Goal: Task Accomplishment & Management: Use online tool/utility

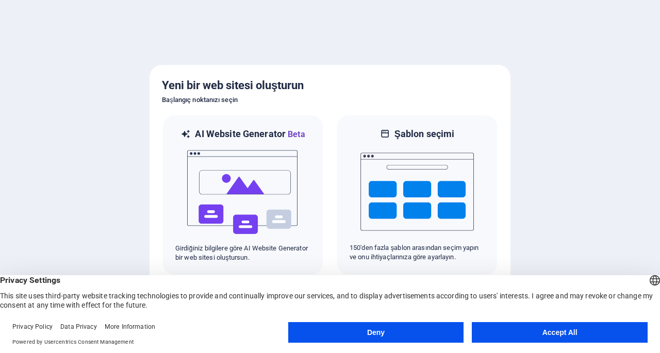
click at [533, 336] on button "Accept All" at bounding box center [559, 332] width 176 height 21
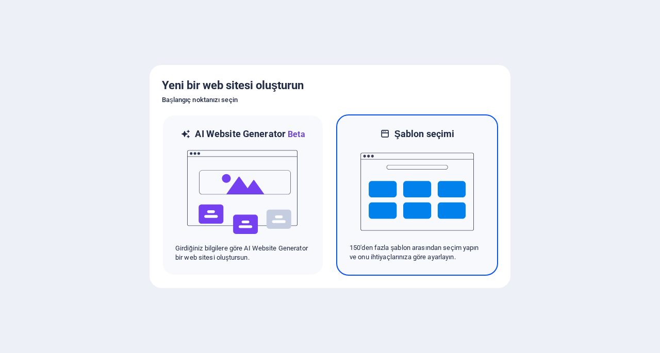
click at [442, 239] on img at bounding box center [416, 191] width 113 height 103
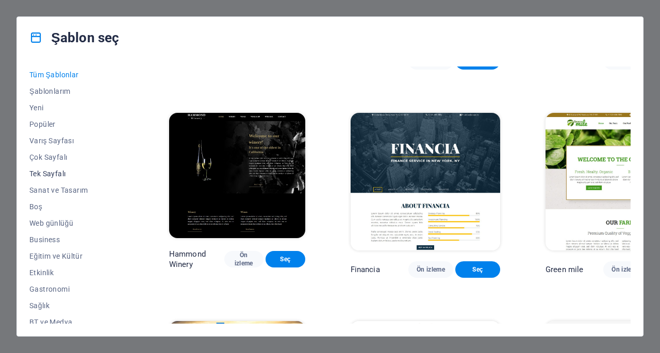
scroll to position [52, 0]
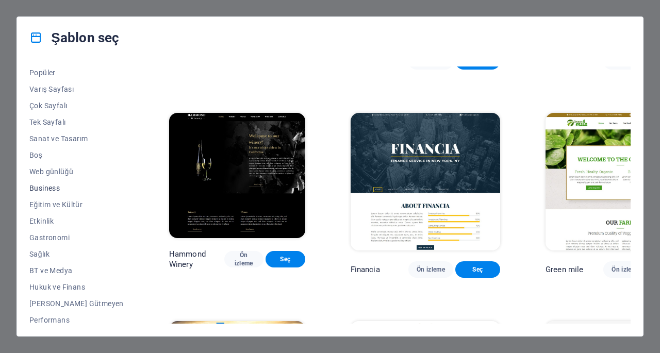
click at [46, 190] on span "Business" at bounding box center [76, 188] width 94 height 8
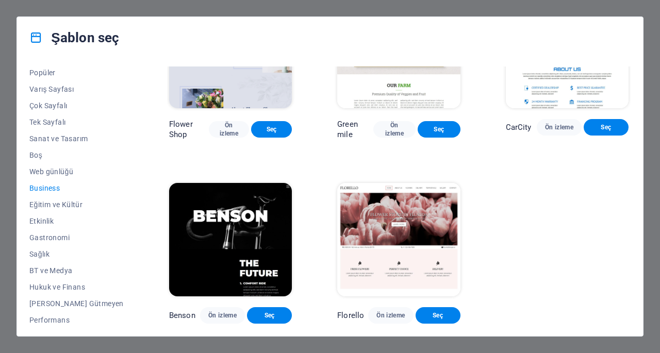
scroll to position [278, 0]
click at [47, 200] on span "Eğitim ve Kültür" at bounding box center [76, 204] width 94 height 8
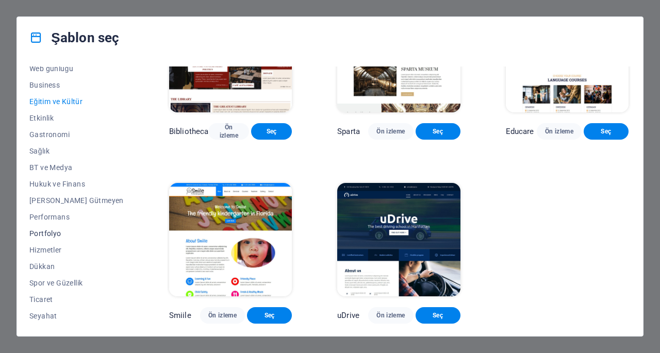
scroll to position [171, 0]
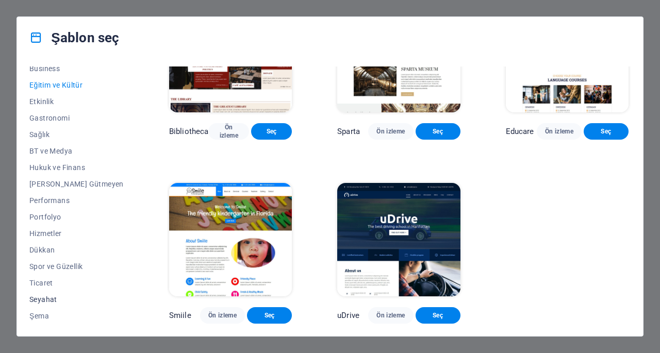
click at [45, 303] on span "Seyahat" at bounding box center [76, 299] width 94 height 8
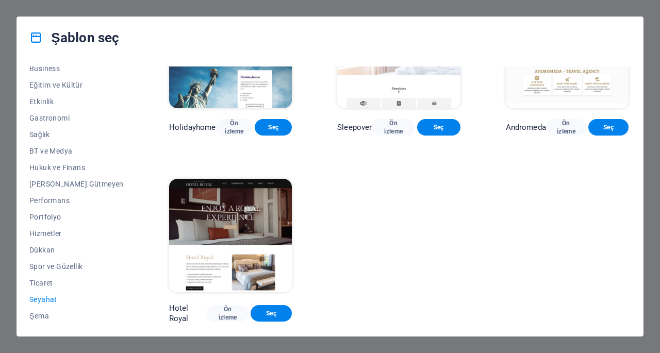
click at [237, 80] on img at bounding box center [230, 51] width 123 height 113
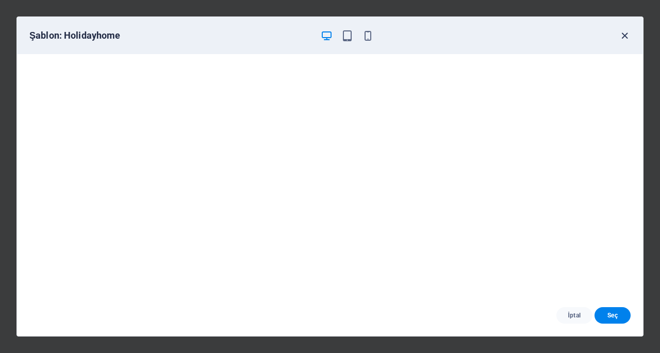
click at [627, 36] on icon "button" at bounding box center [624, 36] width 12 height 12
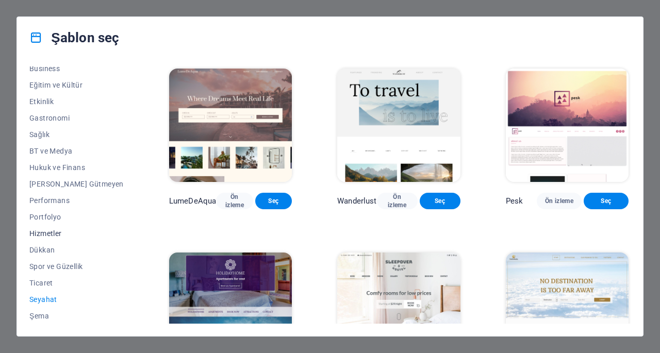
click at [45, 232] on span "Hizmetler" at bounding box center [76, 233] width 94 height 8
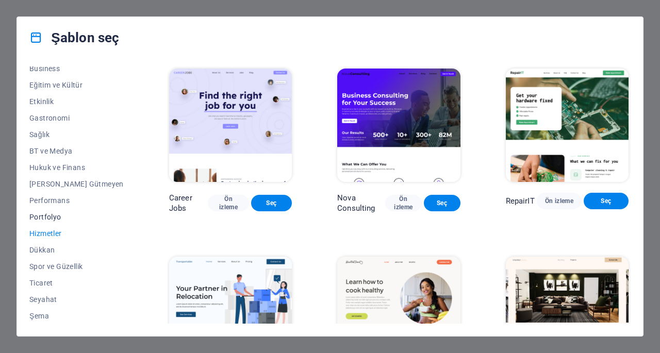
click at [47, 215] on span "Portfolyo" at bounding box center [76, 217] width 94 height 8
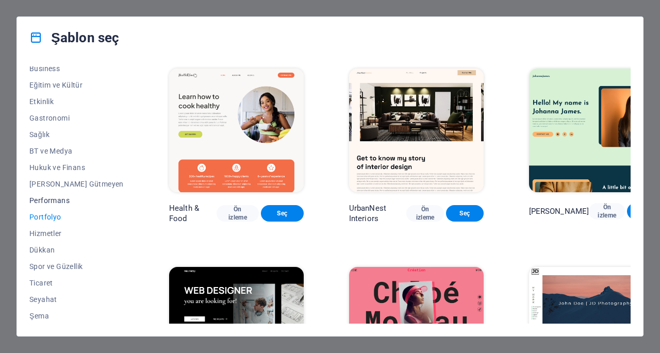
click at [52, 196] on span "Performans" at bounding box center [76, 200] width 94 height 8
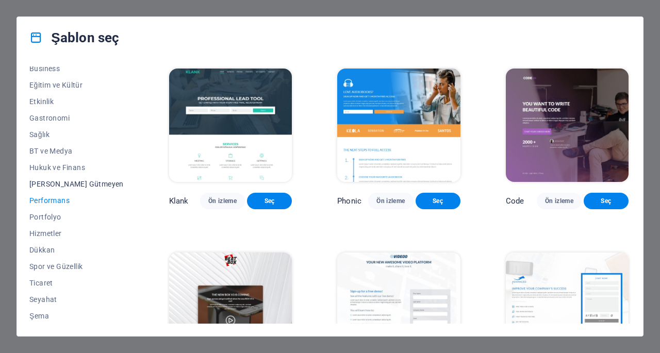
click at [60, 184] on span "[PERSON_NAME] Gütmeyen" at bounding box center [76, 184] width 94 height 8
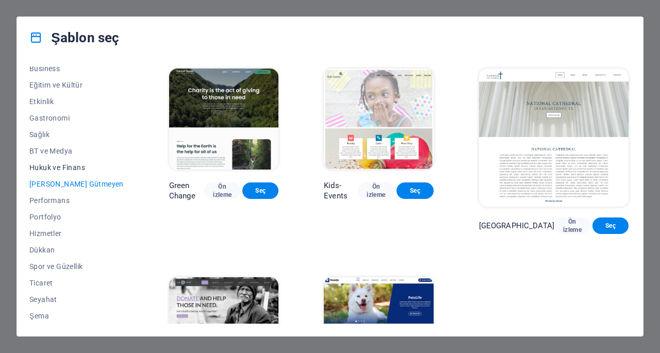
click at [62, 163] on span "Hukuk ve Finans" at bounding box center [76, 167] width 94 height 8
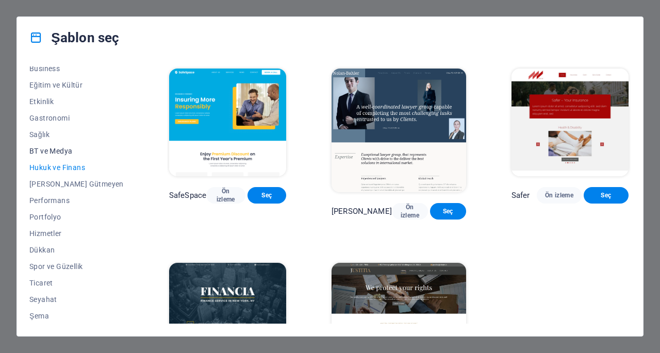
click at [63, 149] on span "BT ve Medya" at bounding box center [76, 151] width 94 height 8
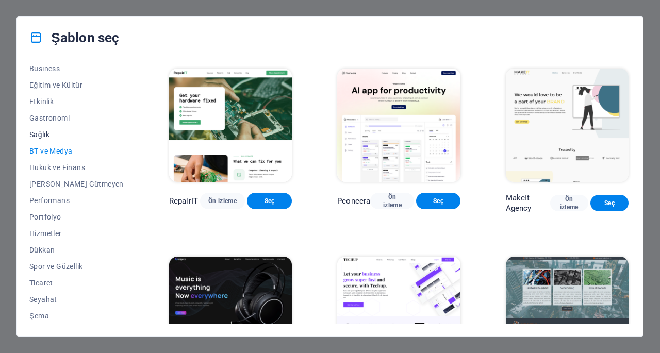
click at [44, 135] on span "Sağlık" at bounding box center [76, 134] width 94 height 8
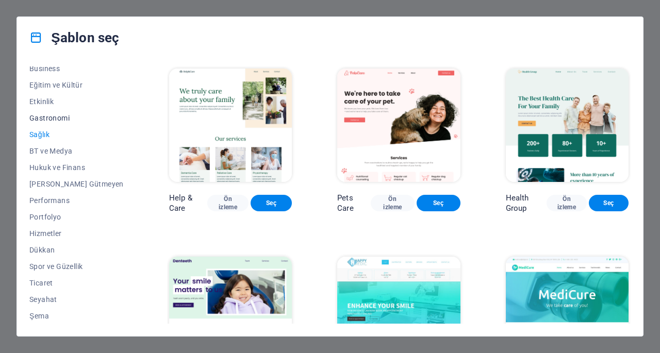
click at [47, 117] on span "Gastronomi" at bounding box center [76, 118] width 94 height 8
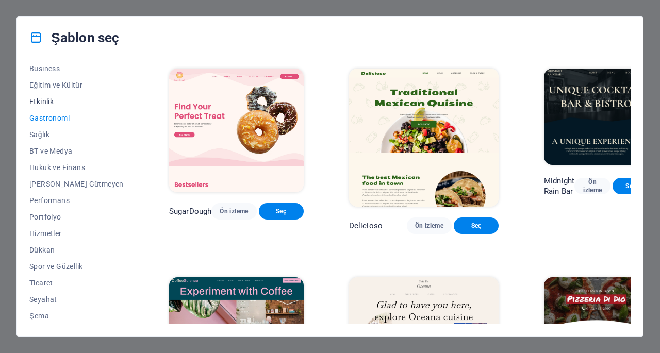
click at [53, 96] on button "Etkinlik" at bounding box center [76, 101] width 94 height 16
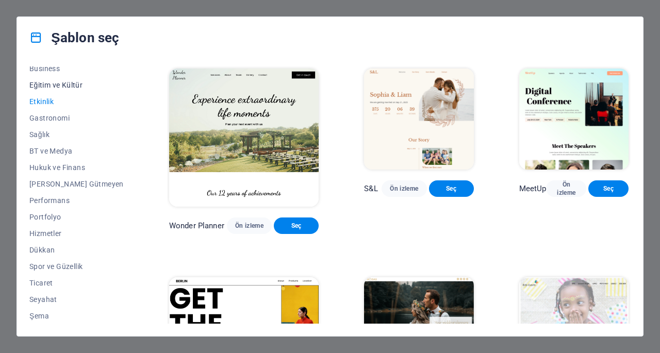
click at [60, 81] on span "Eğitim ve Kültür" at bounding box center [76, 85] width 94 height 8
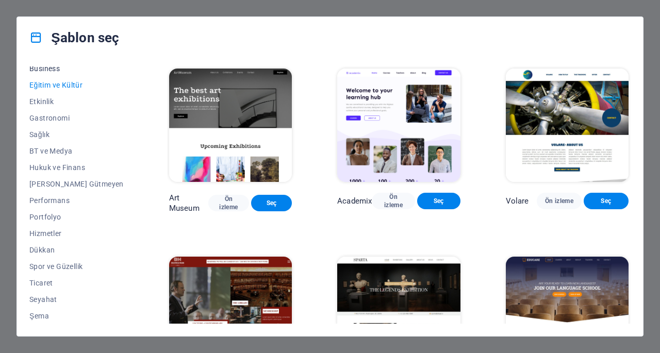
click at [58, 71] on span "Business" at bounding box center [76, 68] width 94 height 8
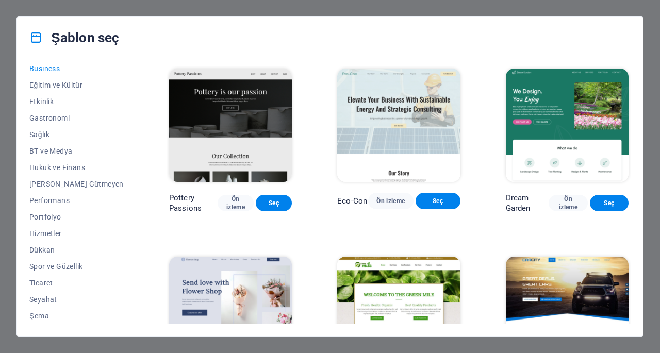
scroll to position [0, 0]
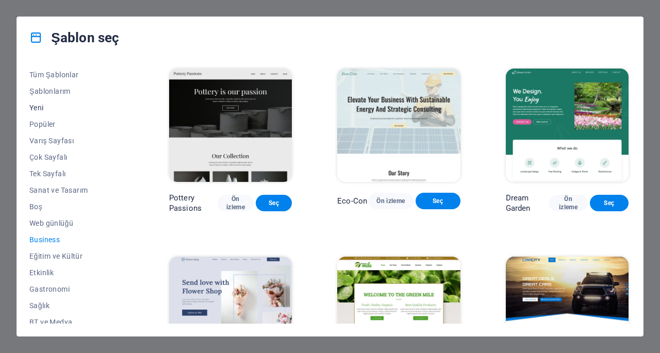
click at [38, 107] on span "Yeni" at bounding box center [76, 108] width 94 height 8
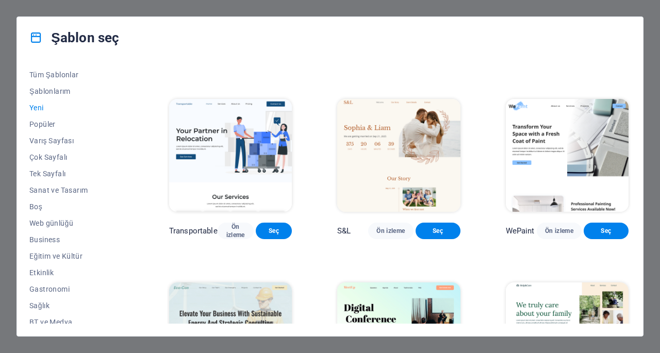
scroll to position [858, 0]
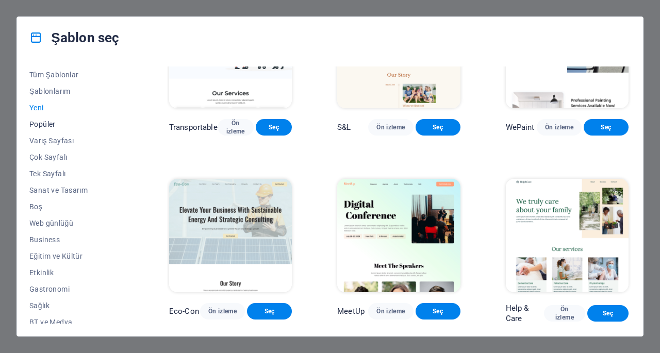
click at [50, 123] on span "Popüler" at bounding box center [76, 124] width 94 height 8
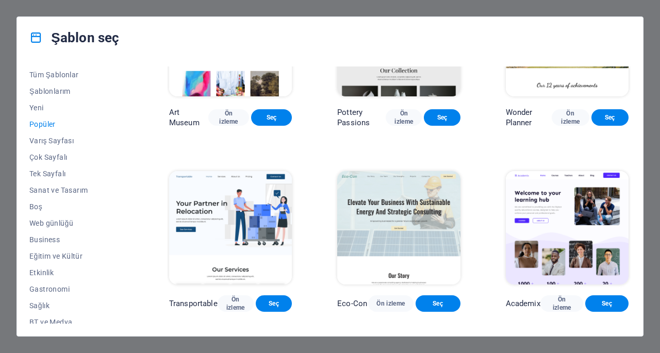
scroll to position [309, 0]
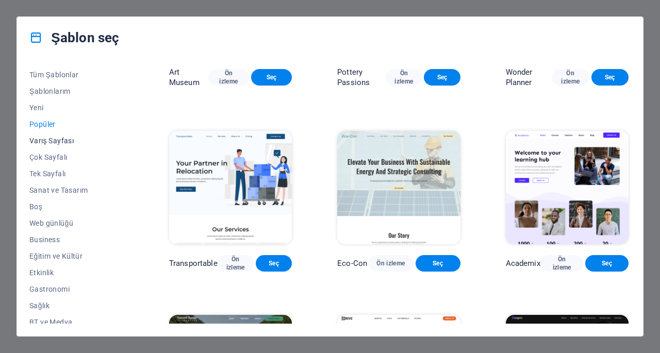
click at [63, 141] on span "Varış Sayfası" at bounding box center [76, 141] width 94 height 8
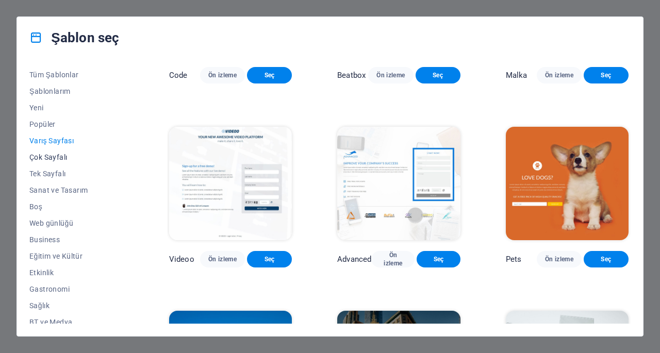
click at [62, 162] on button "Çok Sayfalı" at bounding box center [76, 157] width 94 height 16
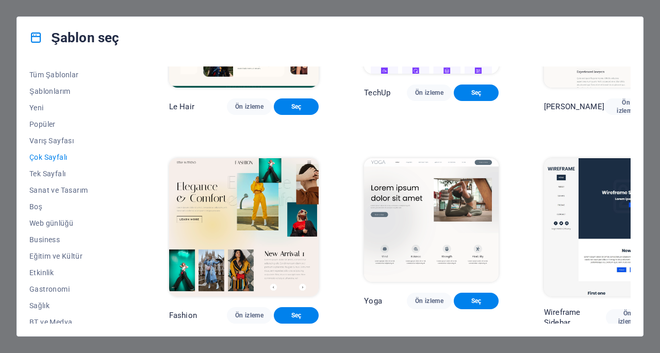
scroll to position [2319, 0]
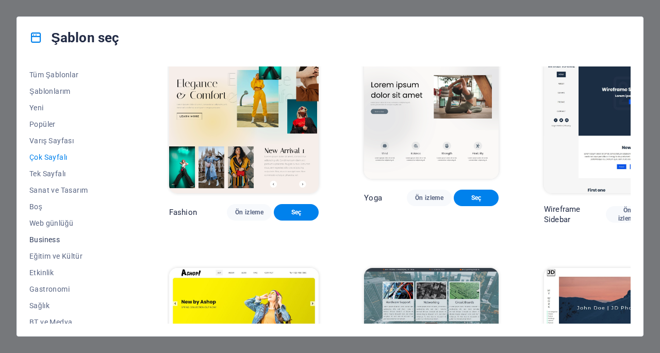
click at [48, 238] on span "Business" at bounding box center [76, 239] width 94 height 8
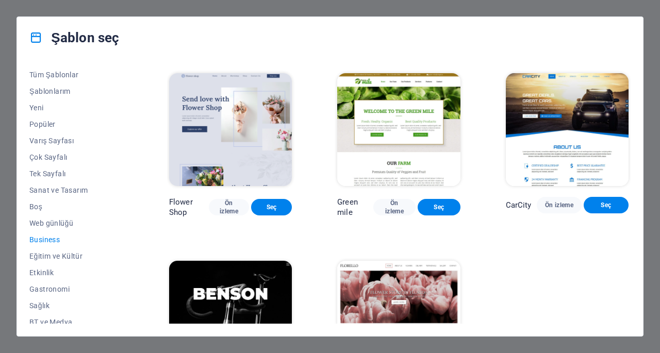
scroll to position [278, 0]
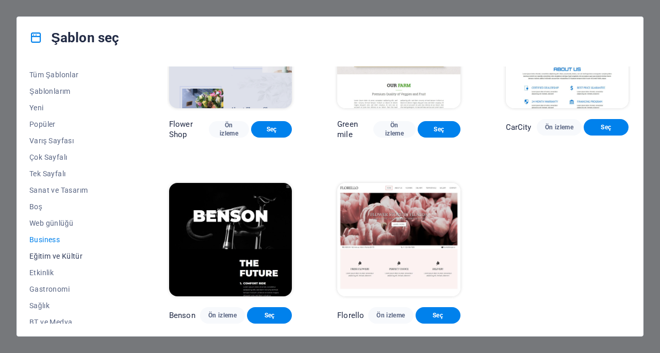
click at [38, 258] on span "Eğitim ve Kültür" at bounding box center [76, 256] width 94 height 8
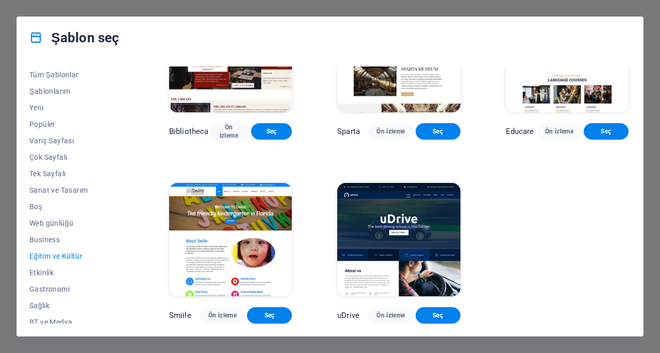
scroll to position [274, 0]
click at [49, 274] on span "Etkinlik" at bounding box center [76, 272] width 94 height 8
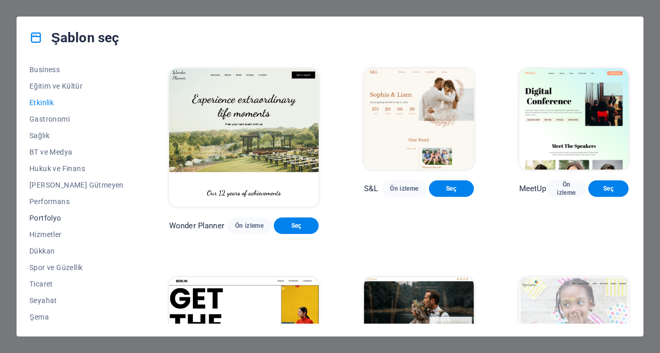
scroll to position [171, 0]
click at [50, 300] on span "Seyahat" at bounding box center [76, 299] width 94 height 8
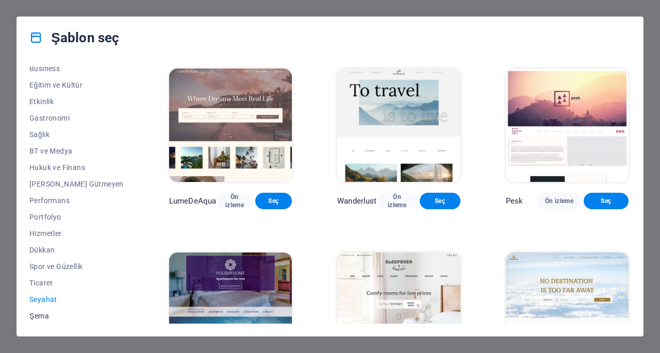
click at [38, 315] on span "Şema" at bounding box center [76, 316] width 94 height 8
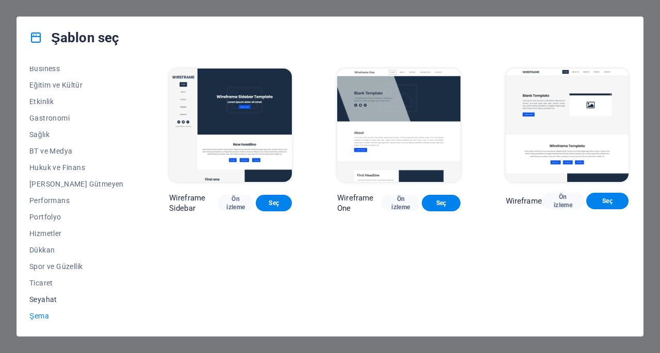
click at [37, 299] on span "Seyahat" at bounding box center [76, 299] width 94 height 8
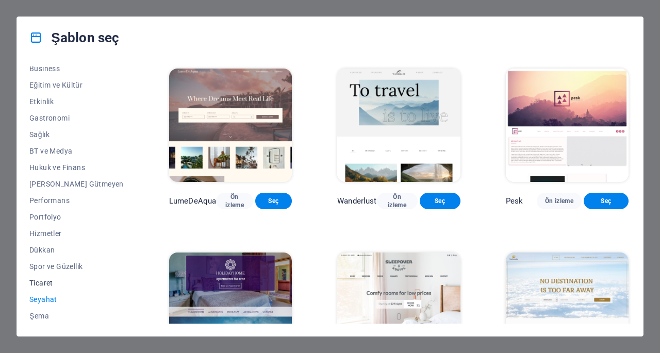
click at [38, 284] on span "Ticaret" at bounding box center [76, 283] width 94 height 8
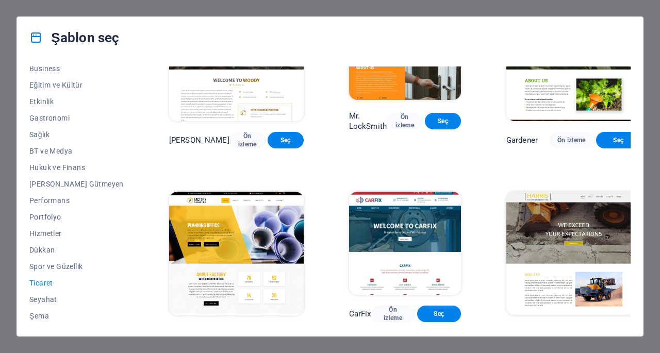
scroll to position [278, 0]
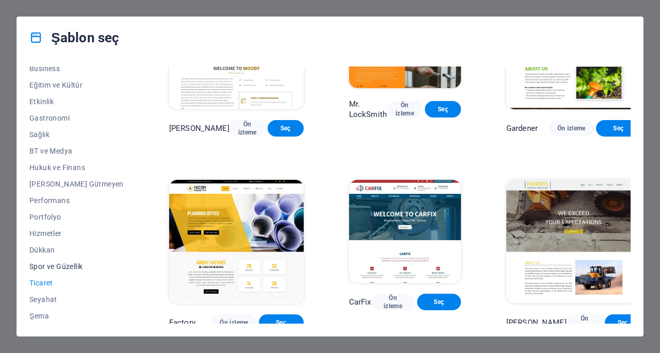
click at [43, 266] on span "Spor ve Güzellik" at bounding box center [76, 266] width 94 height 8
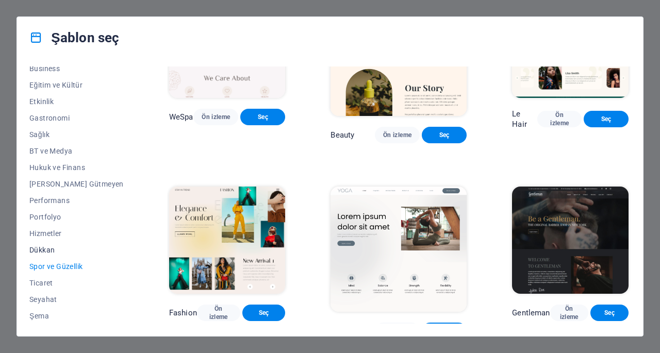
click at [43, 245] on button "Dükkan" at bounding box center [76, 250] width 94 height 16
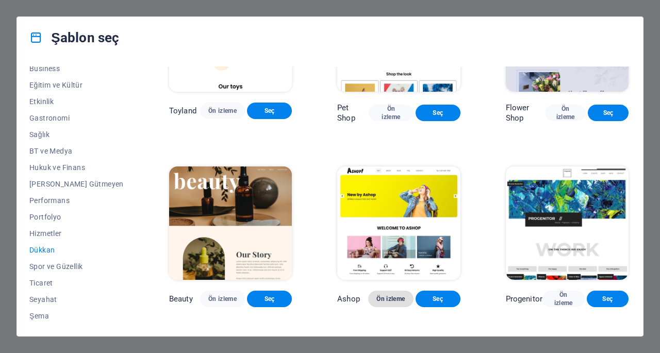
click at [383, 303] on span "Ön izleme" at bounding box center [390, 299] width 28 height 8
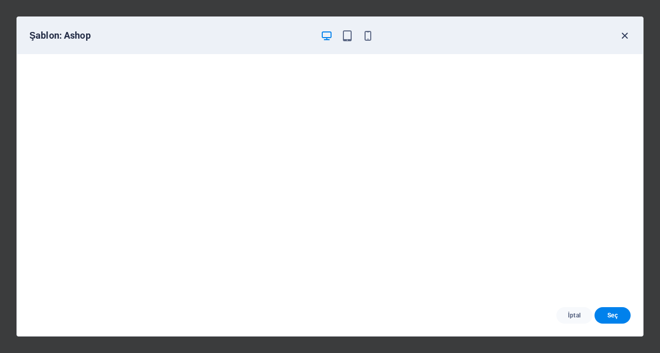
click at [625, 38] on icon "button" at bounding box center [624, 36] width 12 height 12
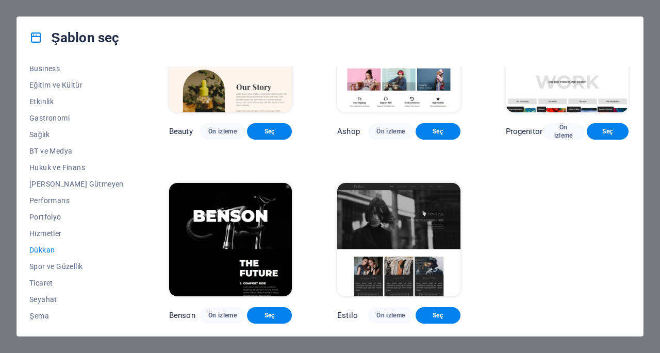
scroll to position [467, 0]
click at [50, 231] on span "Hizmetler" at bounding box center [76, 233] width 94 height 8
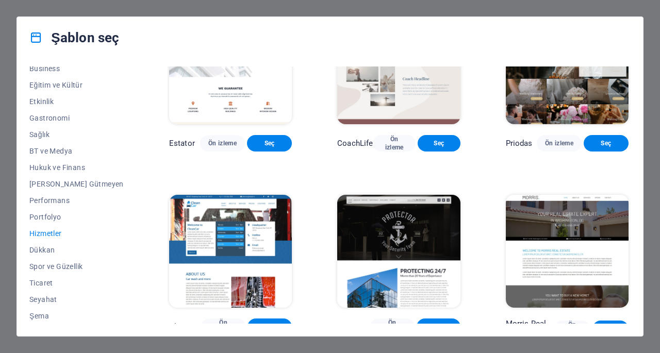
scroll to position [724, 0]
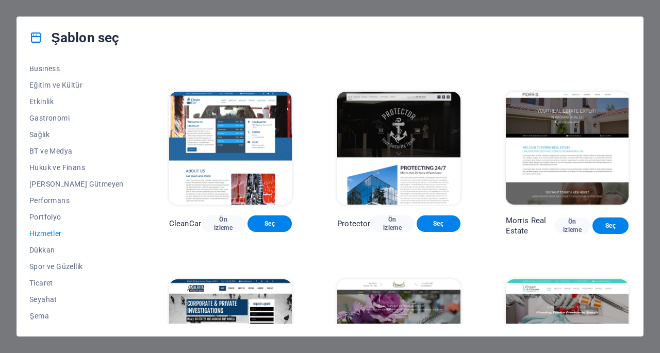
click at [247, 168] on img at bounding box center [230, 148] width 123 height 113
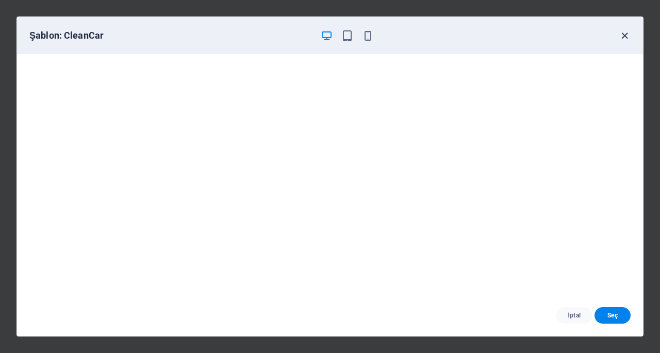
click at [626, 39] on icon "button" at bounding box center [624, 36] width 12 height 12
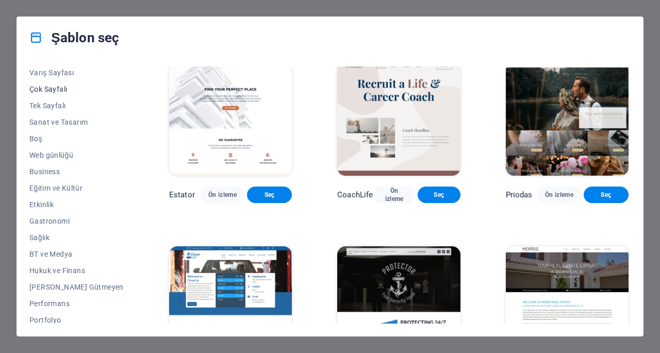
scroll to position [0, 0]
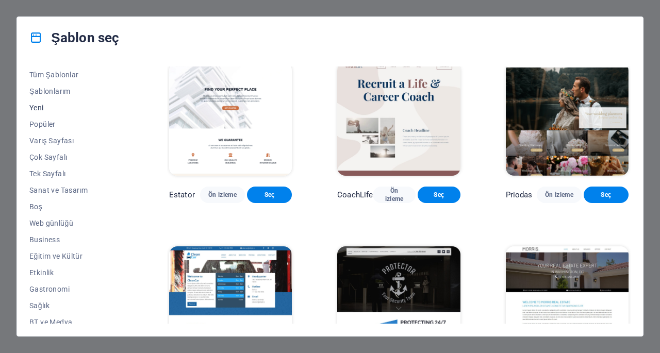
click at [45, 112] on button "Yeni" at bounding box center [76, 107] width 94 height 16
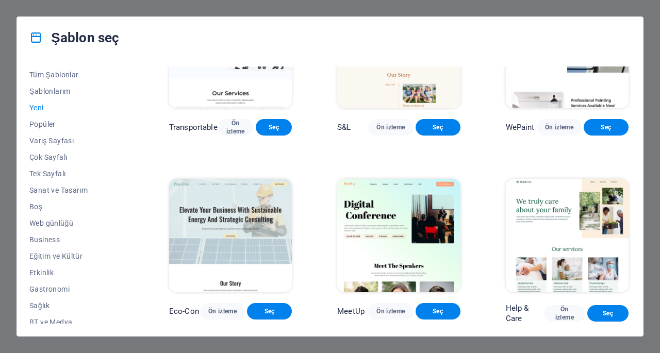
scroll to position [858, 0]
click at [558, 321] on span "Ön izleme" at bounding box center [564, 313] width 25 height 16
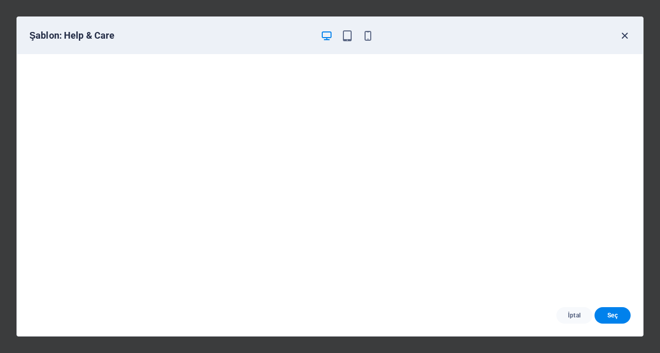
click at [625, 33] on icon "button" at bounding box center [624, 36] width 12 height 12
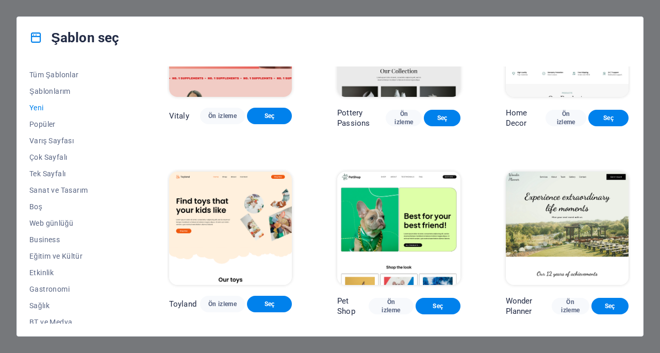
scroll to position [446, 0]
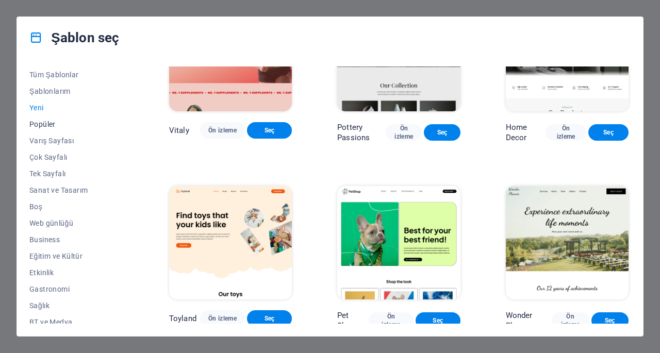
click at [40, 126] on span "Popüler" at bounding box center [76, 124] width 94 height 8
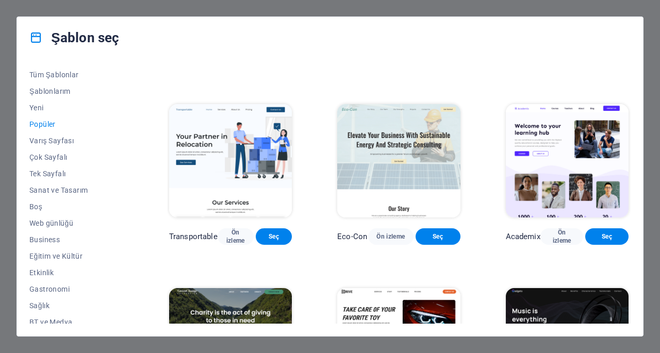
scroll to position [361, 0]
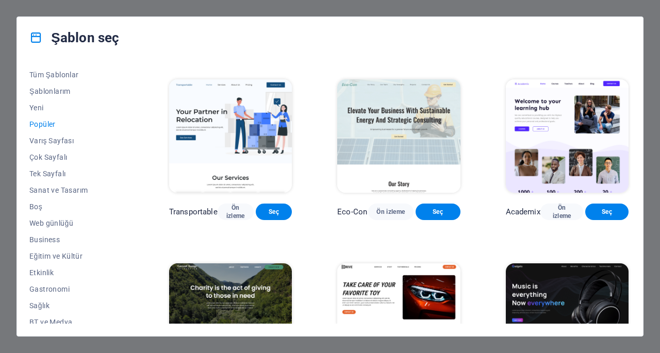
click at [585, 177] on img at bounding box center [566, 135] width 123 height 113
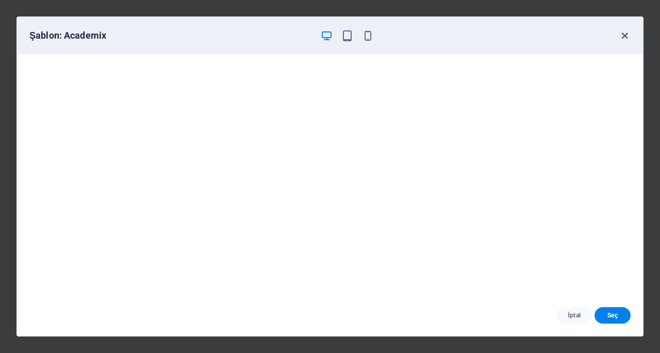
click at [625, 37] on icon "button" at bounding box center [624, 36] width 12 height 12
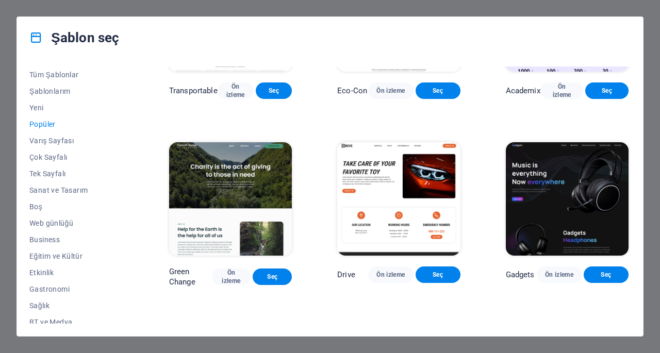
scroll to position [515, 0]
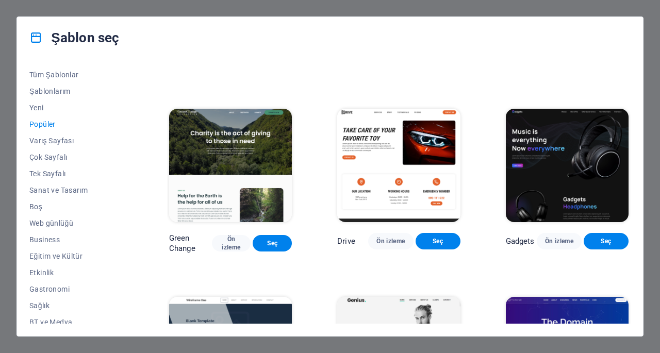
click at [389, 178] on img at bounding box center [398, 165] width 123 height 113
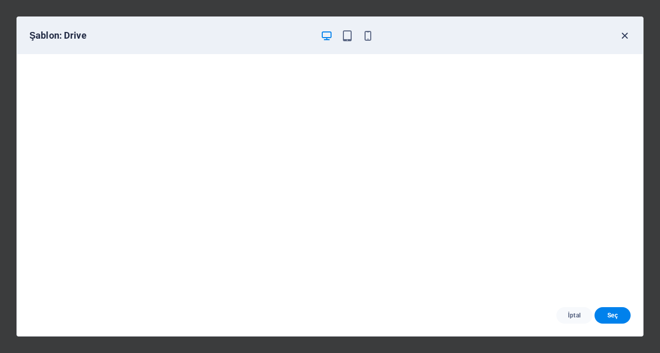
click at [627, 31] on icon "button" at bounding box center [624, 36] width 12 height 12
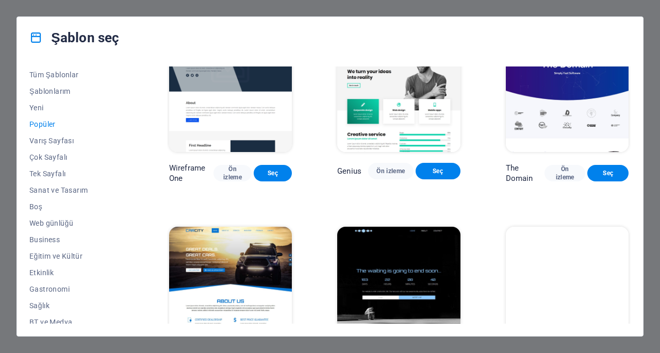
scroll to position [854, 0]
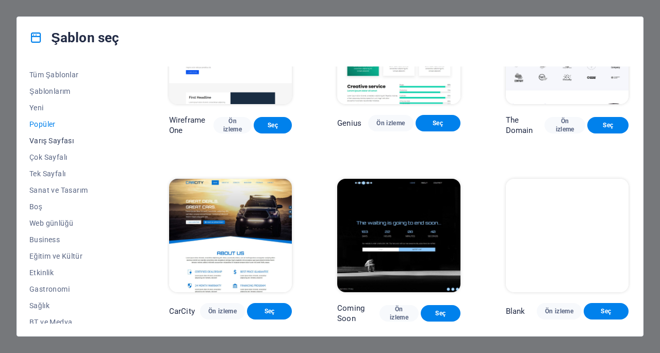
click at [58, 136] on button "Varış Sayfası" at bounding box center [76, 140] width 94 height 16
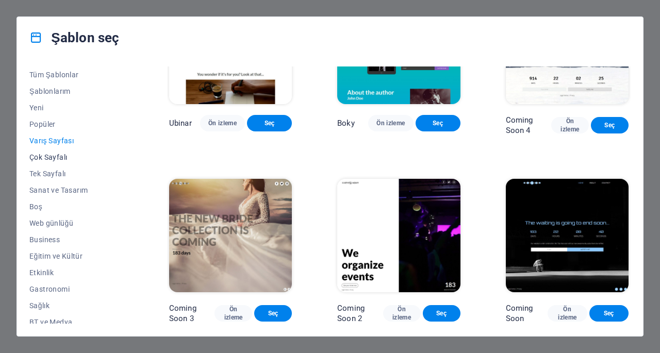
click at [50, 157] on span "Çok Sayfalı" at bounding box center [76, 157] width 94 height 8
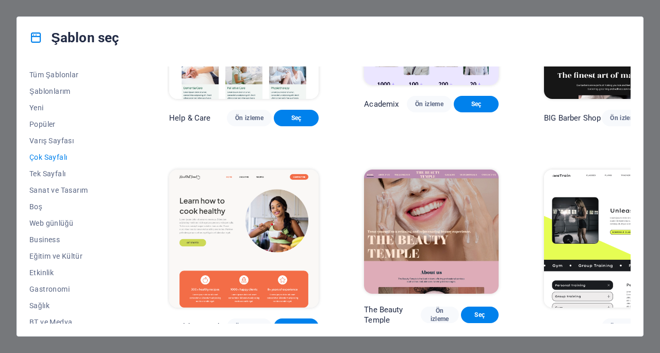
scroll to position [745, 0]
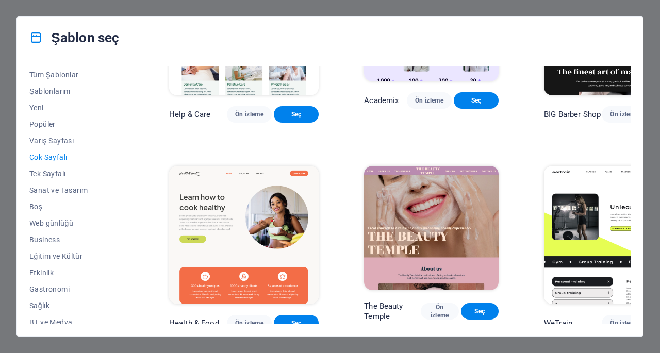
click at [44, 155] on span "Çok Sayfalı" at bounding box center [76, 157] width 94 height 8
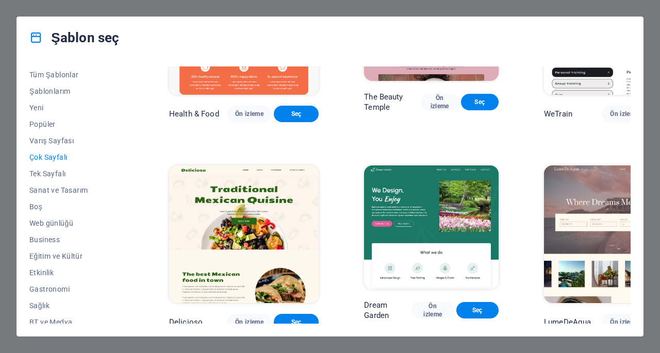
scroll to position [1002, 0]
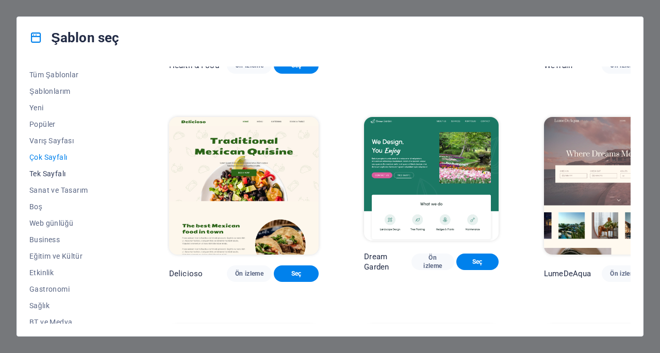
click at [52, 175] on span "Tek Sayfalı" at bounding box center [76, 174] width 94 height 8
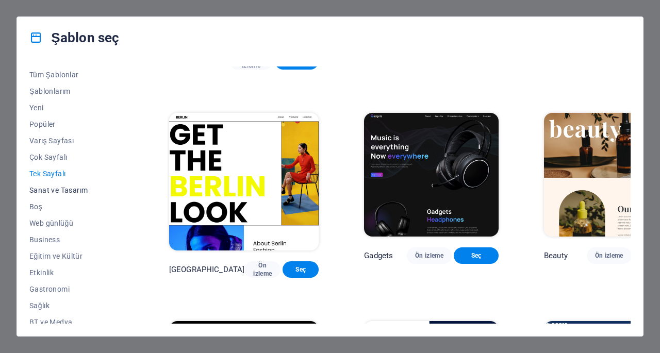
click at [56, 190] on span "Sanat ve Tasarım" at bounding box center [76, 190] width 94 height 8
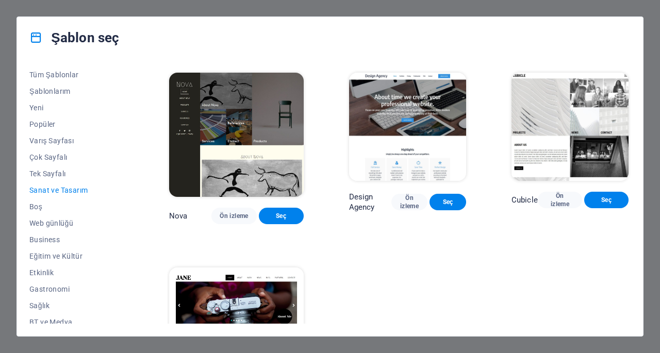
scroll to position [807, 0]
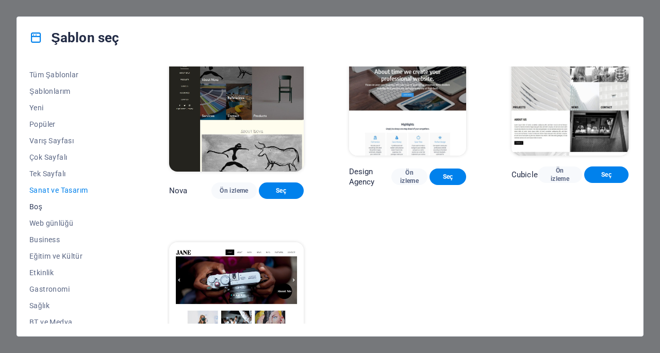
click at [36, 209] on span "Boş" at bounding box center [76, 207] width 94 height 8
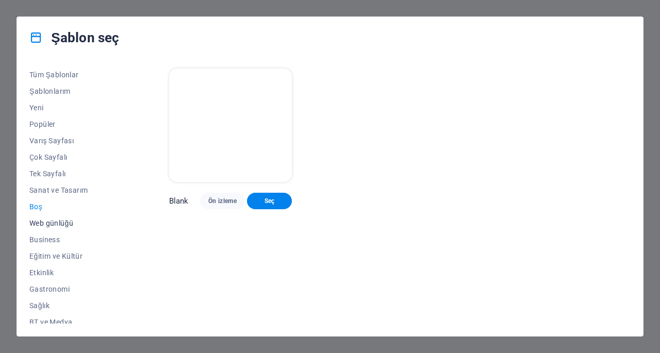
click at [37, 227] on button "Web günlüğü" at bounding box center [76, 223] width 94 height 16
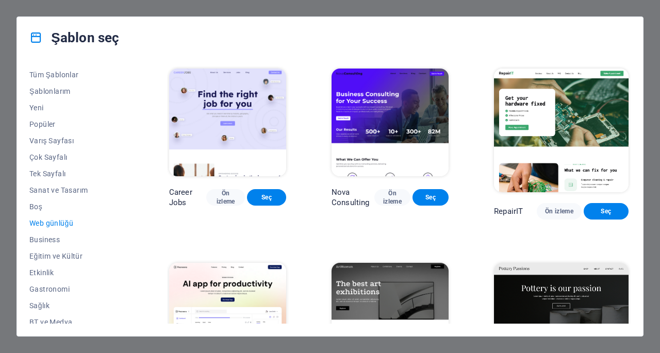
click at [37, 227] on button "Web günlüğü" at bounding box center [76, 223] width 94 height 16
click at [42, 239] on span "Business" at bounding box center [76, 239] width 94 height 8
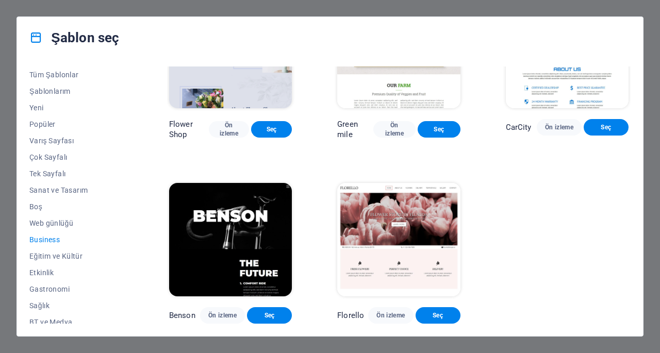
scroll to position [278, 0]
click at [58, 258] on span "Eğitim ve Kültür" at bounding box center [76, 256] width 94 height 8
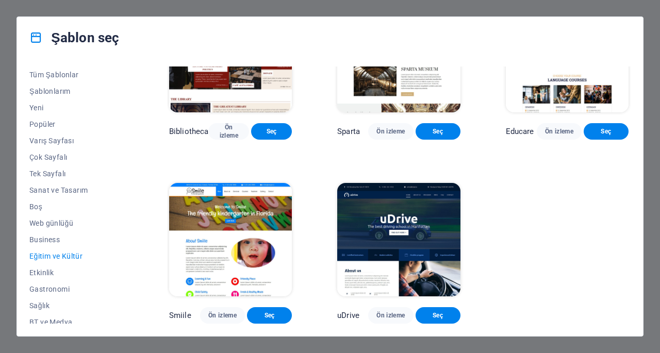
scroll to position [274, 0]
click at [35, 272] on span "Etkinlik" at bounding box center [76, 272] width 94 height 8
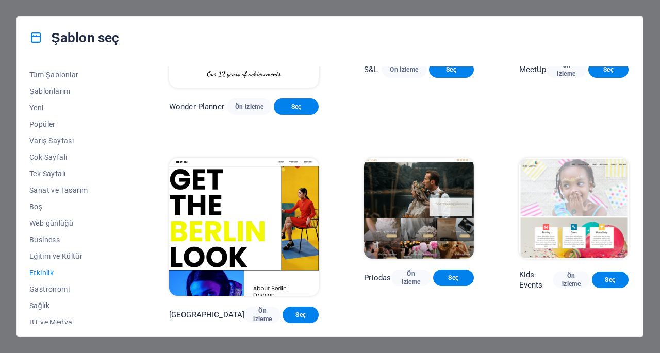
scroll to position [278, 0]
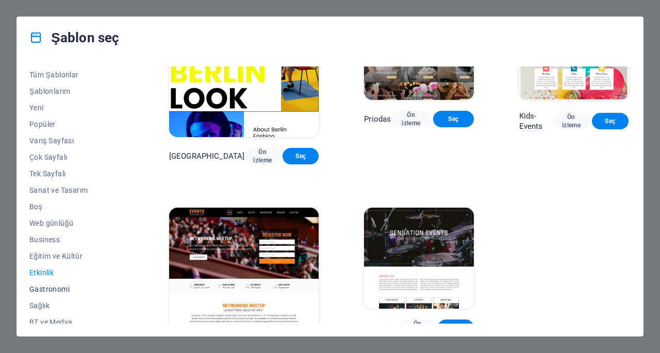
click at [53, 286] on span "Gastronomi" at bounding box center [76, 289] width 94 height 8
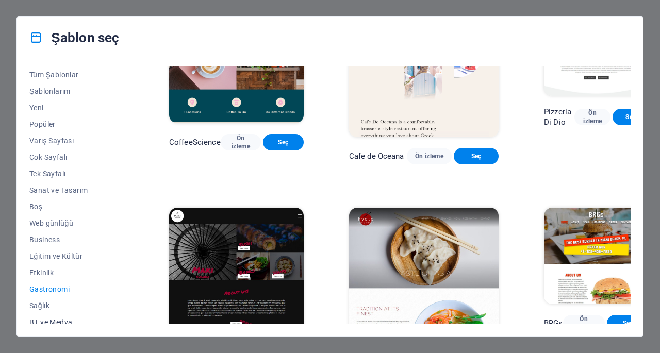
click at [56, 319] on span "BT ve Medya" at bounding box center [76, 322] width 94 height 8
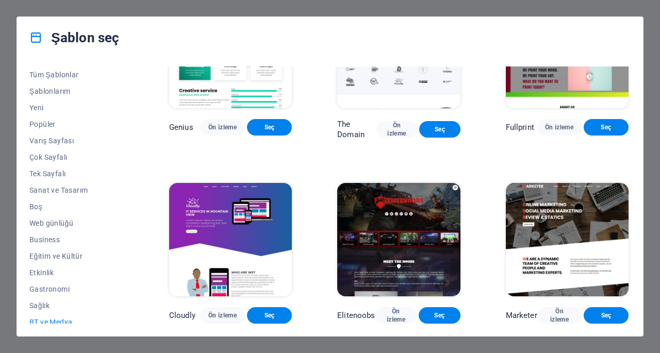
scroll to position [471, 0]
click at [431, 238] on img at bounding box center [398, 239] width 123 height 113
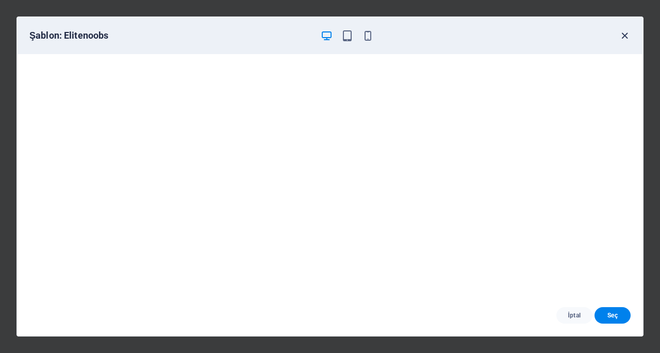
click at [627, 35] on icon "button" at bounding box center [624, 36] width 12 height 12
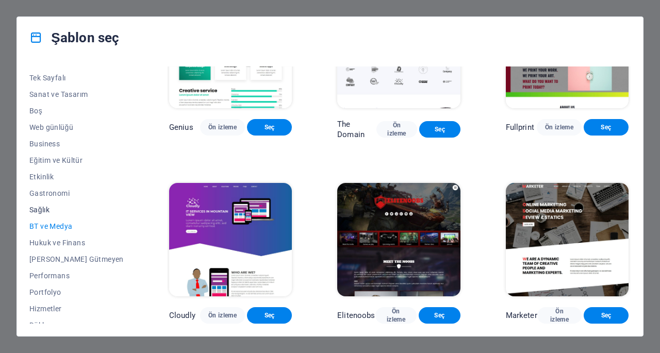
scroll to position [103, 0]
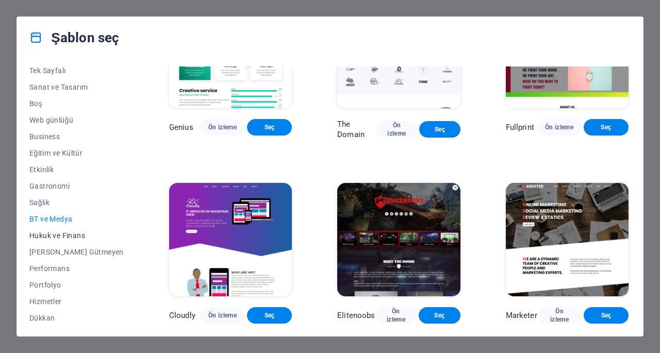
click at [54, 235] on span "Hukuk ve Finans" at bounding box center [76, 235] width 94 height 8
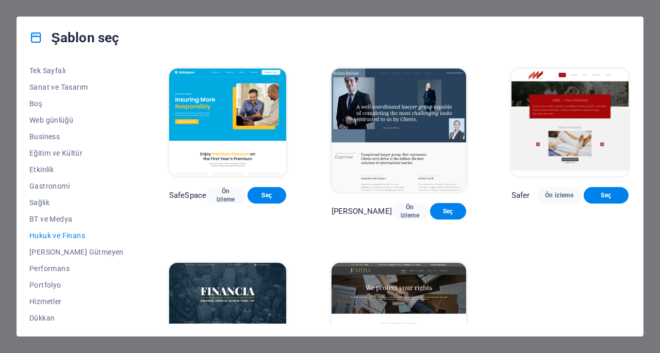
scroll to position [84, 0]
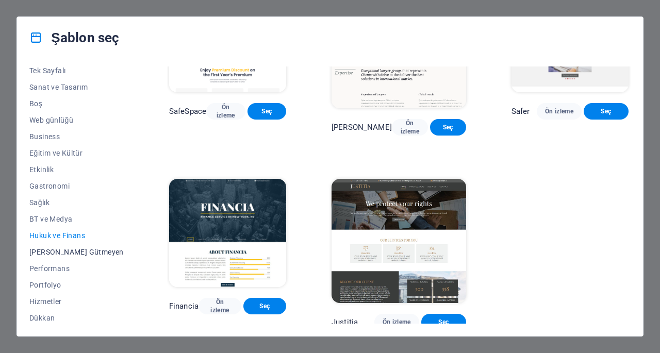
click at [58, 252] on span "[PERSON_NAME] Gütmeyen" at bounding box center [76, 252] width 94 height 8
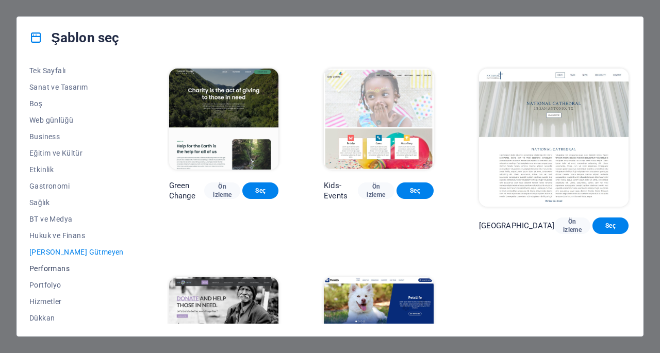
click at [62, 268] on span "Performans" at bounding box center [76, 268] width 94 height 8
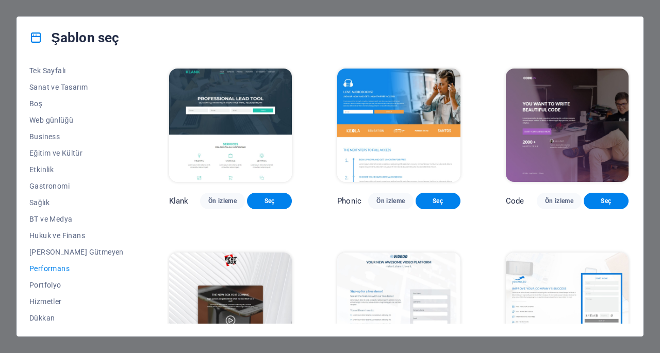
click at [403, 176] on img at bounding box center [398, 125] width 123 height 113
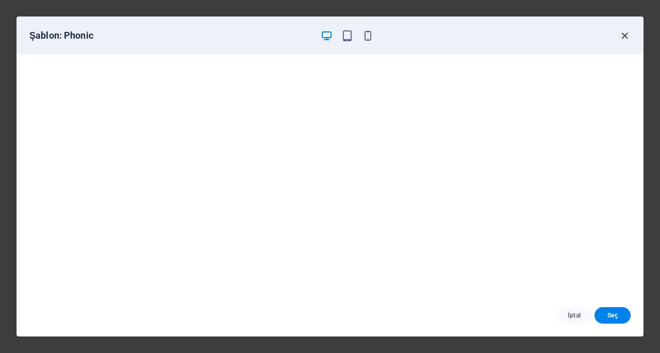
click at [620, 39] on icon "button" at bounding box center [624, 36] width 12 height 12
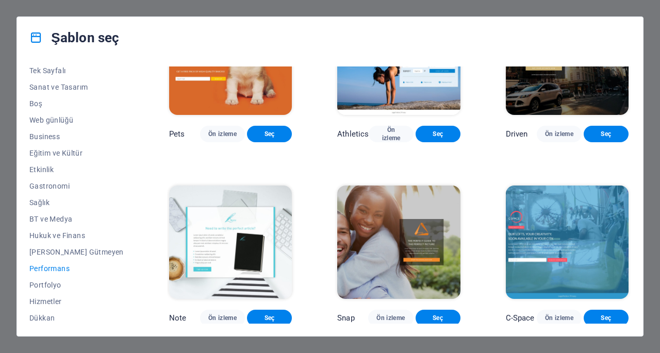
scroll to position [515, 0]
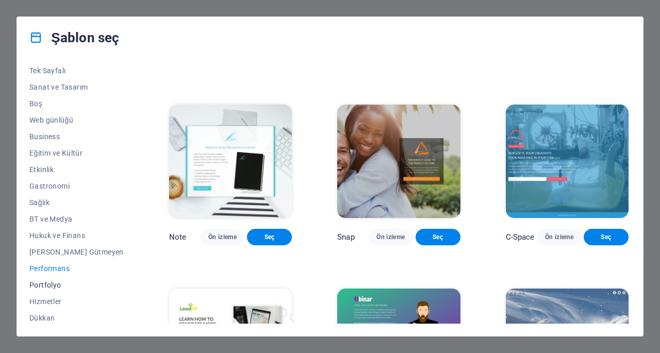
click at [42, 286] on span "Portfolyo" at bounding box center [76, 285] width 94 height 8
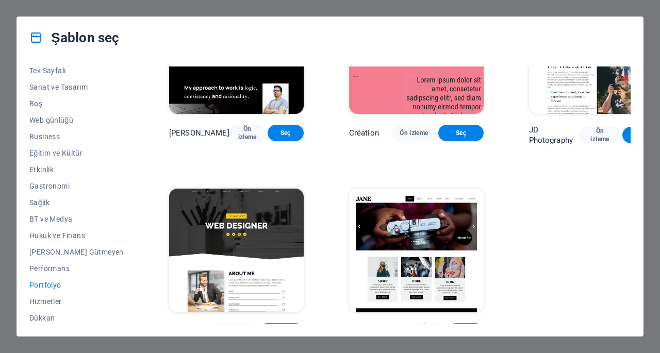
scroll to position [278, 0]
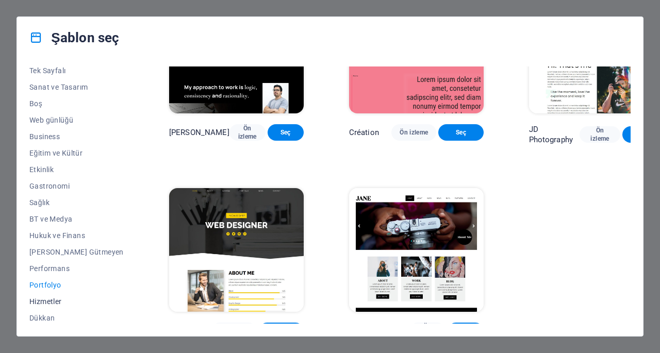
click at [56, 301] on span "Hizmetler" at bounding box center [76, 301] width 94 height 8
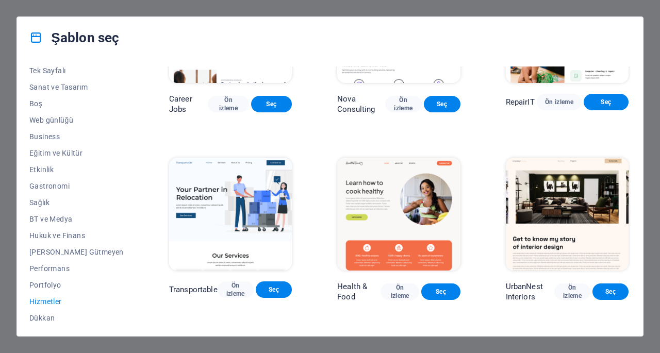
scroll to position [123, 0]
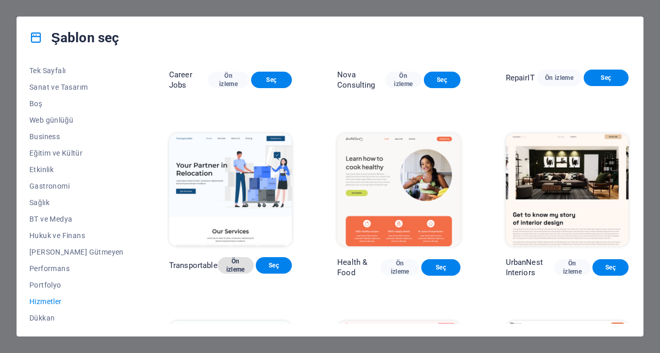
click at [226, 272] on span "Ön izleme" at bounding box center [236, 265] width 20 height 16
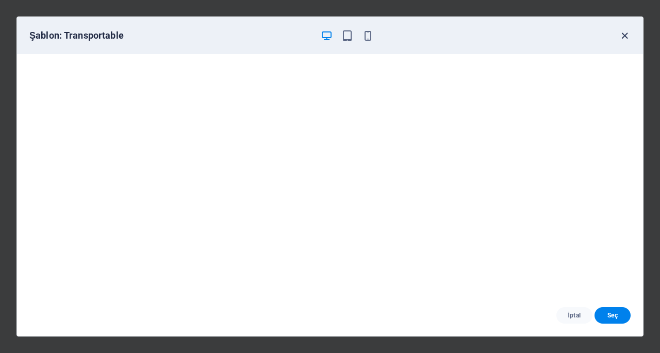
click at [623, 31] on icon "button" at bounding box center [624, 36] width 12 height 12
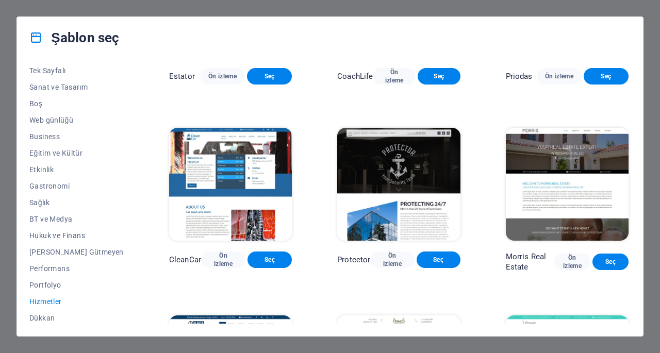
scroll to position [690, 0]
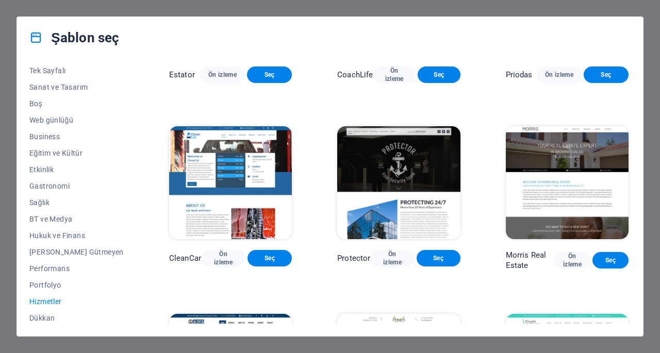
click at [238, 205] on img at bounding box center [230, 182] width 123 height 113
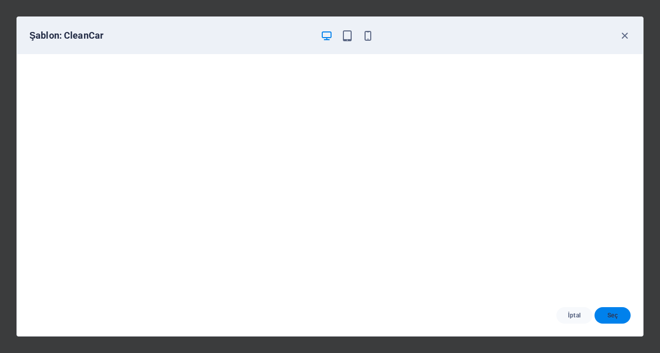
click at [613, 315] on span "Seç" at bounding box center [612, 315] width 20 height 8
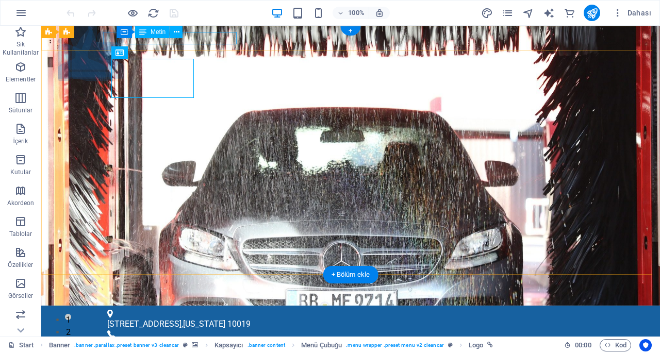
click at [174, 318] on div "1601 Broadway , New York 10019" at bounding box center [346, 324] width 478 height 12
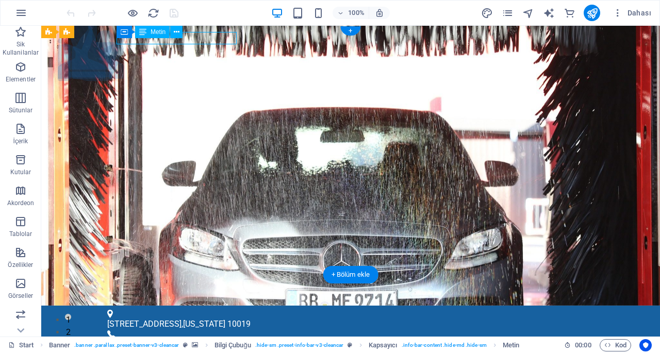
click at [193, 318] on div "1601 Broadway , New York 10019" at bounding box center [346, 324] width 478 height 12
click at [218, 318] on div "1601 Broadway , New York 10019" at bounding box center [346, 324] width 478 height 12
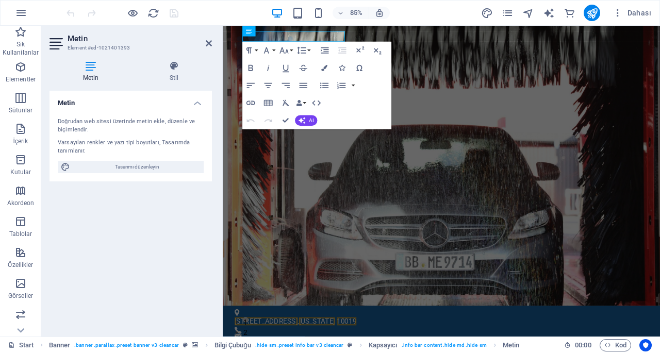
click at [157, 122] on div "Doğrudan web sitesi üzerinde metin ekle, düzenle ve biçimlendir." at bounding box center [131, 125] width 146 height 17
click at [22, 193] on icon "button" at bounding box center [20, 190] width 12 height 12
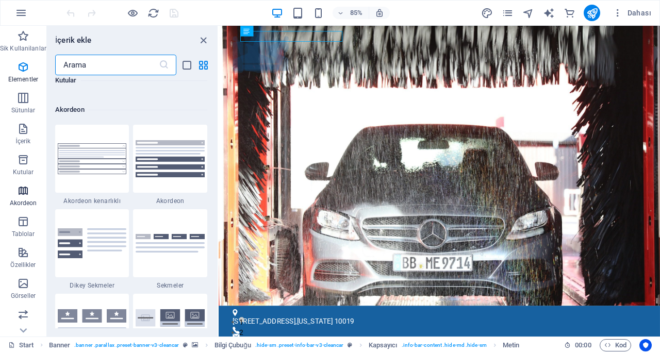
scroll to position [3290, 0]
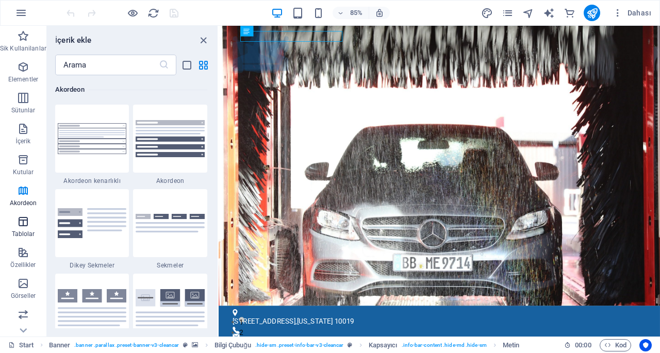
click at [25, 230] on p "Tablolar" at bounding box center [23, 234] width 23 height 8
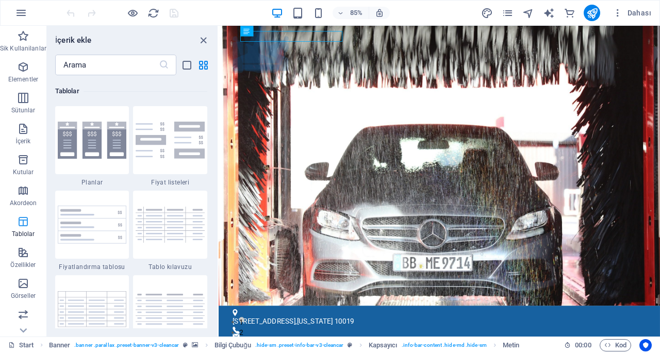
scroll to position [3569, 0]
click at [25, 255] on icon "button" at bounding box center [23, 252] width 12 height 12
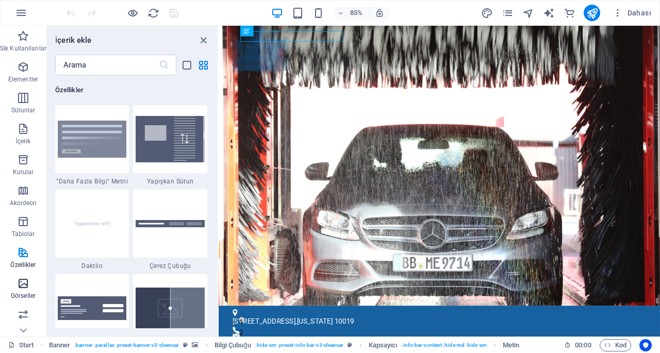
click at [29, 299] on p "Görseller" at bounding box center [23, 296] width 25 height 8
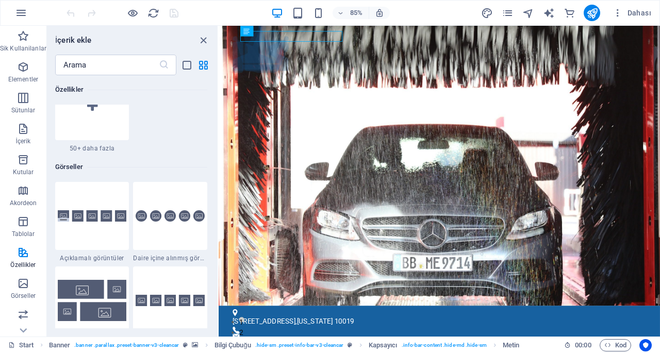
scroll to position [5070, 0]
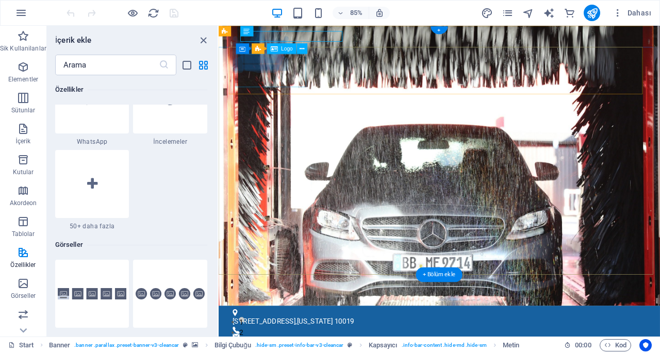
select select "px"
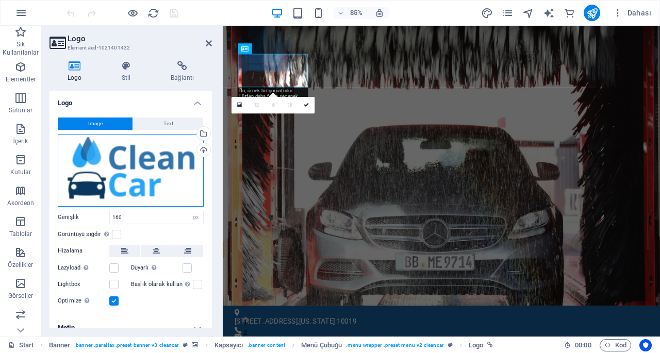
click at [163, 163] on div "Dosyaları buraya sürükleyin, dosyaları seçmek için tıklayın veya Dosyalardan ya…" at bounding box center [131, 170] width 146 height 72
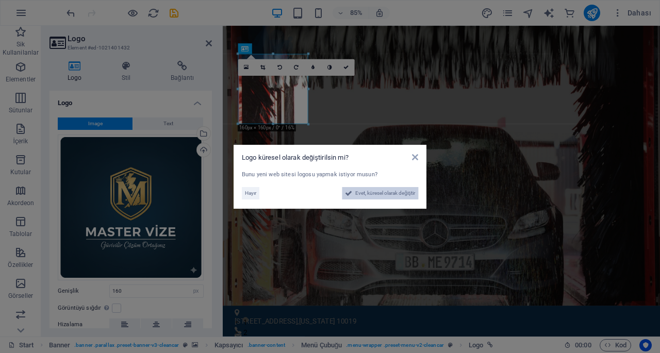
click at [396, 193] on span "Evet, küresel olarak değiştir" at bounding box center [385, 193] width 60 height 12
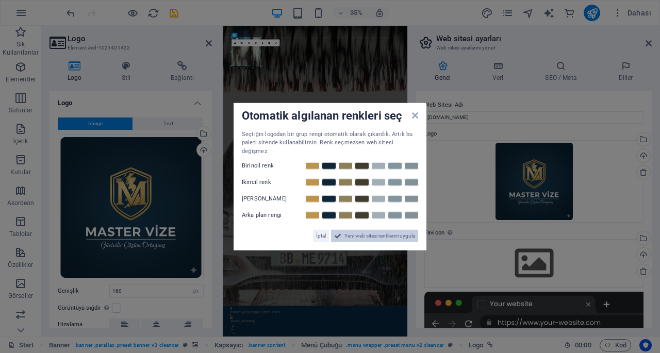
click at [367, 234] on span "Yeni web sitesi renklerini uygula" at bounding box center [379, 236] width 71 height 12
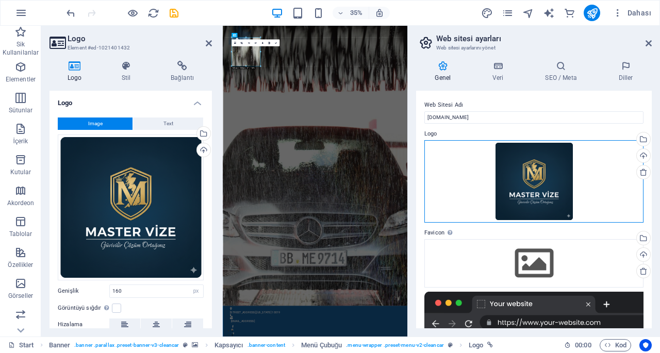
click at [538, 187] on div "Dosyaları buraya sürükleyin, dosyaları seçmek için tıklayın veya Dosyalardan ya…" at bounding box center [533, 181] width 219 height 82
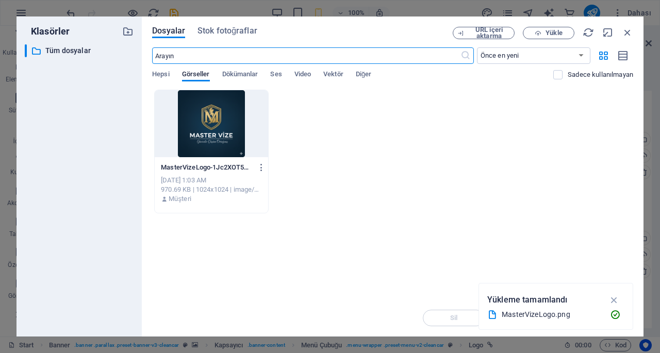
click at [224, 134] on div at bounding box center [211, 123] width 113 height 67
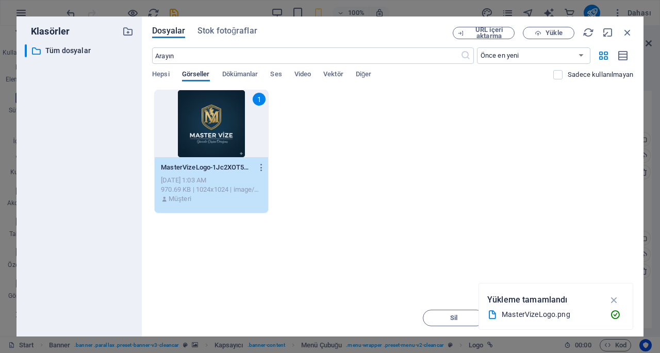
click at [331, 154] on div "1 MasterVizeLogo-1Jc2XOT5BltOeUbtv0f5kg.png MasterVizeLogo-1Jc2XOT5BltOeUbtv0f5…" at bounding box center [392, 152] width 481 height 124
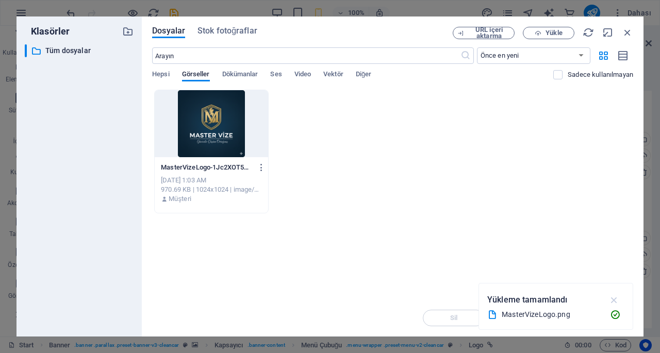
click at [617, 302] on icon "button" at bounding box center [614, 299] width 12 height 11
click at [373, 234] on div "Anında yüklemek için dosyaları buraya bırakın MasterVizeLogo-1Jc2XOT5BltOeUbtv0…" at bounding box center [392, 195] width 481 height 210
click at [623, 32] on icon "button" at bounding box center [626, 32] width 11 height 11
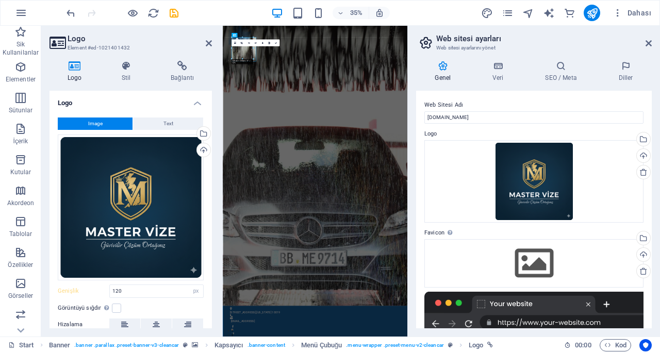
type input "160"
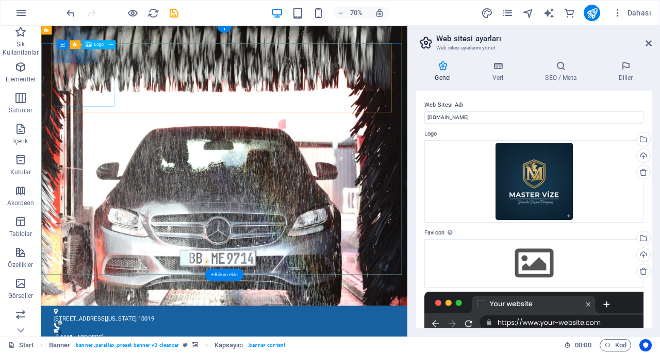
drag, startPoint x: 104, startPoint y: 108, endPoint x: 103, endPoint y: 93, distance: 15.0
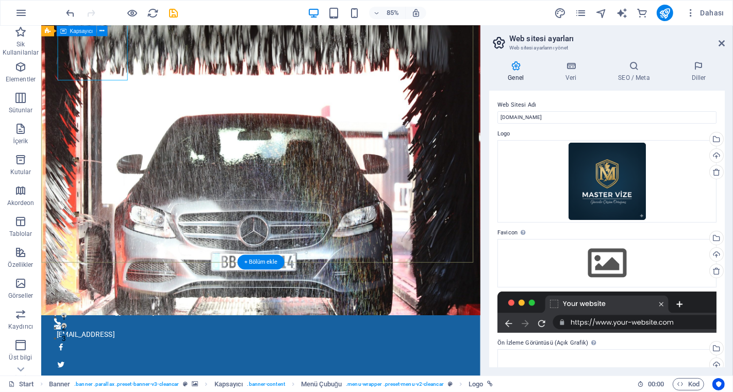
scroll to position [0, 0]
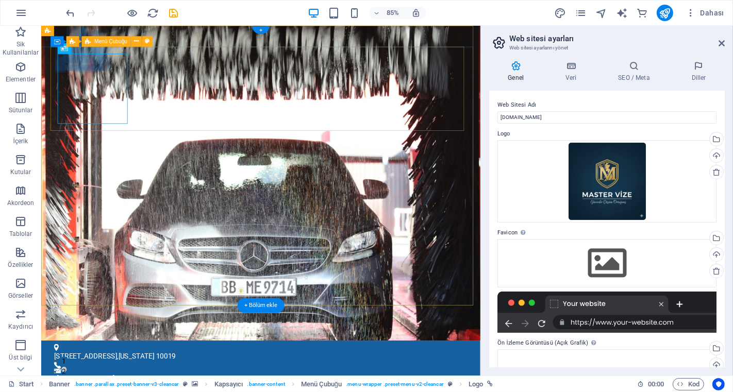
select select "px"
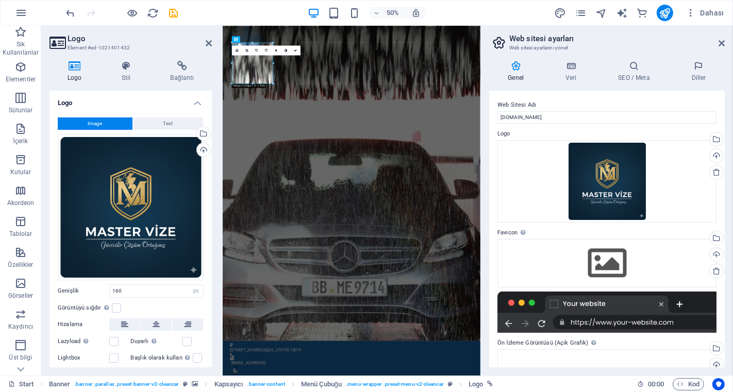
click at [113, 108] on h4 "Logo" at bounding box center [130, 100] width 162 height 19
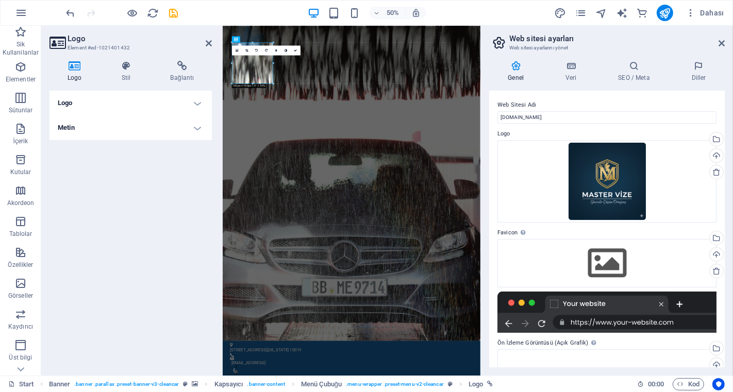
click at [96, 104] on h4 "Logo" at bounding box center [130, 103] width 162 height 25
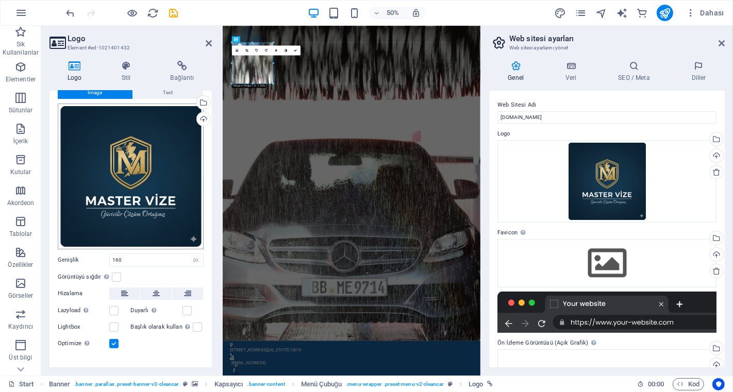
scroll to position [44, 0]
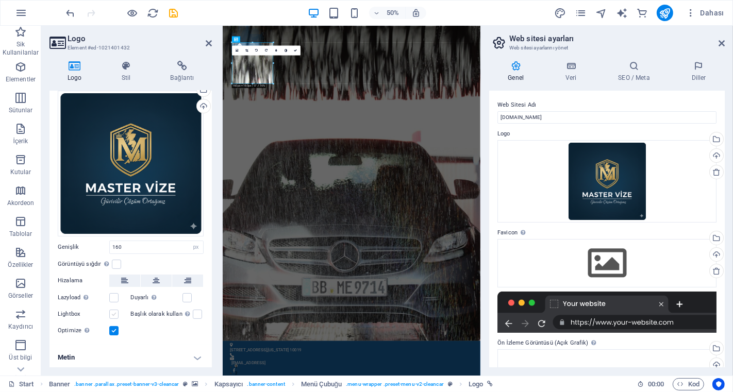
click at [113, 314] on label at bounding box center [113, 314] width 9 height 9
click at [0, 0] on input "Lightbox" at bounding box center [0, 0] width 0 height 0
click at [113, 314] on label at bounding box center [113, 314] width 9 height 9
click at [0, 0] on input "Lightbox" at bounding box center [0, 0] width 0 height 0
click at [126, 278] on icon at bounding box center [124, 281] width 7 height 12
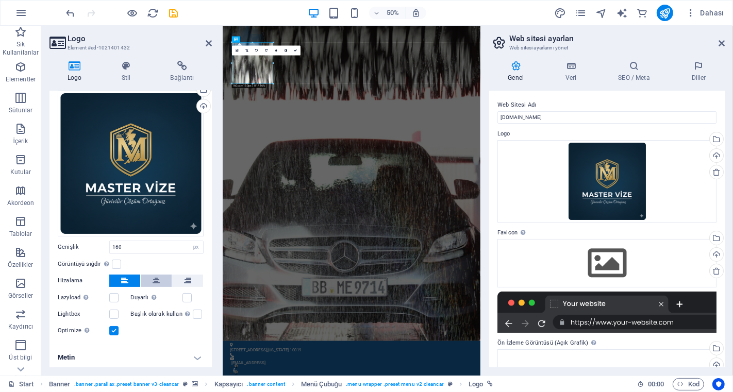
click at [164, 278] on button at bounding box center [156, 281] width 31 height 12
click at [188, 278] on icon at bounding box center [187, 281] width 7 height 12
click at [126, 280] on icon at bounding box center [124, 281] width 7 height 12
click at [165, 246] on input "160" at bounding box center [156, 247] width 93 height 12
click at [138, 245] on input "159" at bounding box center [156, 247] width 93 height 12
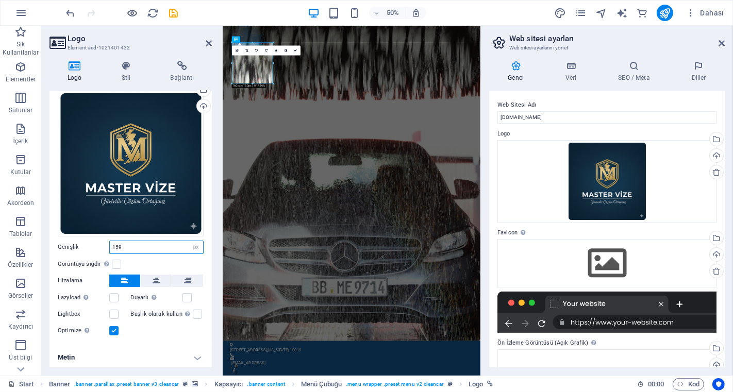
click at [141, 246] on input "159" at bounding box center [156, 247] width 93 height 12
drag, startPoint x: 141, startPoint y: 246, endPoint x: 134, endPoint y: 247, distance: 6.8
click at [134, 247] on input "159" at bounding box center [156, 247] width 93 height 12
type input "120"
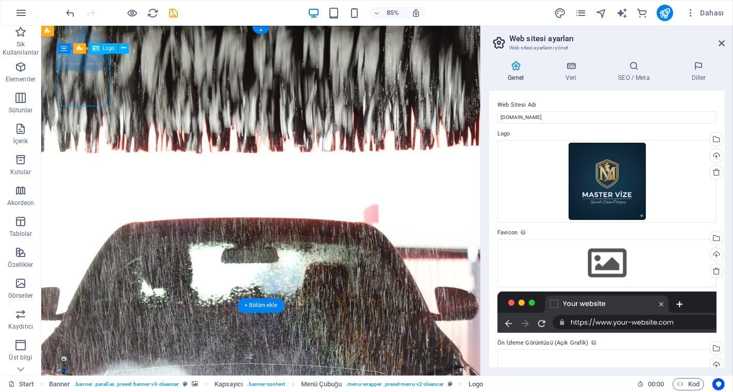
select select "px"
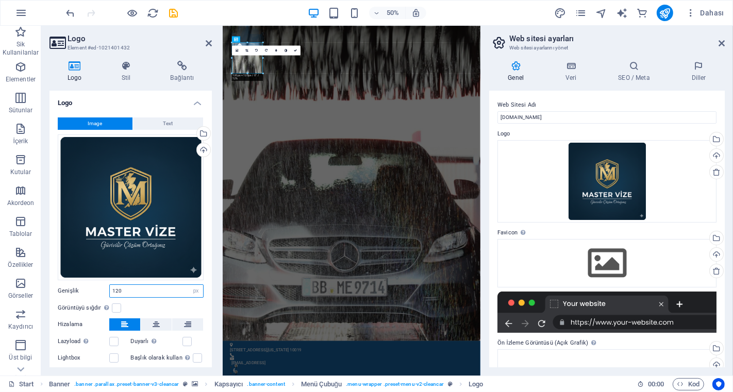
click at [127, 289] on input "120" at bounding box center [156, 291] width 93 height 12
type input "100"
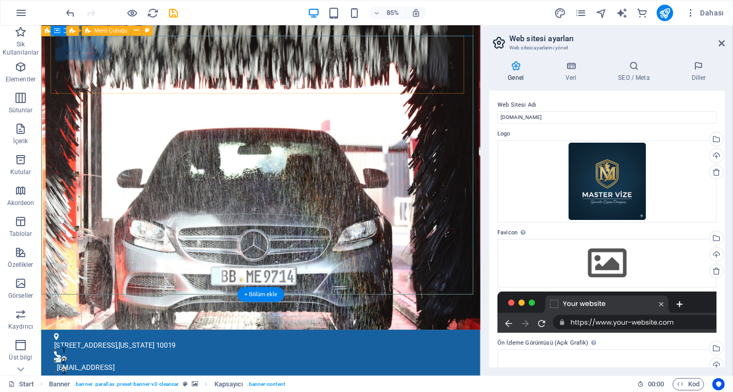
scroll to position [0, 0]
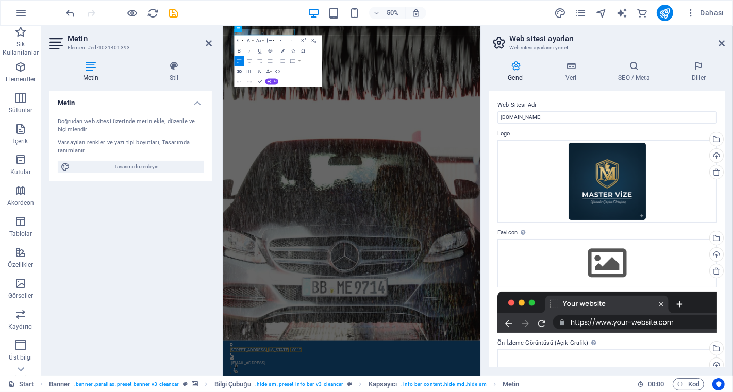
click at [188, 109] on div "Doğrudan web sitesi üzerinde metin ekle, düzenle ve biçimlendir. Varsayılan ren…" at bounding box center [130, 145] width 162 height 72
click at [125, 121] on div "Doğrudan web sitesi üzerinde metin ekle, düzenle ve biçimlendir." at bounding box center [131, 125] width 146 height 17
click at [140, 168] on span "Tasarımı düzenleyin" at bounding box center [136, 167] width 127 height 12
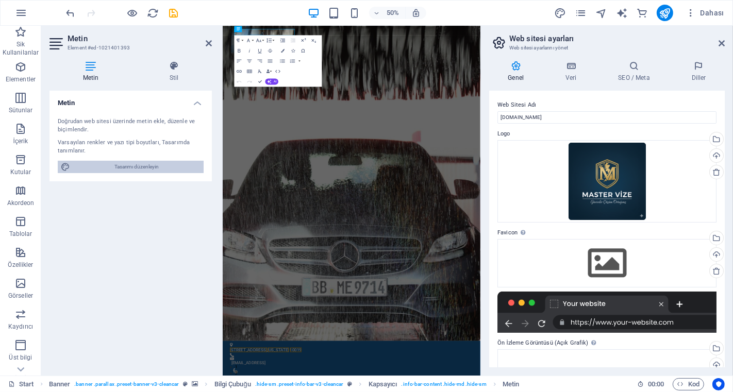
select select "px"
select select "300"
select select "px"
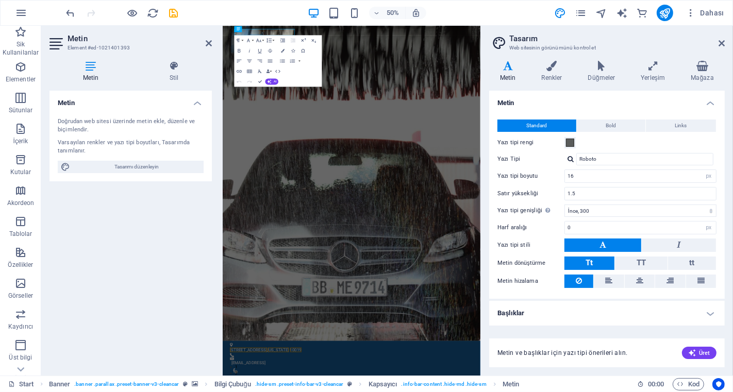
click at [659, 43] on aside "Tasarım Web sitesinin görünümünü kontrol et Varyantlar Metin Renkler Düğmeler Y…" at bounding box center [606, 201] width 252 height 350
click at [659, 37] on h2 "Tasarım" at bounding box center [616, 38] width 215 height 9
click at [659, 44] on icon at bounding box center [721, 43] width 6 height 8
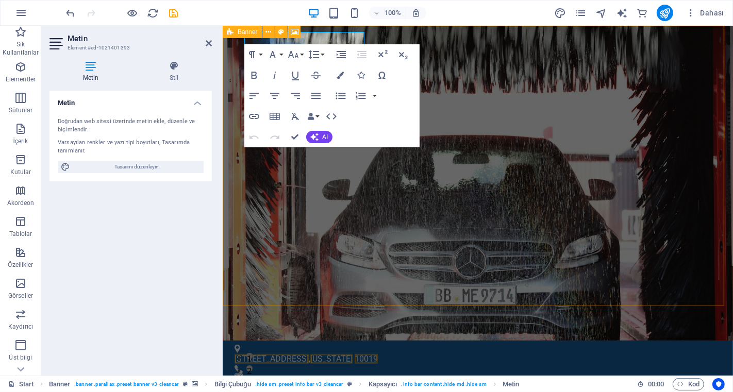
click at [289, 38] on button at bounding box center [294, 32] width 12 height 12
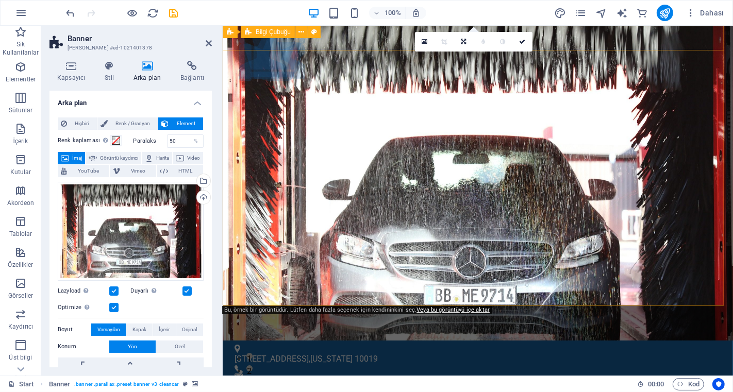
click at [363, 341] on div "1601 Broadway , New York 10019 e72bbba87dd00f73a396ef068a4098@plesk.local" at bounding box center [477, 397] width 510 height 113
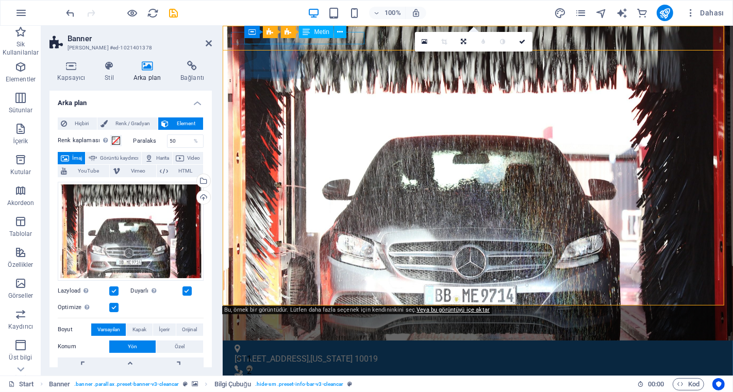
click at [350, 352] on div "1601 Broadway , New York 10019" at bounding box center [473, 359] width 478 height 12
click at [351, 352] on div "1601 Broadway , New York 10019" at bounding box center [473, 359] width 478 height 12
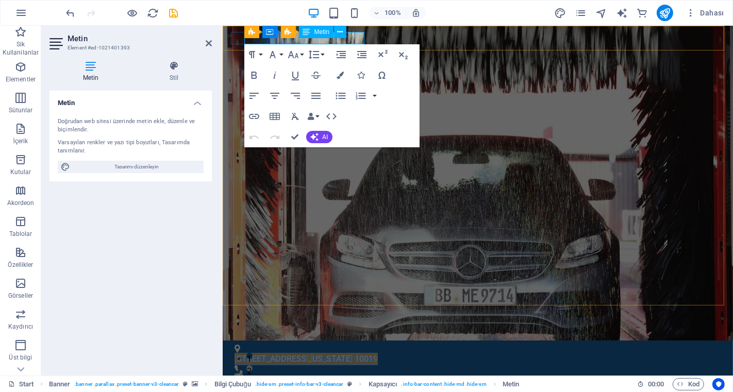
click at [354, 352] on span "10019" at bounding box center [365, 359] width 23 height 10
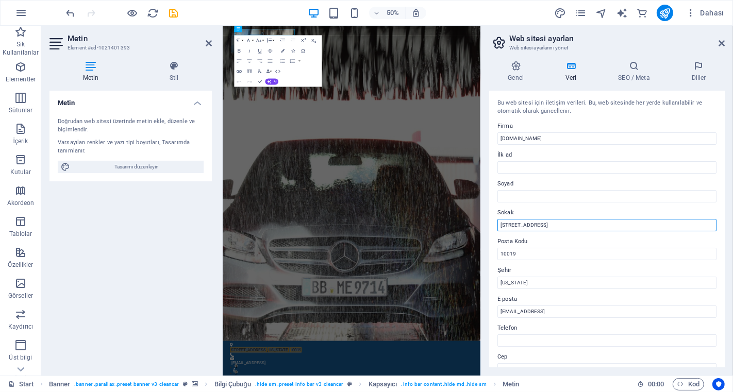
drag, startPoint x: 549, startPoint y: 224, endPoint x: 485, endPoint y: 227, distance: 63.5
click at [485, 227] on div "Genel Veri SEO / Meta Diller Web Sitesi Adı mastervize.com Logo Dosyaları buray…" at bounding box center [607, 214] width 252 height 323
click at [485, 228] on div "Genel Veri SEO / Meta Diller Web Sitesi Adı mastervize.com Logo Dosyaları buray…" at bounding box center [607, 214] width 252 height 323
click at [539, 227] on input "1601 Broadway" at bounding box center [606, 225] width 219 height 12
click at [540, 223] on input "1601 Broadway" at bounding box center [606, 225] width 219 height 12
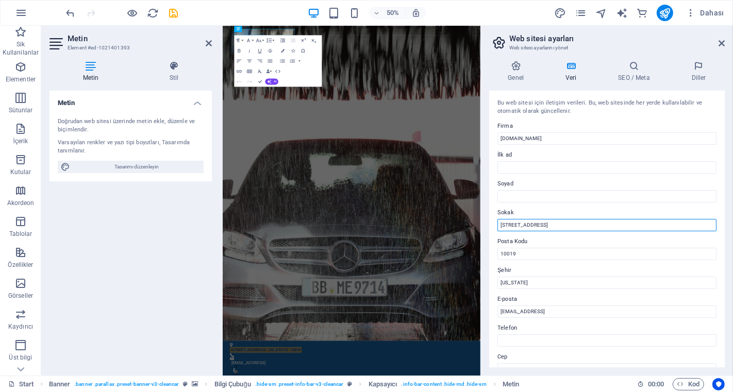
drag, startPoint x: 750, startPoint y: 250, endPoint x: 733, endPoint y: 421, distance: 171.9
drag, startPoint x: 543, startPoint y: 223, endPoint x: 493, endPoint y: 227, distance: 50.2
click at [493, 227] on div "Bu web sitesi için iletişim verileri. Bu, web sitesinde her yerde kullanılabili…" at bounding box center [606, 229] width 235 height 277
paste input "Döşeme Mah. 60024 Sk No:3 Yenikent Sabuncu İş Merkezi E Blok Kat:4 No:16 01160 …"
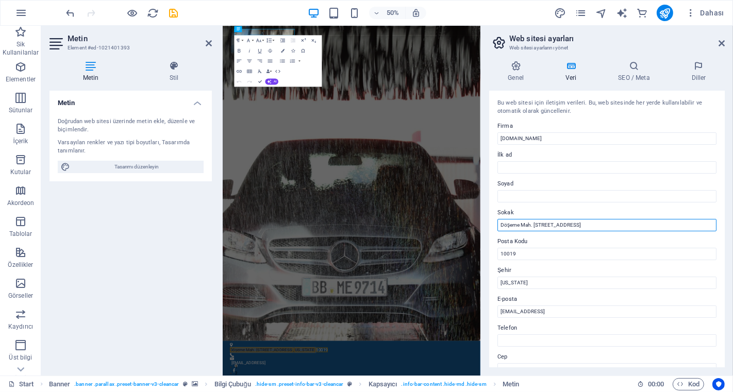
click at [659, 224] on input "Döşeme Mah. 60024 Sk No:3 Yenikent Sabuncu İş Merkezi E Blok Kat:4 No:16 01160 …" at bounding box center [606, 225] width 219 height 12
type input "Döşeme Mah. 60024 Sk No:3 Yenikent Sabuncu İş Merkezi E Blok Kat:4 No:16 Seyhan…"
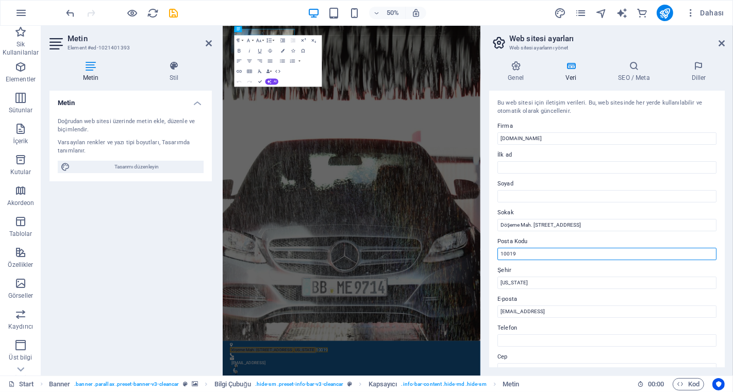
scroll to position [0, 0]
drag, startPoint x: 528, startPoint y: 254, endPoint x: 492, endPoint y: 254, distance: 36.1
click at [492, 254] on div "Bu web sitesi için iletişim verileri. Bu, web sitesinde her yerde kullanılabili…" at bounding box center [606, 229] width 235 height 277
paste input "01160"
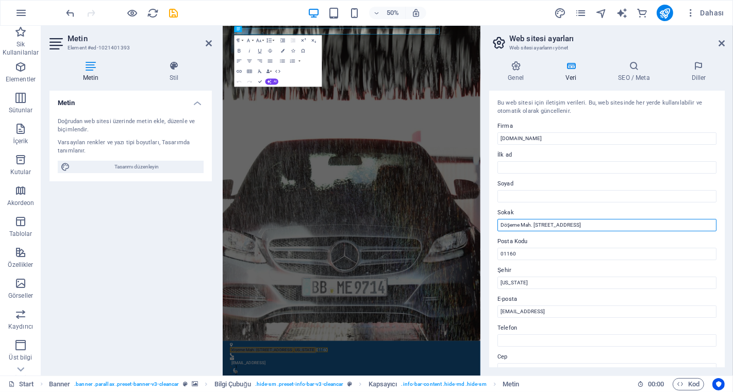
click at [659, 225] on input "Döşeme Mah. 60024 Sk No:3 Yenikent Sabuncu İş Merkezi E Blok Kat:4 No:16 Seyhan…" at bounding box center [606, 225] width 219 height 12
drag, startPoint x: 679, startPoint y: 225, endPoint x: 731, endPoint y: 224, distance: 52.1
click at [659, 224] on div "Genel Veri SEO / Meta Diller Web Sitesi Adı mastervize.com Logo Dosyaları buray…" at bounding box center [607, 214] width 252 height 323
click at [659, 224] on input "Döşeme Mah. 60024 Sk No:3 Yenikent Sabuncu İş Merkezi E Blok Kat:4 No:16 Seyhan…" at bounding box center [606, 225] width 219 height 12
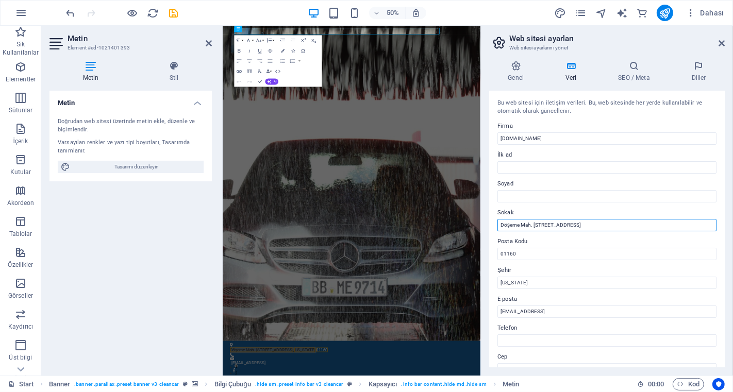
click at [659, 224] on input "Döşeme Mah. 60024 Sk No:3 Yenikent Sabuncu İş Merkezi E Blok Kat:4 No:16 Seyhan…" at bounding box center [606, 225] width 219 height 12
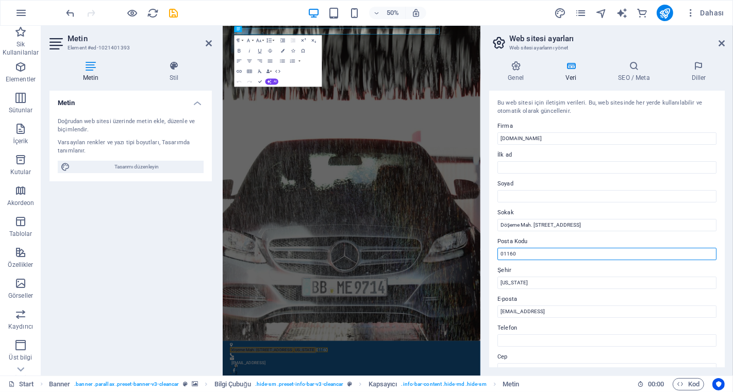
click at [547, 257] on input "01160" at bounding box center [606, 254] width 219 height 12
type input "01160 Seyhan"
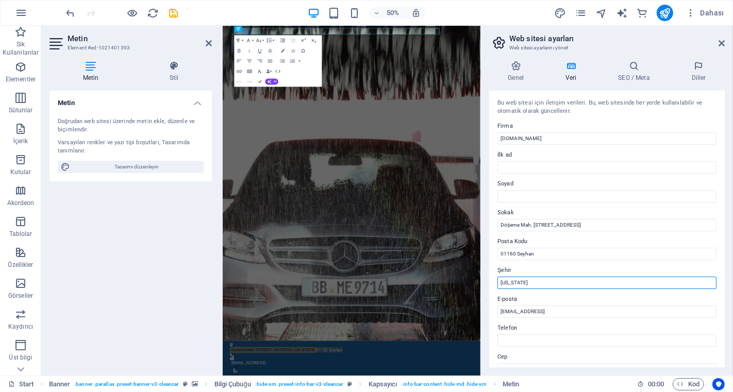
click at [519, 283] on input "New York" at bounding box center [606, 283] width 219 height 12
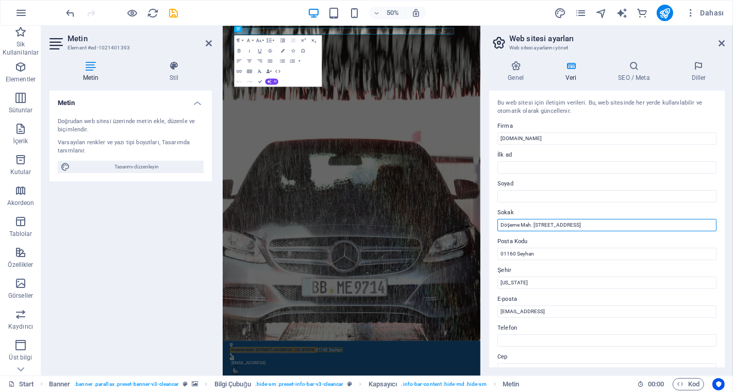
click at [659, 226] on input "Döşeme Mah. 60024 Sk No:3 Yenikent Sabuncu İş Merkezi E Blok Kat:4 No:16 Seyhan…" at bounding box center [606, 225] width 219 height 12
click at [659, 226] on input "Döşeme Mah. 60024 Sk No:3 Yenikent Sabuncu İş Merkezi E Blok Kat:4 No:16 ADANA" at bounding box center [606, 225] width 219 height 12
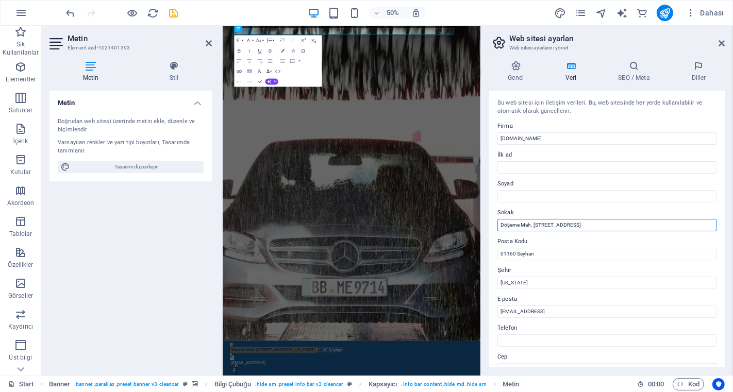
click at [659, 226] on input "Döşeme Mah. 60024 Sk No:3 Yenikent Sabuncu İş Merkezi E Blok Kat:4 No:16 ADANA" at bounding box center [606, 225] width 219 height 12
type input "Döşeme Mah. 60024 Sk No:3 Yenikent Sabuncu İş Merkezi E Blok Kat:4 No:16"
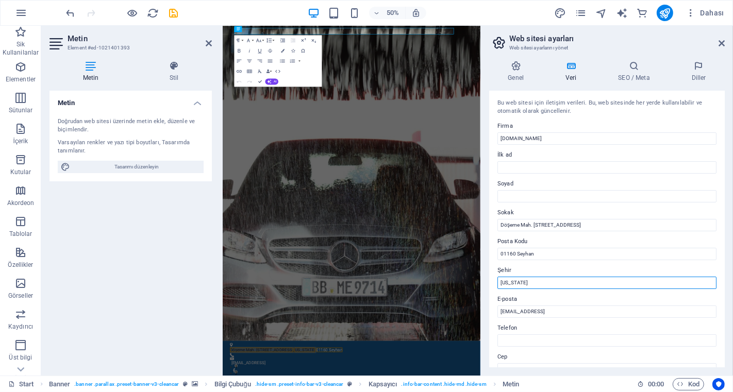
click at [534, 280] on input "New York" at bounding box center [606, 283] width 219 height 12
drag, startPoint x: 534, startPoint y: 282, endPoint x: 480, endPoint y: 278, distance: 54.3
click at [488, 280] on div "Genel Veri SEO / Meta Diller Web Sitesi Adı mastervize.com Logo Dosyaları buray…" at bounding box center [607, 214] width 252 height 323
paste input "ADANA"
type input "ADANA"
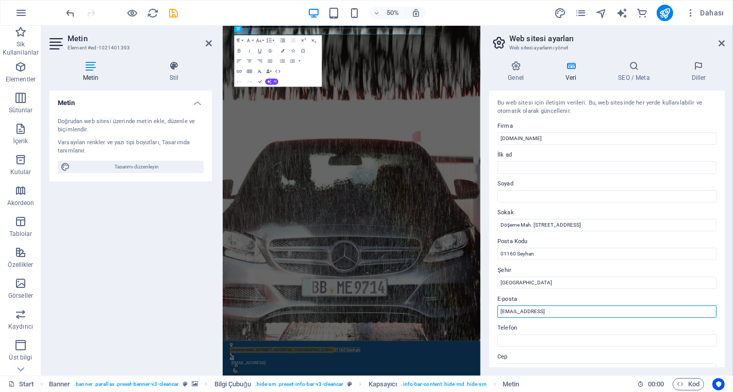
click at [552, 311] on input "e72bbba87dd00f73a396ef068a4098@plesk.local" at bounding box center [606, 312] width 219 height 12
click at [518, 311] on input "info@plesk.local" at bounding box center [606, 312] width 219 height 12
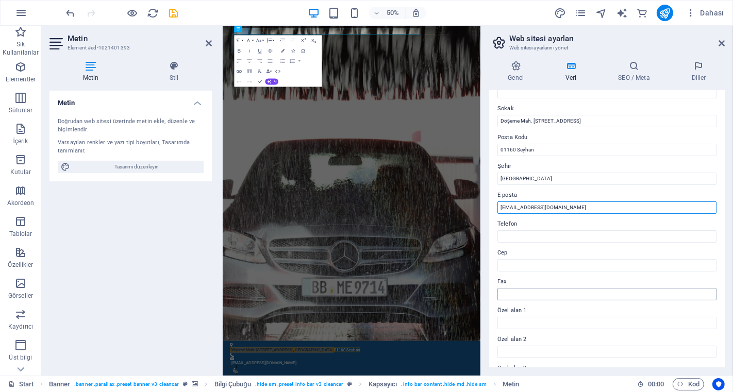
scroll to position [114, 0]
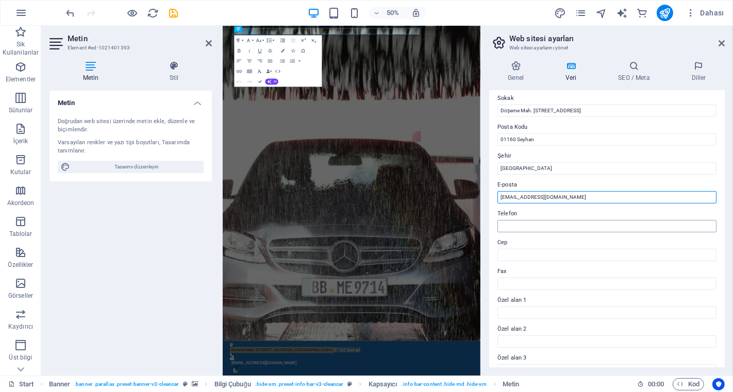
type input "info@mastervize.com"
click at [542, 223] on input "Telefon" at bounding box center [606, 226] width 219 height 12
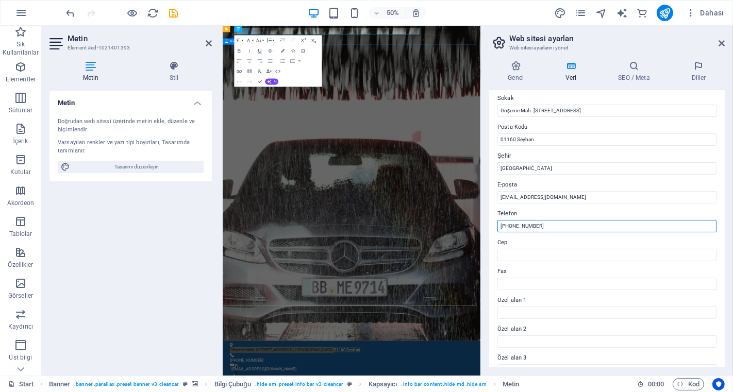
drag, startPoint x: 768, startPoint y: 250, endPoint x: 671, endPoint y: 428, distance: 202.2
type input "+90 322 503 80 33"
click at [569, 226] on input "+90 322 503 80 33" at bounding box center [606, 226] width 219 height 12
drag, startPoint x: 560, startPoint y: 225, endPoint x: 485, endPoint y: 227, distance: 74.7
click at [485, 227] on div "Genel Veri SEO / Meta Diller Web Sitesi Adı mastervize.com Logo Dosyaları buray…" at bounding box center [607, 214] width 252 height 323
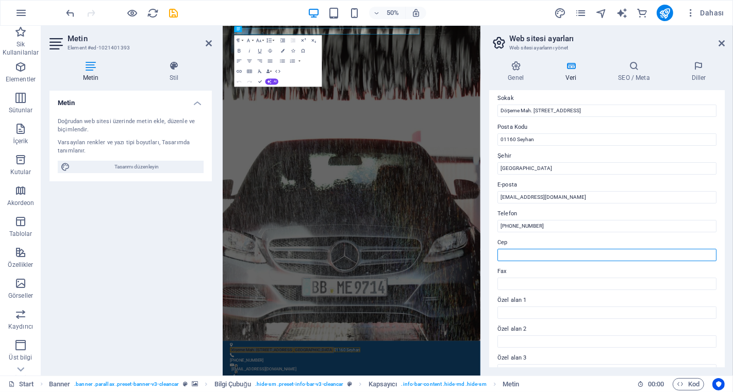
click at [516, 250] on input "Cep" at bounding box center [606, 255] width 219 height 12
paste input "+90 322 503 80 33"
click at [512, 255] on input "+90 322 503 80 33" at bounding box center [606, 255] width 219 height 12
click at [524, 255] on input "+90 532 503 80 33" at bounding box center [606, 255] width 219 height 12
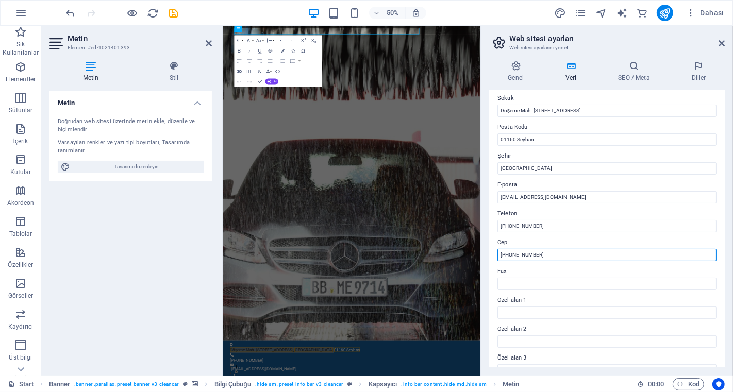
click at [524, 255] on input "+90 532 503 80 33" at bounding box center [606, 255] width 219 height 12
type input "+90 532 461 80 33"
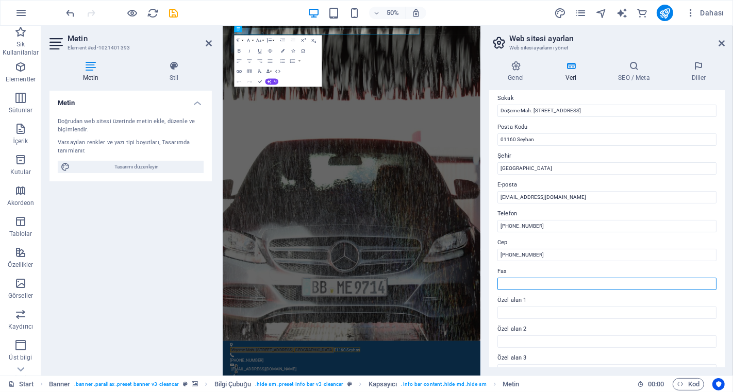
click at [535, 287] on input "Fax" at bounding box center [606, 284] width 219 height 12
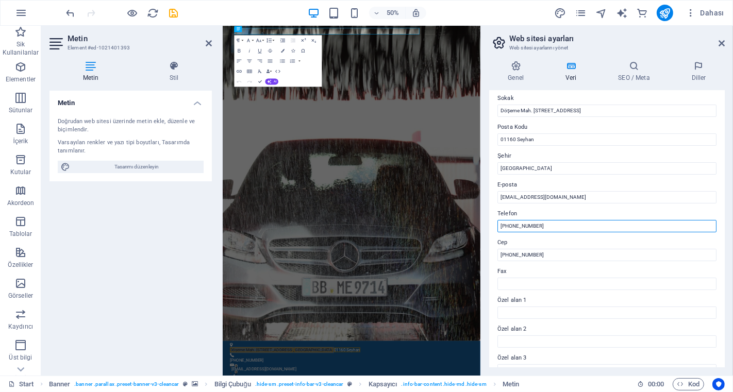
drag, startPoint x: 552, startPoint y: 227, endPoint x: 490, endPoint y: 226, distance: 62.4
click at [490, 226] on div "Bu web sitesi için iletişim verileri. Bu, web sitesinde her yerde kullanılabili…" at bounding box center [606, 229] width 235 height 277
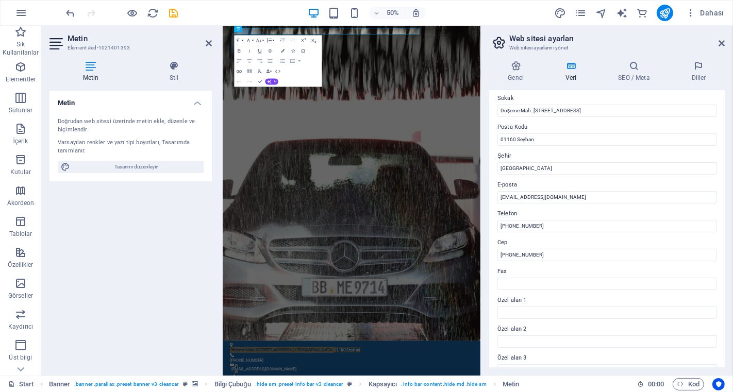
click at [490, 226] on div "Bu web sitesi için iletişim verileri. Bu, web sitesinde her yerde kullanılabili…" at bounding box center [606, 229] width 235 height 277
click at [518, 285] on input "Fax" at bounding box center [606, 284] width 219 height 12
paste input "+90 322 503 80 33"
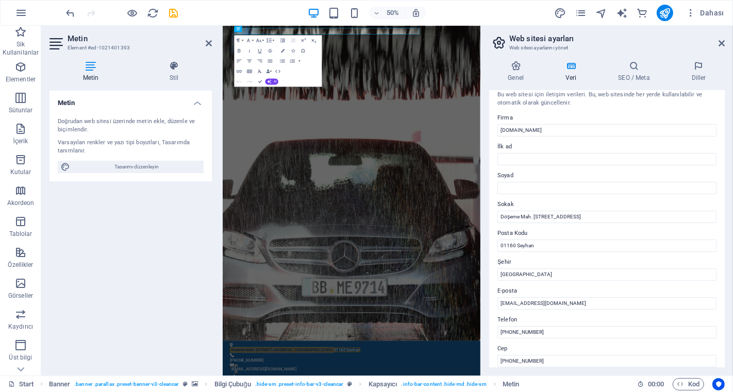
scroll to position [0, 0]
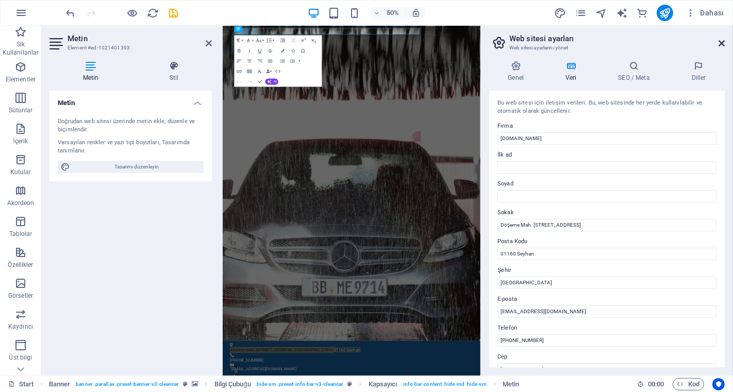
type input "+90 322 503 80 33"
click at [659, 42] on icon at bounding box center [721, 43] width 6 height 8
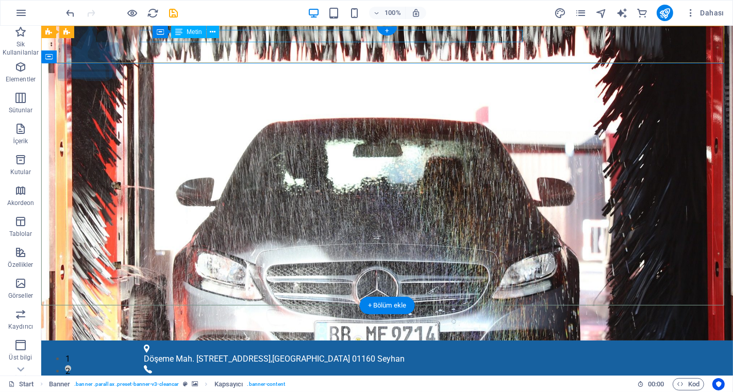
click at [482, 352] on div "Döşeme Mah. 60024 Sk No:3 Yenikent Sabuncu İş Merkezi E Blok Kat:4 No:16 , ADAN…" at bounding box center [382, 359] width 478 height 12
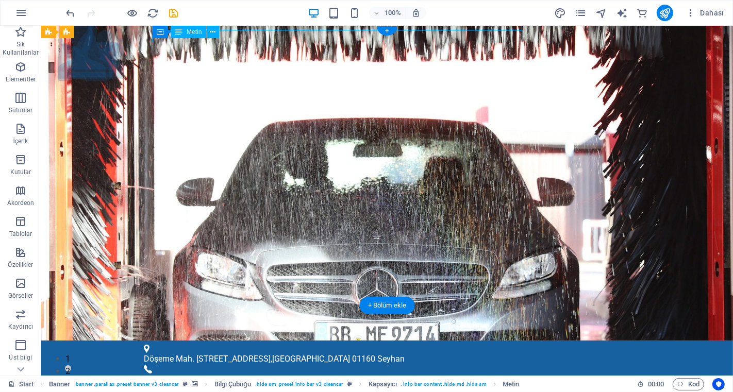
click at [482, 352] on div "Döşeme Mah. 60024 Sk No:3 Yenikent Sabuncu İş Merkezi E Blok Kat:4 No:16 , ADAN…" at bounding box center [382, 359] width 478 height 12
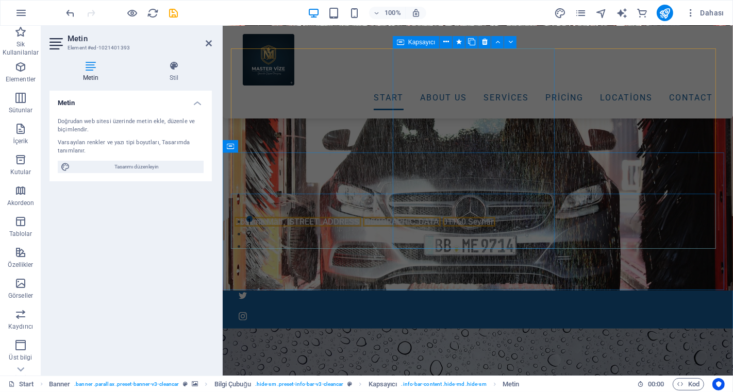
scroll to position [229, 0]
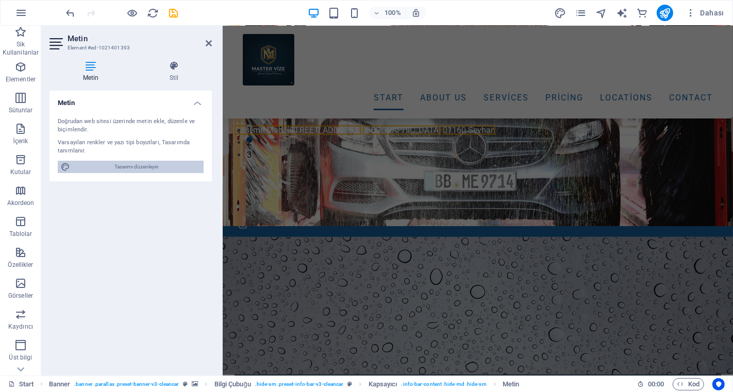
click at [124, 170] on span "Tasarımı düzenleyin" at bounding box center [136, 167] width 127 height 12
select select "px"
select select "300"
select select "px"
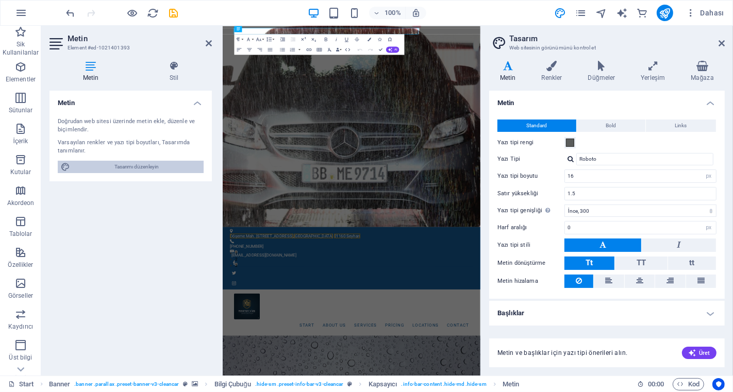
scroll to position [0, 0]
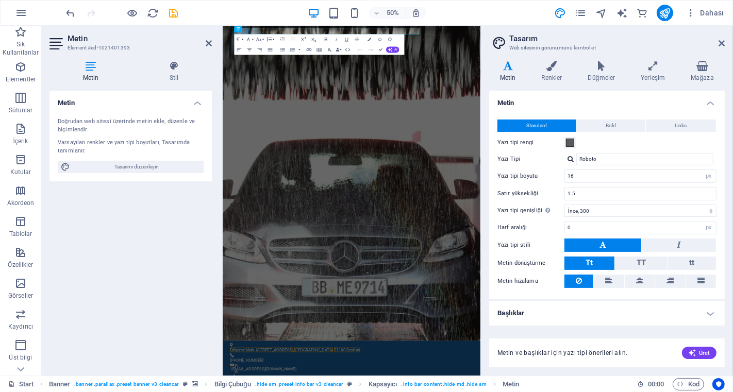
click at [112, 120] on div "Doğrudan web sitesi üzerinde metin ekle, düzenle ve biçimlendir." at bounding box center [131, 125] width 146 height 17
click at [124, 170] on span "Tasarımı düzenleyin" at bounding box center [136, 167] width 127 height 12
click at [509, 70] on icon at bounding box center [508, 66] width 38 height 10
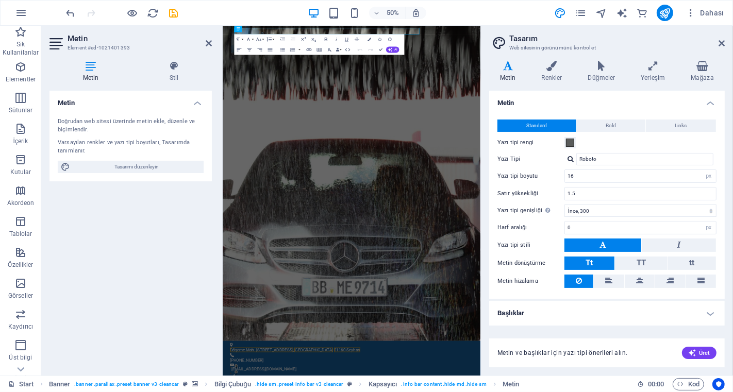
click at [509, 70] on icon at bounding box center [508, 66] width 38 height 10
click at [603, 176] on input "16" at bounding box center [640, 176] width 151 height 12
type input "16"
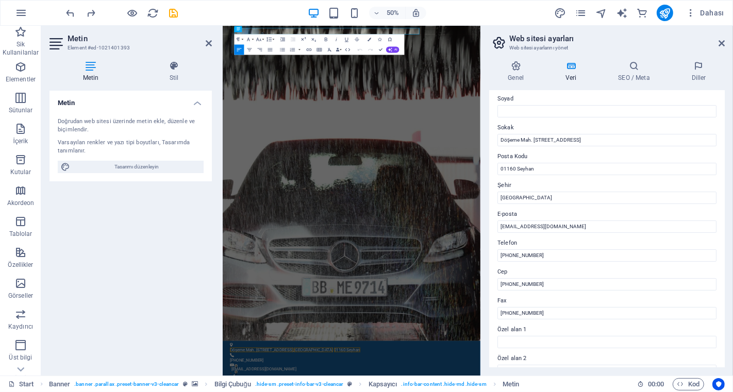
scroll to position [46, 0]
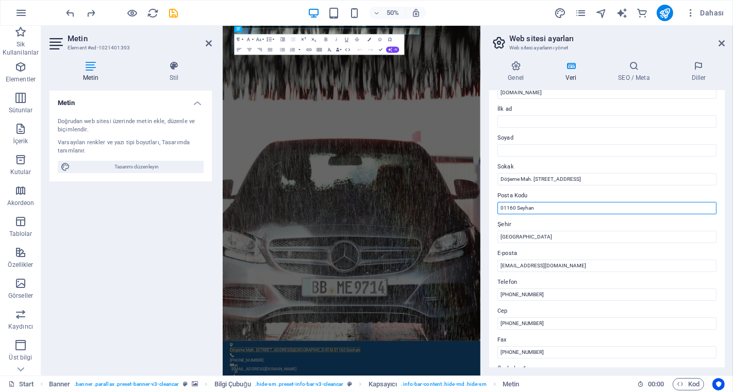
drag, startPoint x: 546, startPoint y: 208, endPoint x: 492, endPoint y: 208, distance: 53.6
click at [492, 208] on div "Bu web sitesi için iletişim verileri. Bu, web sitesinde her yerde kullanılabili…" at bounding box center [606, 229] width 235 height 277
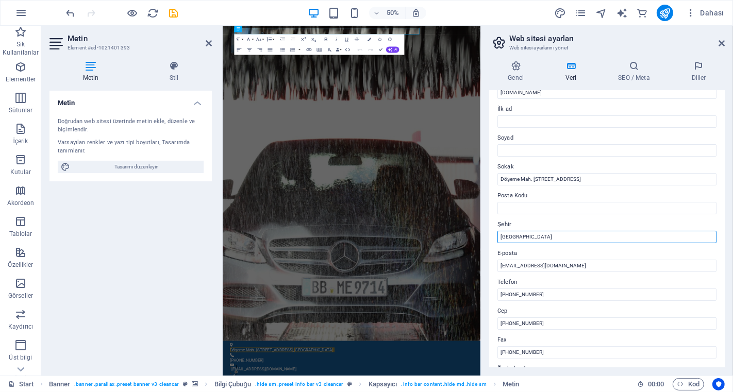
drag, startPoint x: 530, startPoint y: 238, endPoint x: 499, endPoint y: 236, distance: 30.5
click at [499, 236] on input "ADANA" at bounding box center [606, 237] width 219 height 12
click at [518, 235] on input "ADANA" at bounding box center [606, 237] width 219 height 12
click at [498, 234] on input "ADANA" at bounding box center [606, 237] width 219 height 12
paste input "01160 Seyhan"
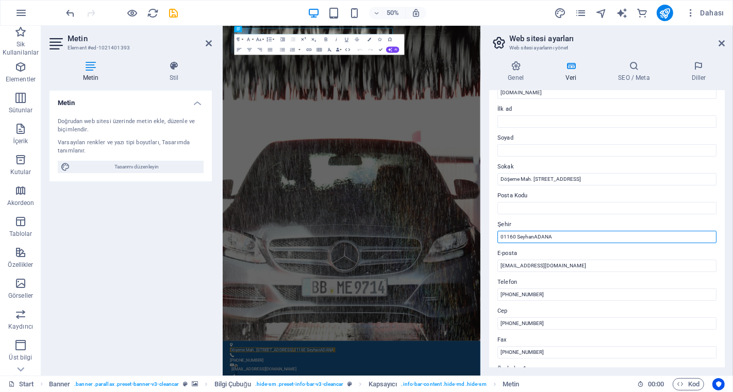
click at [544, 232] on input "01160 SeyhanADANA" at bounding box center [606, 237] width 219 height 12
click at [543, 232] on input "01160 SeyhanADANA" at bounding box center [606, 237] width 219 height 12
drag, startPoint x: 548, startPoint y: 234, endPoint x: 532, endPoint y: 237, distance: 16.1
click at [532, 237] on input "01160 SeyhanADANA" at bounding box center [606, 237] width 219 height 12
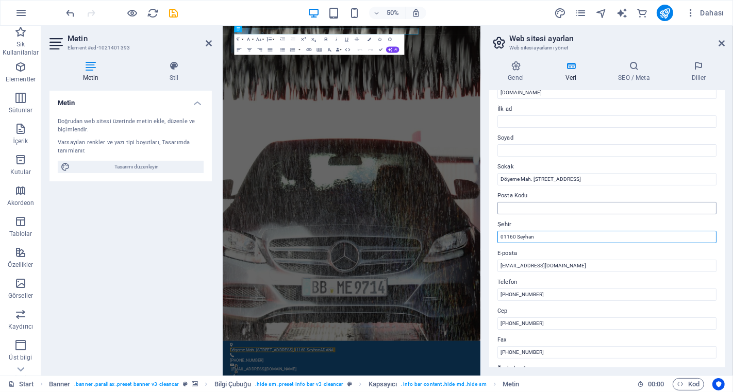
type input "01160 Seyhan"
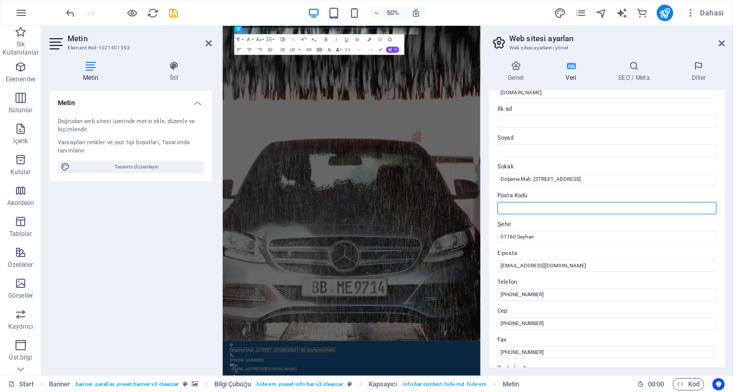
click at [518, 203] on input "Posta Kodu" at bounding box center [606, 208] width 219 height 12
paste input "ADANA"
type input "ADANA"
click at [601, 284] on label "Telefon" at bounding box center [606, 282] width 219 height 12
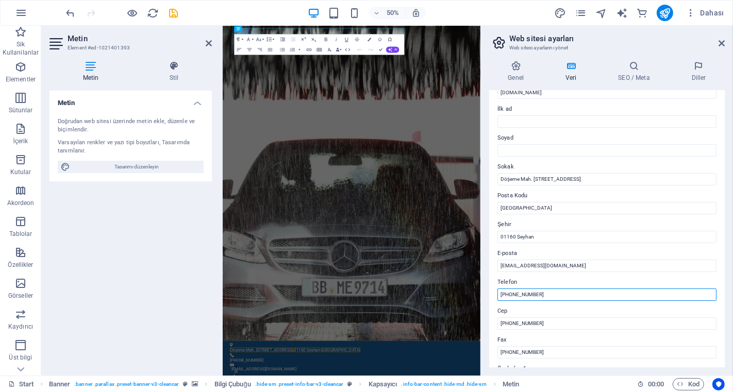
click at [601, 289] on input "+90 322 503 80 33" at bounding box center [606, 295] width 219 height 12
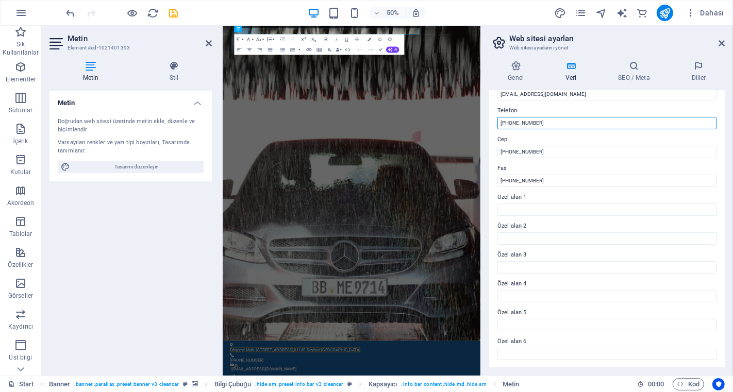
scroll to position [0, 0]
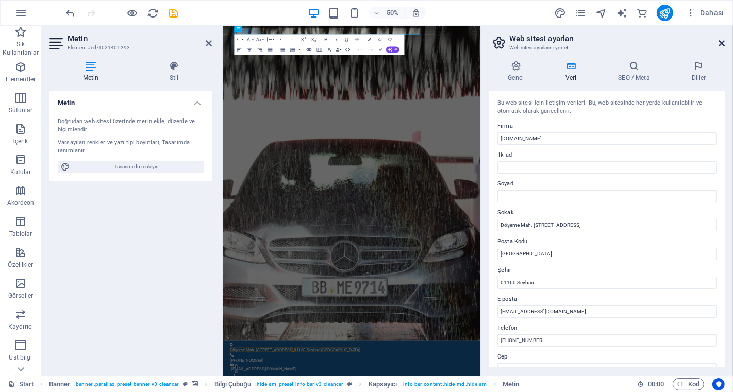
click at [659, 43] on icon at bounding box center [721, 43] width 6 height 8
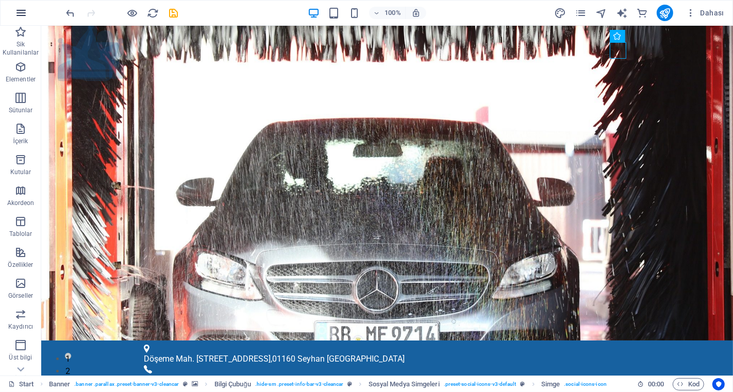
click at [21, 8] on icon "button" at bounding box center [21, 13] width 12 height 12
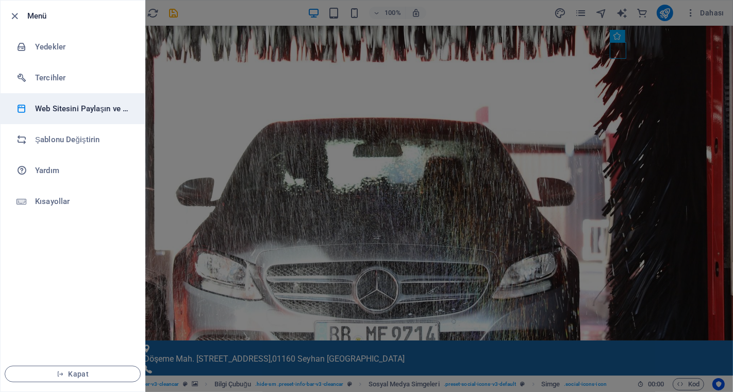
click at [105, 109] on h6 "Web Sitesini Paylaşın ve Kopyalayın" at bounding box center [82, 109] width 95 height 12
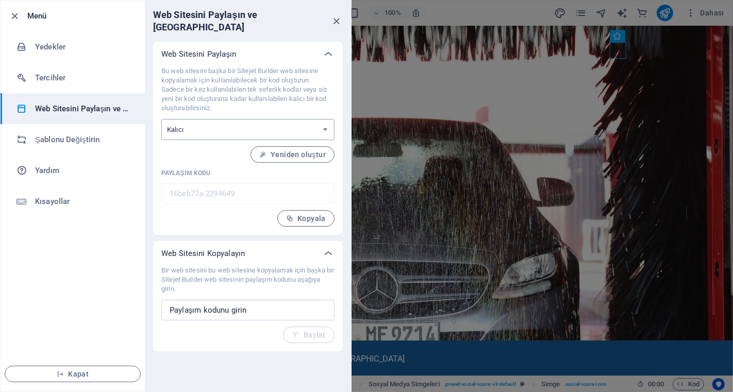
click at [230, 119] on select "Tek seferlik Kalıcı" at bounding box center [247, 129] width 173 height 21
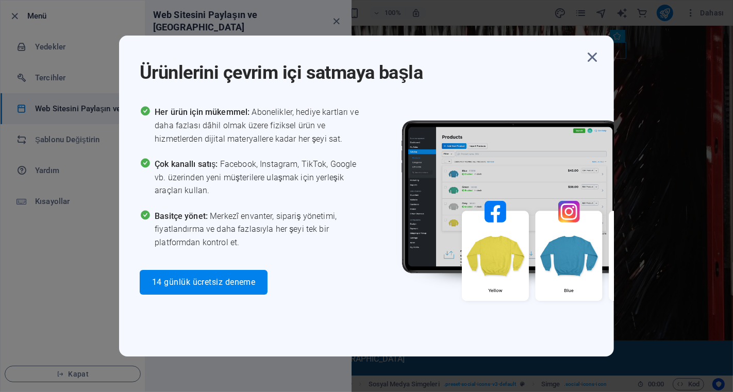
drag, startPoint x: 289, startPoint y: 278, endPoint x: 298, endPoint y: 264, distance: 17.0
drag, startPoint x: 298, startPoint y: 264, endPoint x: 586, endPoint y: 57, distance: 354.4
click at [586, 57] on icon "button" at bounding box center [592, 57] width 19 height 19
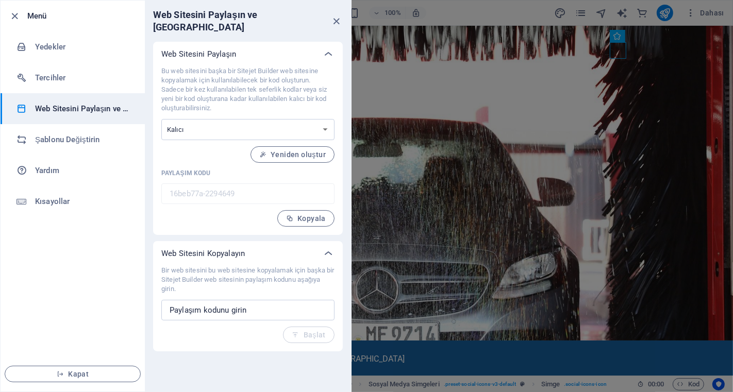
click at [81, 218] on ul "Menü Yedekler Tercihler Web Sitesini Paylaşın ve Kopyalayın Şablonu Değiştirin …" at bounding box center [73, 196] width 144 height 391
click at [275, 119] on select "Tek seferlik Kalıcı" at bounding box center [247, 129] width 173 height 21
click at [337, 42] on div at bounding box center [328, 54] width 25 height 25
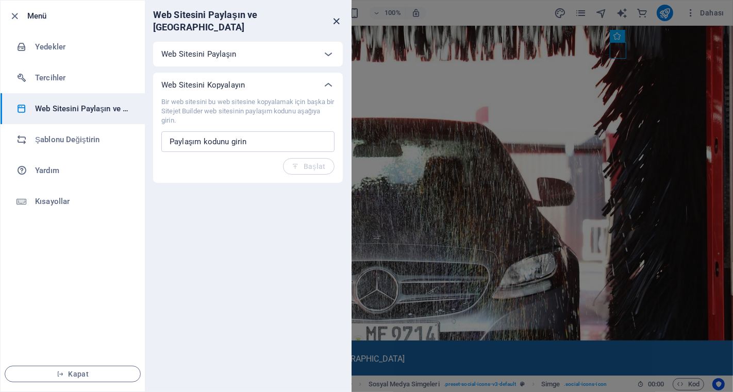
click at [335, 16] on icon "close" at bounding box center [337, 21] width 12 height 12
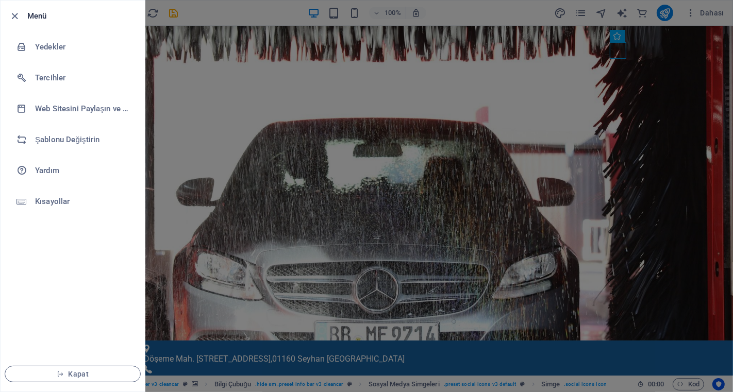
click at [330, 81] on div at bounding box center [366, 196] width 733 height 392
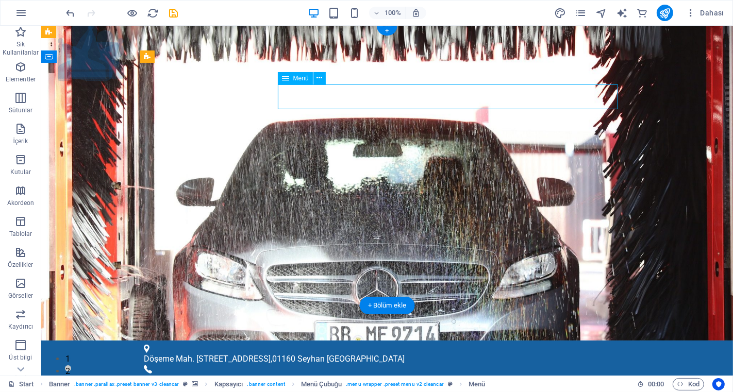
select select
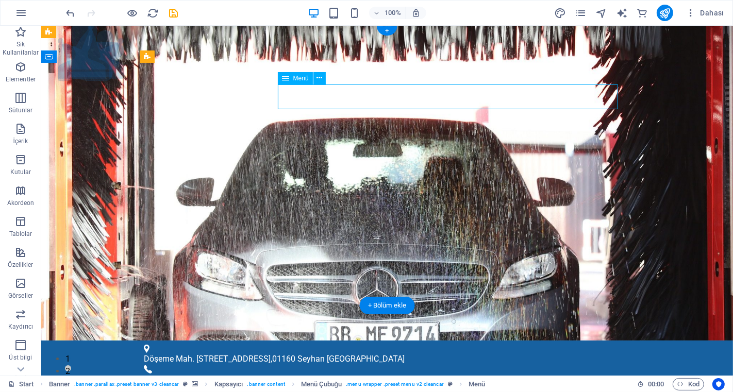
select select
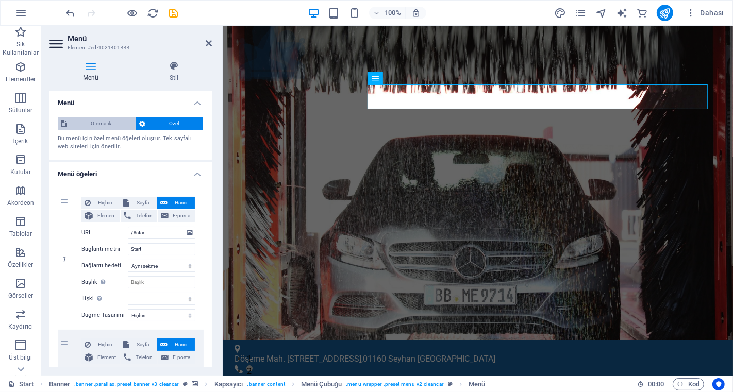
click at [98, 123] on span "Otomatik" at bounding box center [101, 123] width 62 height 12
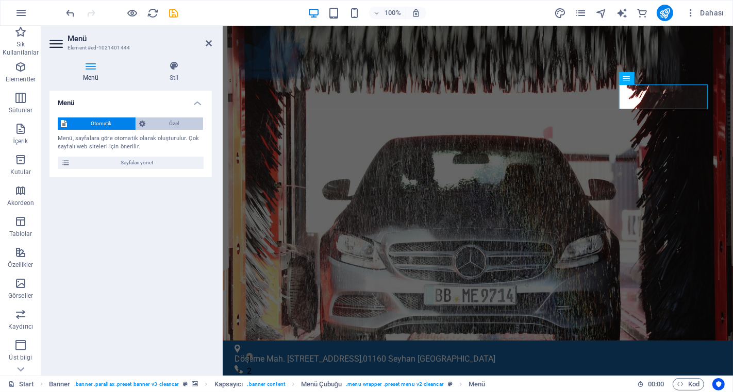
click at [182, 125] on span "Özel" at bounding box center [174, 123] width 52 height 12
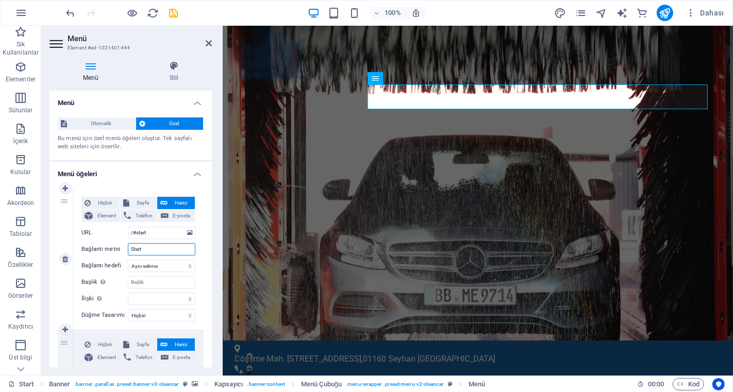
click at [149, 248] on input "Start" at bounding box center [162, 249] width 68 height 12
type input "St"
select select
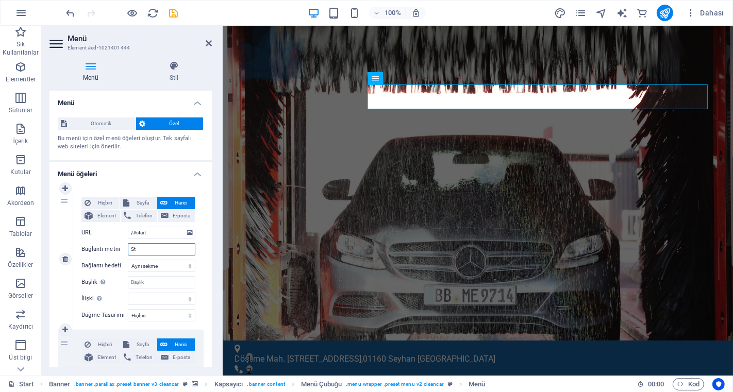
select select
type input "S"
type input "A"
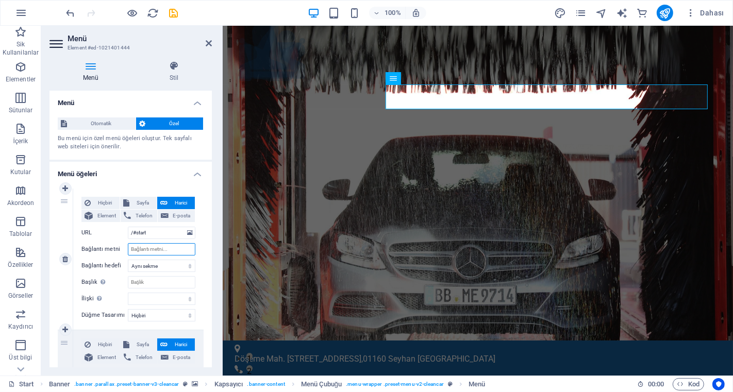
select select
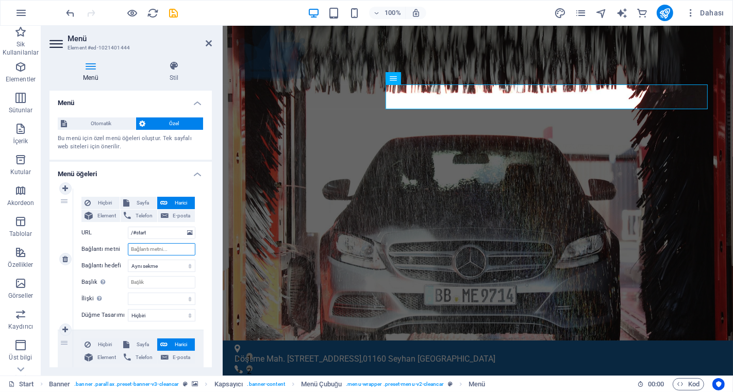
select select
type input "Anasay"
select select
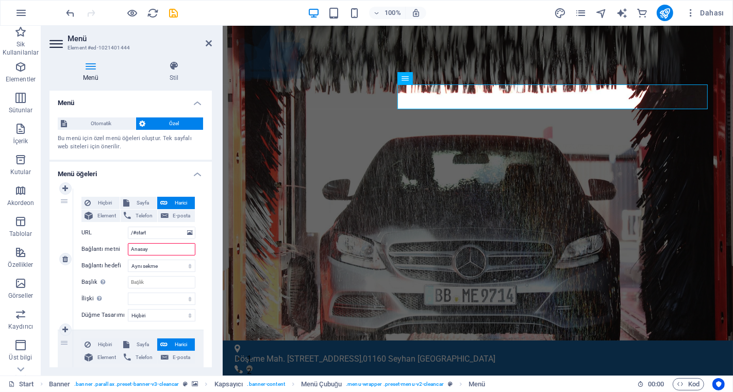
select select
type input "Anasayf"
select select
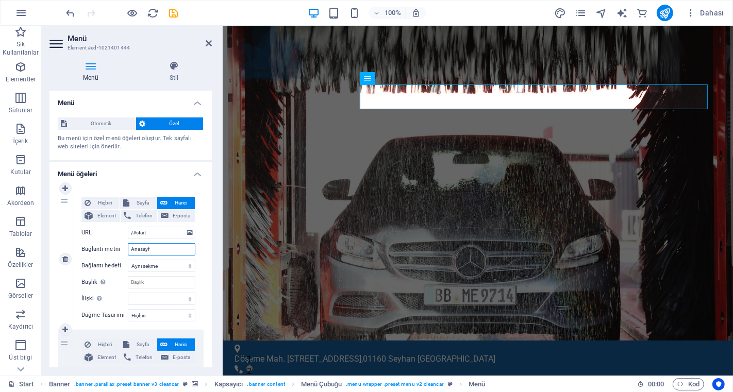
select select
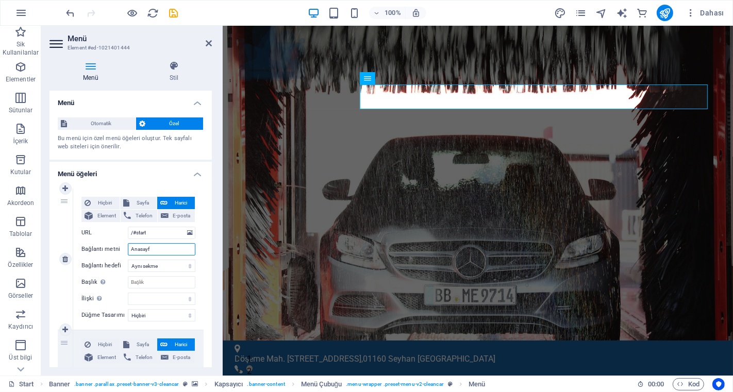
type input "Anasayfa"
select select
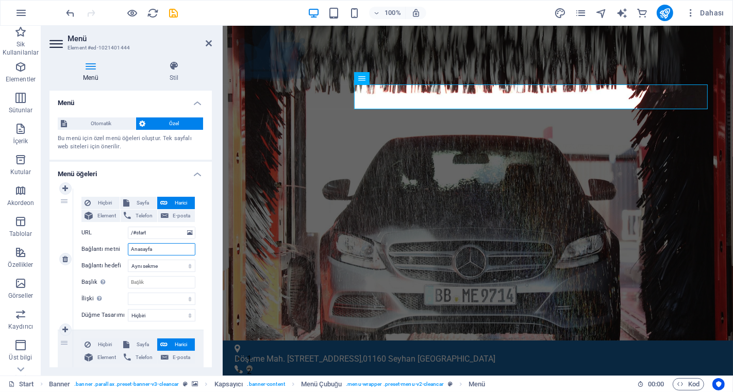
select select
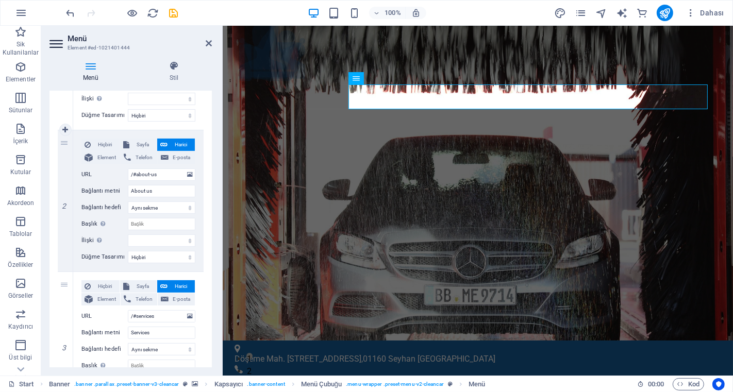
scroll to position [229, 0]
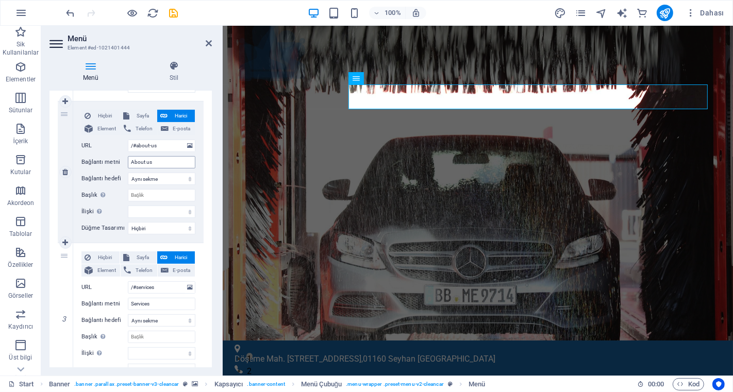
type input "Anasayfa"
drag, startPoint x: 155, startPoint y: 159, endPoint x: 117, endPoint y: 158, distance: 37.6
click at [117, 158] on div "Bağlantı metni About us" at bounding box center [138, 162] width 114 height 12
type input "Ha"
select select
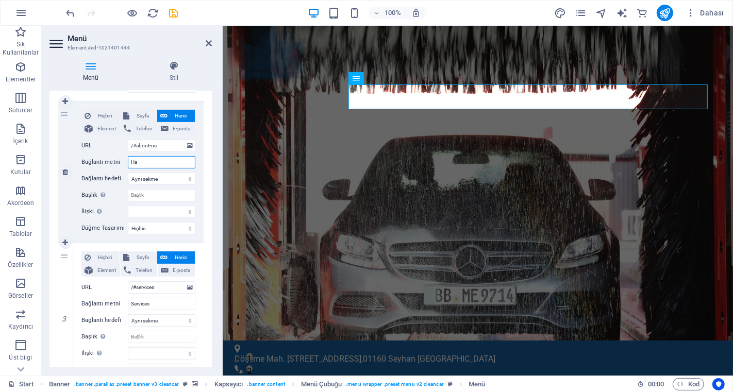
select select
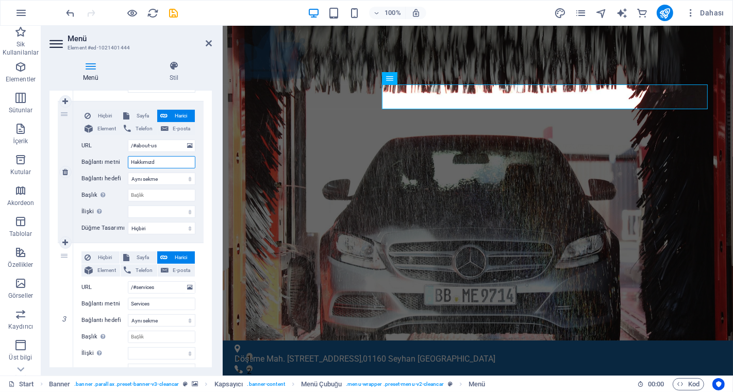
type input "Hakkımızda"
select select
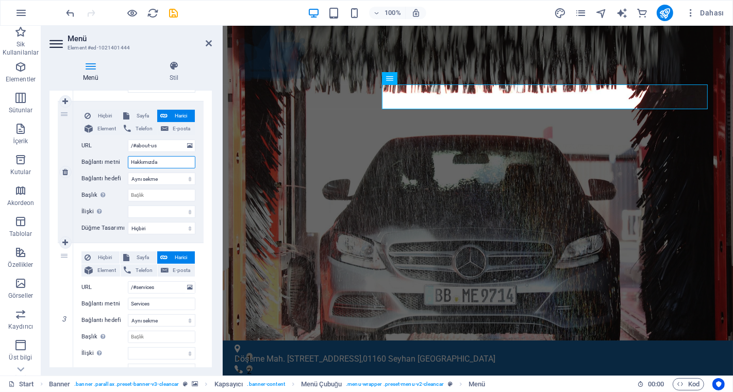
select select
type input "Hakkımızda"
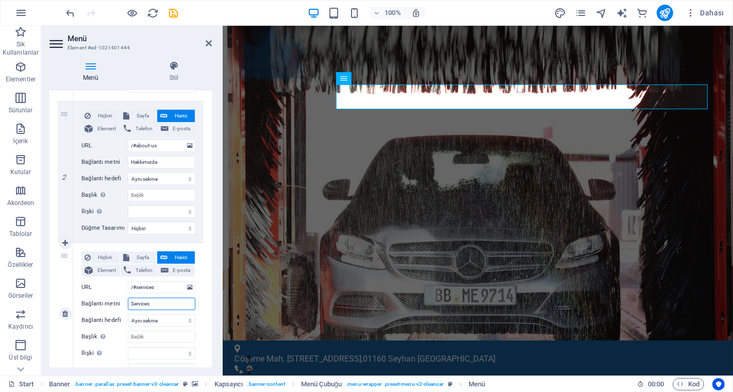
click at [153, 302] on input "Services" at bounding box center [162, 304] width 68 height 12
drag, startPoint x: 153, startPoint y: 302, endPoint x: 121, endPoint y: 304, distance: 32.0
click at [121, 304] on div "Bağlantı metni Services" at bounding box center [138, 304] width 114 height 12
type input "Hi"
select select
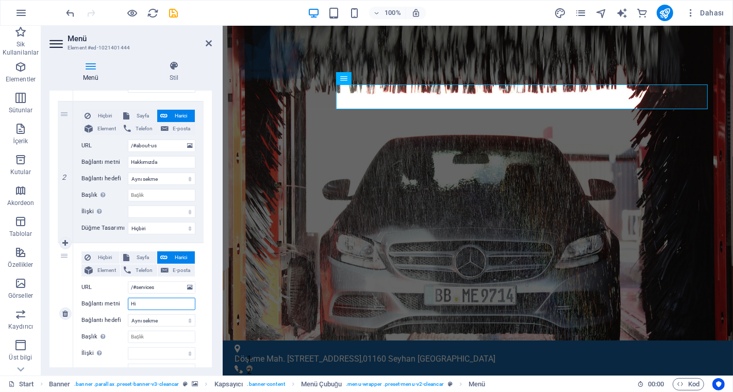
select select
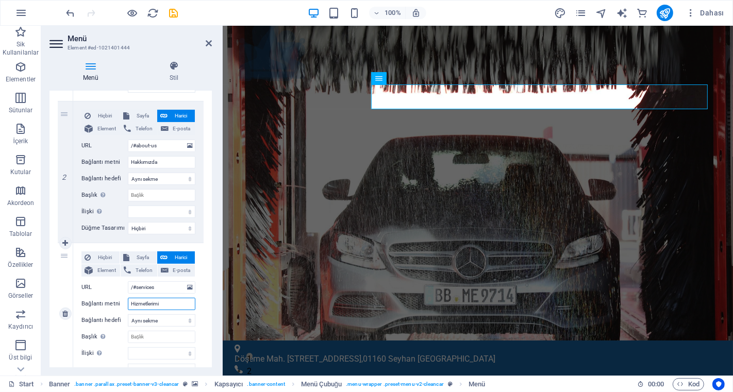
type input "Hizmetlerimiz"
select select
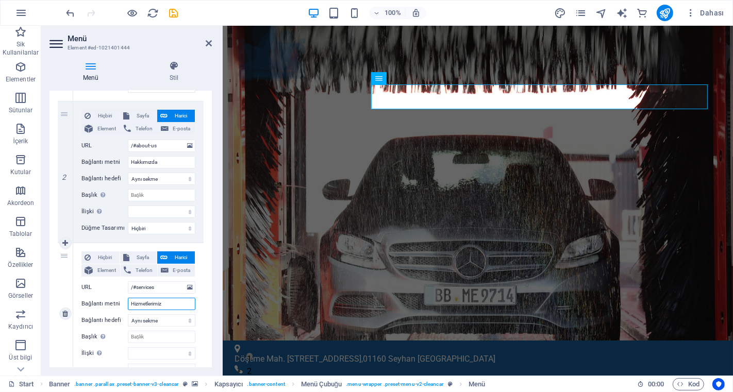
select select
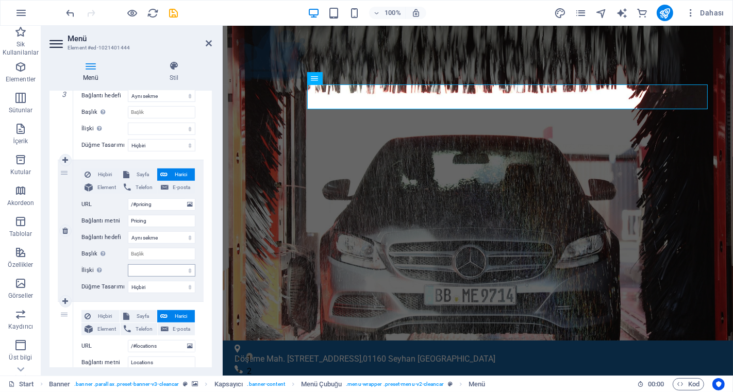
scroll to position [458, 0]
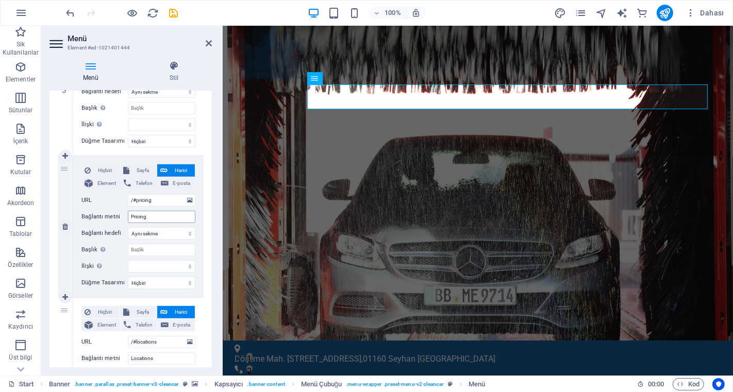
type input "Hizmetlerimiz"
click at [149, 214] on input "Pricing" at bounding box center [162, 217] width 68 height 12
type input "P"
select select
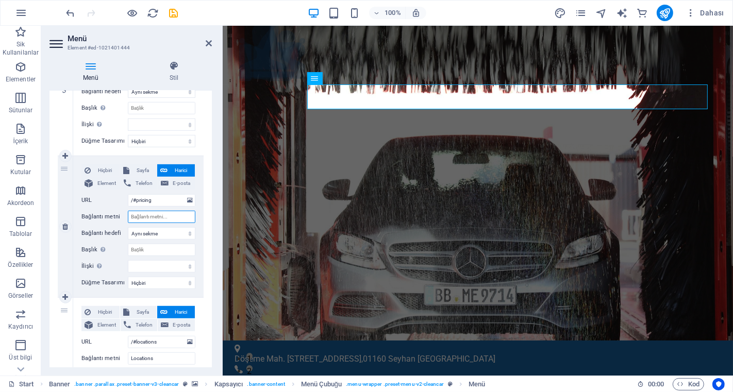
select select
type input "Ücr"
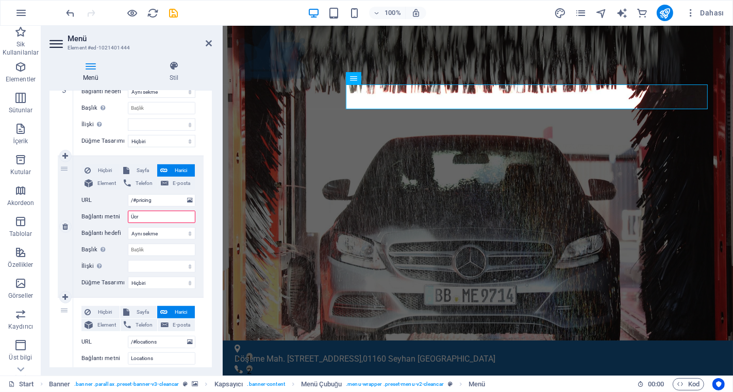
select select
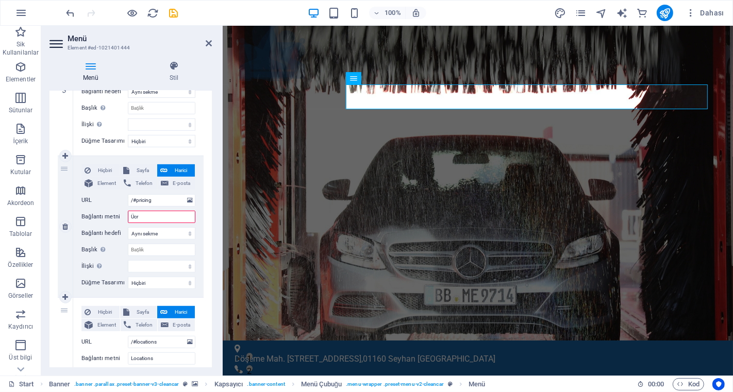
select select
type input "Ücretl"
select select
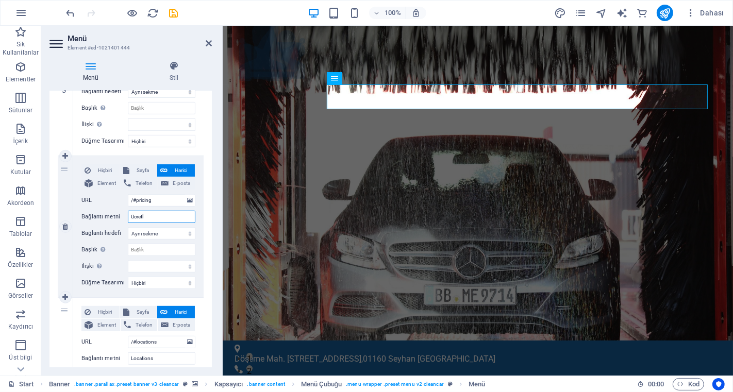
select select
type input "Ücretler"
select select
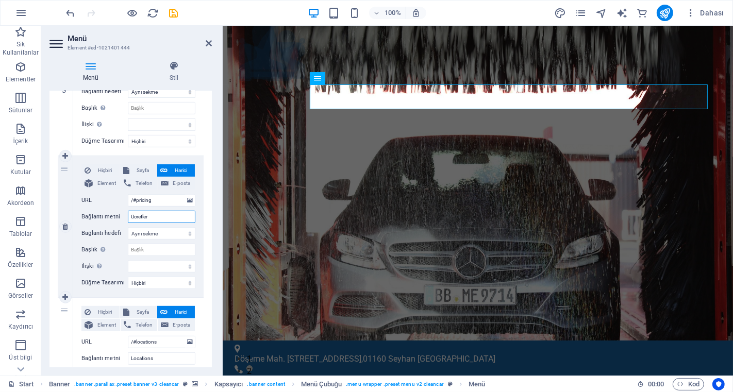
select select
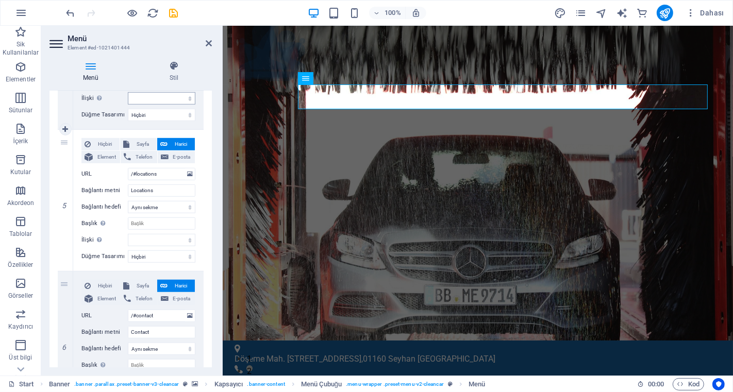
scroll to position [630, 0]
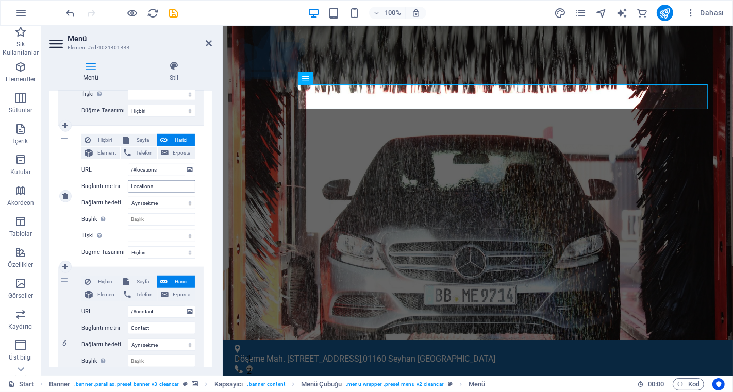
type input "Ücretler"
click at [160, 183] on input "Locations" at bounding box center [162, 186] width 68 height 12
type input "L"
select select
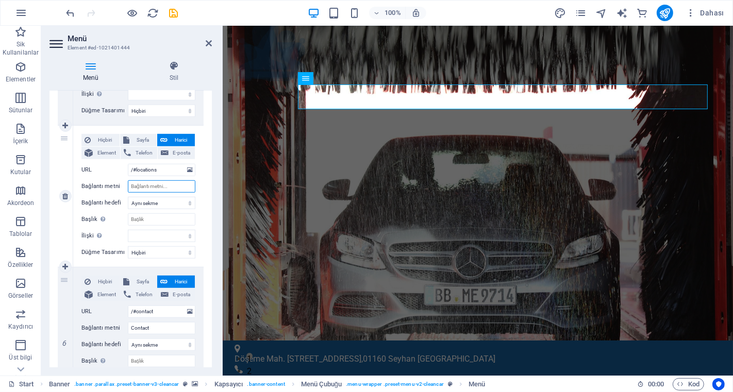
select select
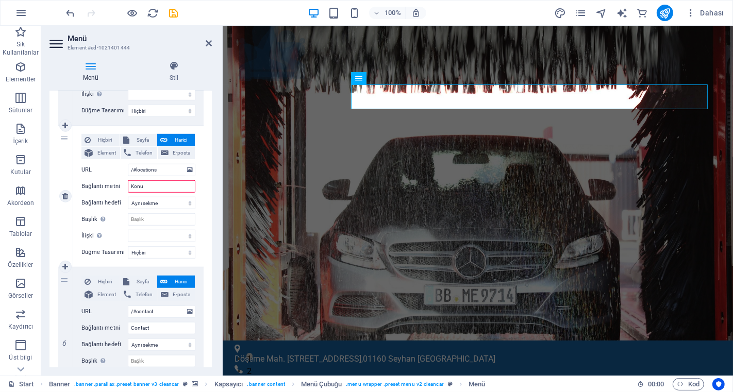
type input "Konum"
select select
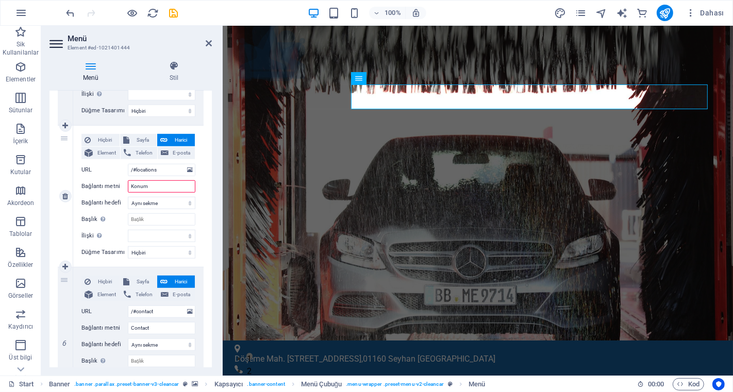
select select
type input "Konumumuz"
select select
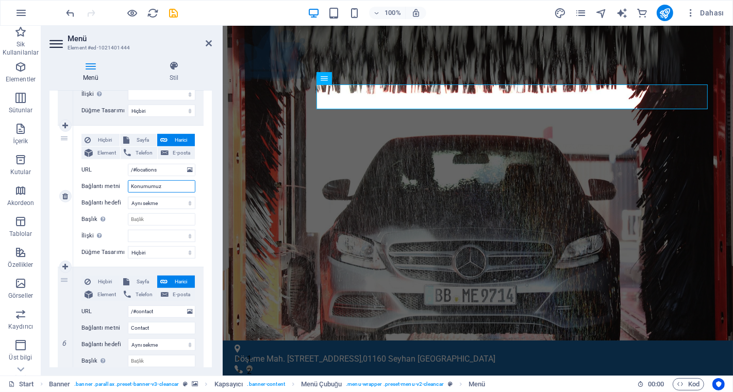
select select
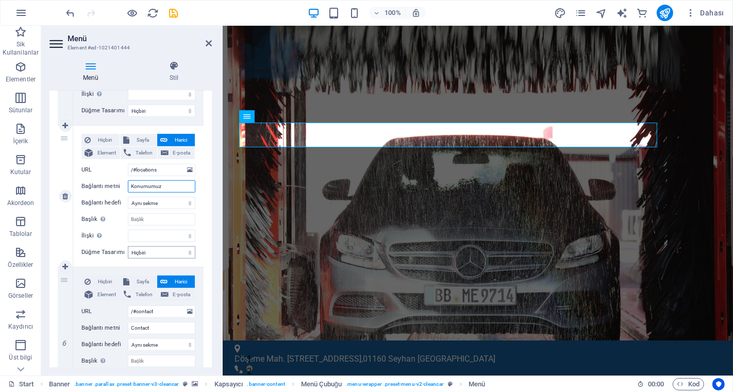
scroll to position [699, 0]
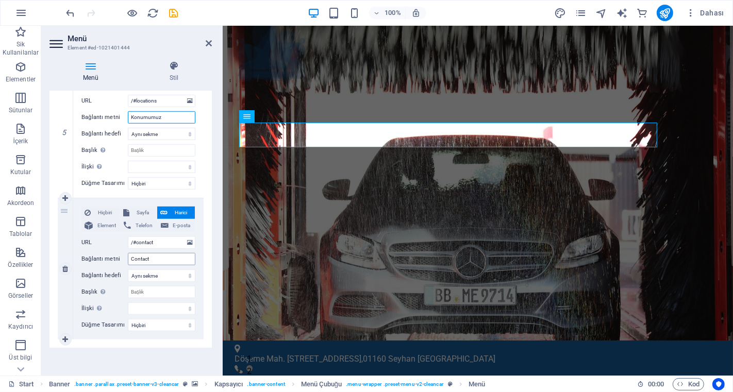
type input "Konumumuz"
click at [155, 259] on input "Contact" at bounding box center [162, 259] width 68 height 12
type input "C"
type input "İ"
select select
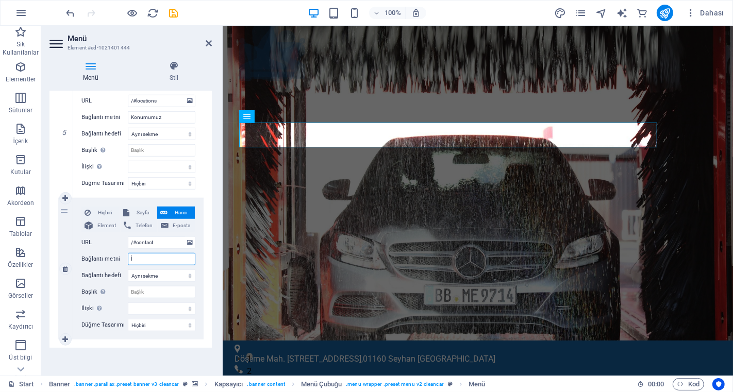
select select
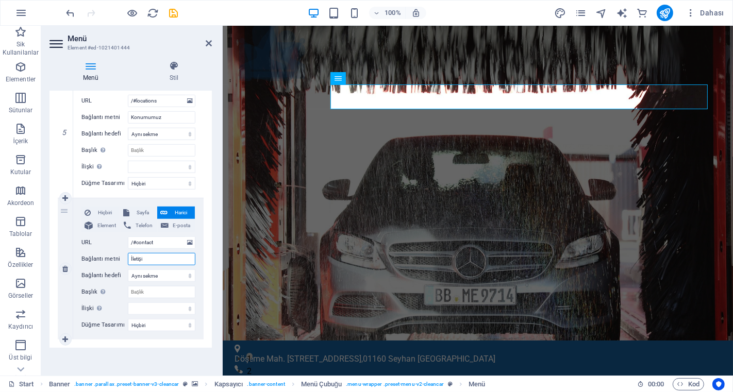
type input "İletişim"
select select
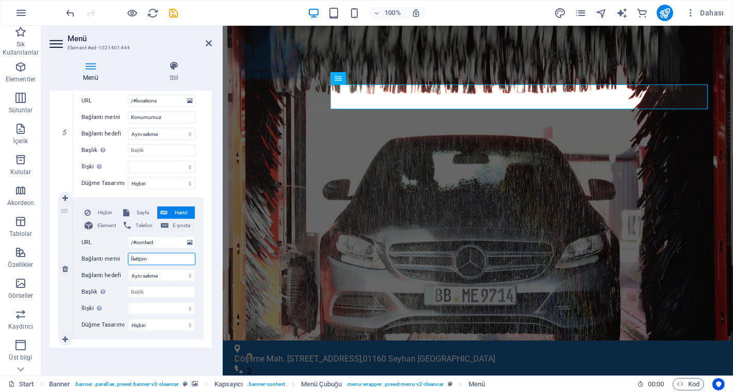
select select
type input "İletişim"
click at [171, 352] on div "Menü Otomatik Özel Bu menü için özel menü öğeleri oluştur. Tek sayfalı web site…" at bounding box center [130, 229] width 162 height 277
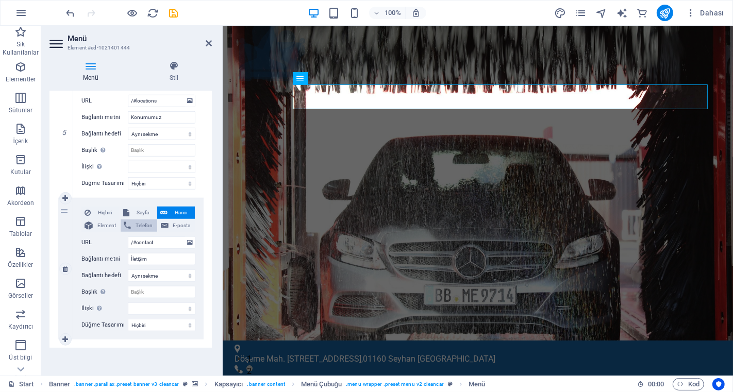
click at [145, 226] on span "Telefon" at bounding box center [144, 226] width 20 height 12
select select
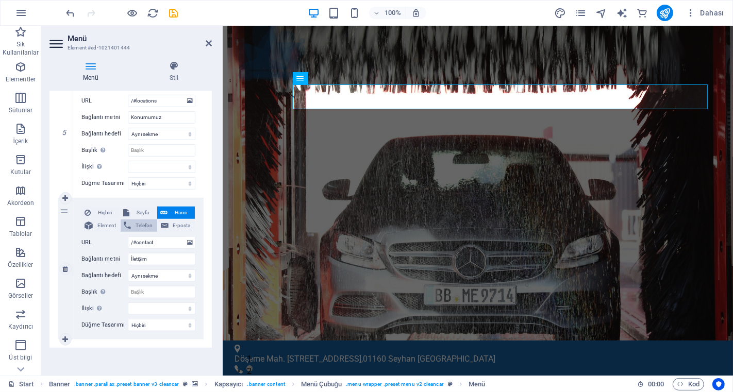
select select
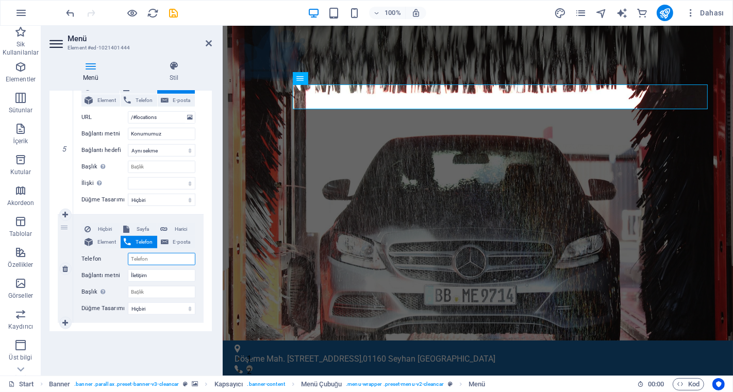
scroll to position [673, 0]
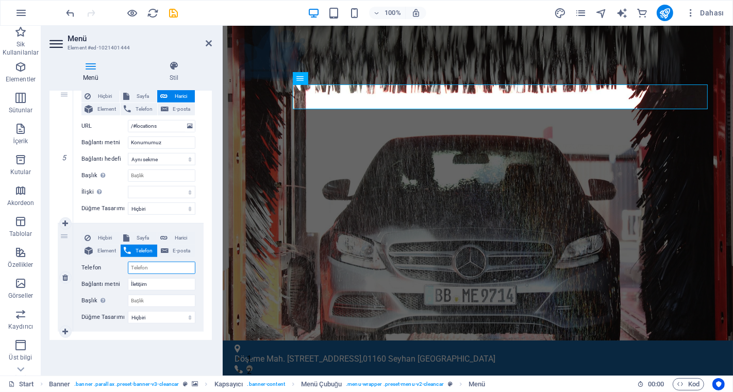
type input "+"
select select
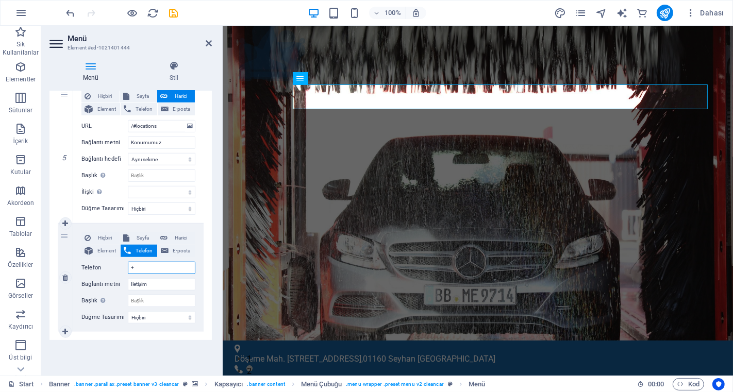
select select
type input "+90"
select select
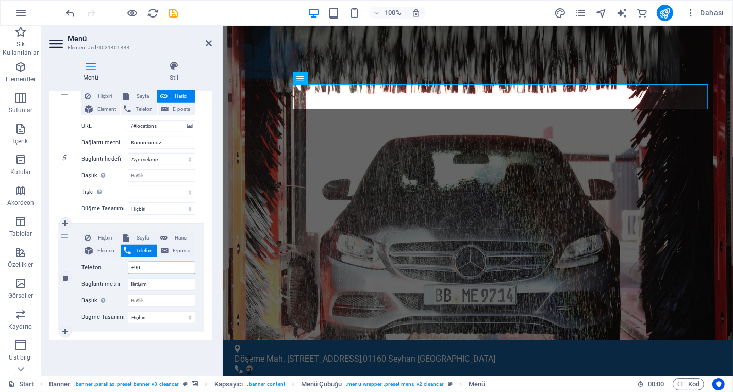
select select
type input "+90322"
select select
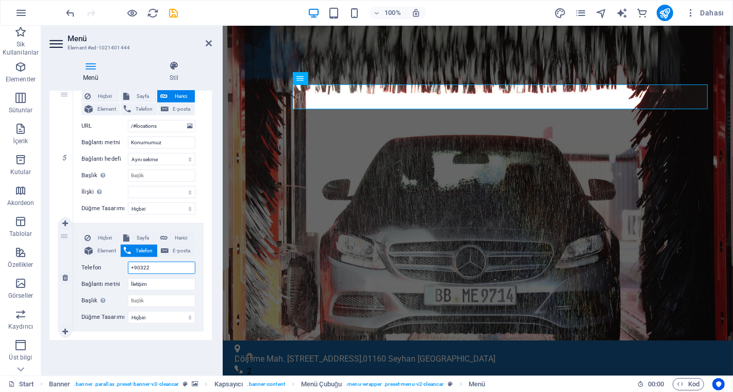
select select
type input "+903225"
select select
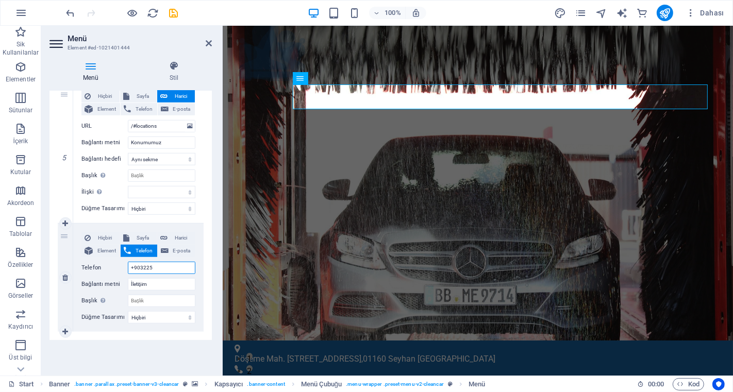
select select
type input "+9032250"
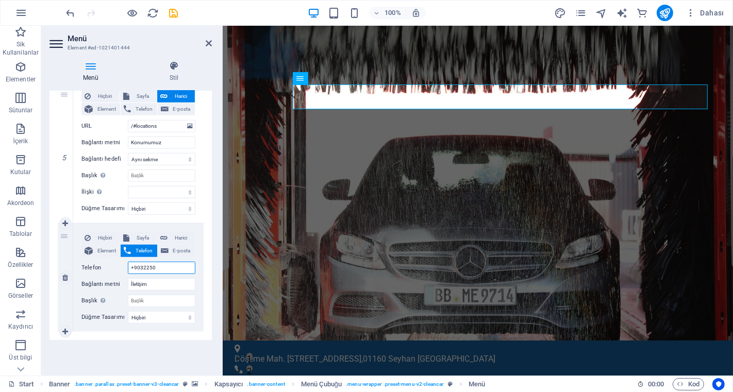
select select
click at [168, 284] on input "İletişim" at bounding box center [162, 284] width 68 height 12
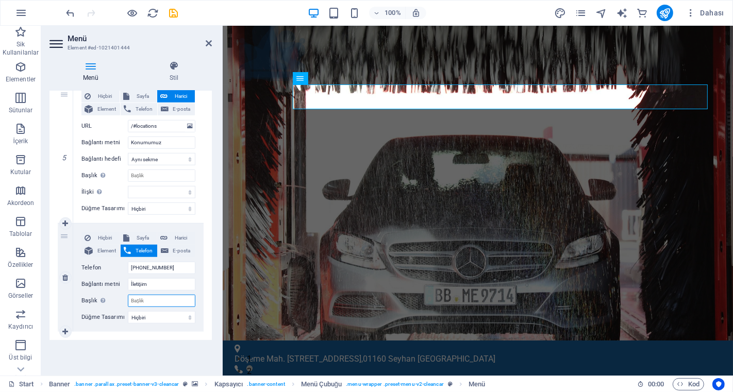
click at [165, 299] on input "Başlık Ek bağlantı tanımının bağlantı metniyle aynı olmaması gerekir. Başlık, g…" at bounding box center [162, 301] width 68 height 12
click at [162, 317] on select "Hiçbiri Varsayılan Birincil İkincil" at bounding box center [162, 317] width 68 height 12
click at [69, 332] on link at bounding box center [65, 332] width 12 height 12
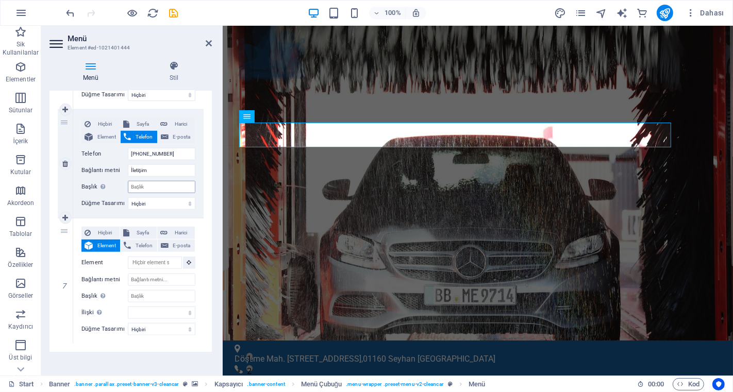
scroll to position [788, 0]
click at [142, 242] on span "Telefon" at bounding box center [144, 245] width 20 height 12
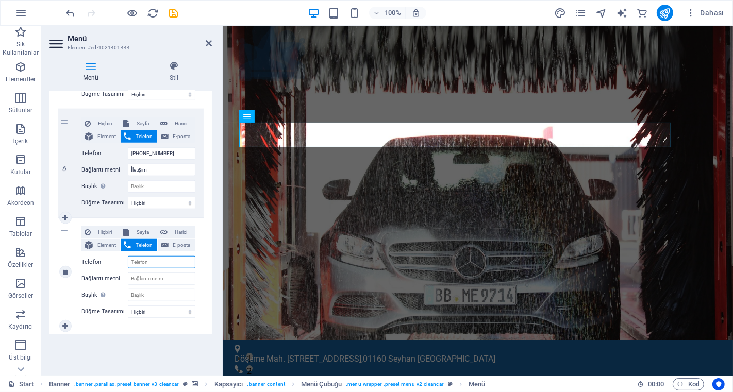
scroll to position [782, 0]
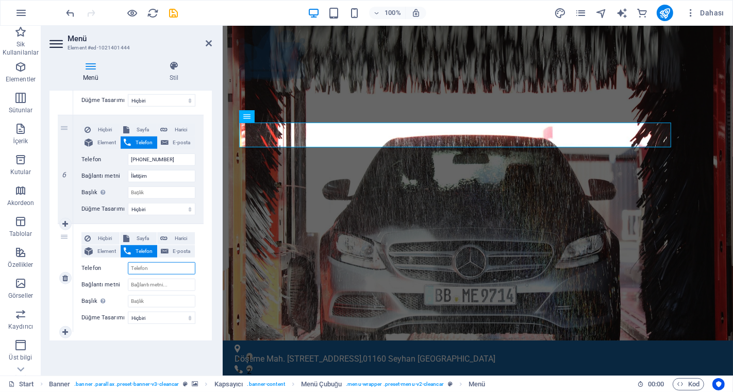
click at [144, 263] on input "Telefon" at bounding box center [162, 268] width 68 height 12
click at [135, 269] on input "+95324618033" at bounding box center [162, 268] width 68 height 12
click at [167, 352] on div "Menü Stil Menü Otomatik Özel Bu menü için özel menü öğeleri oluştur. Tek sayfal…" at bounding box center [130, 214] width 179 height 323
click at [146, 351] on div "Menü Otomatik Özel Bu menü için özel menü öğeleri oluştur. Tek sayfalı web site…" at bounding box center [130, 229] width 162 height 277
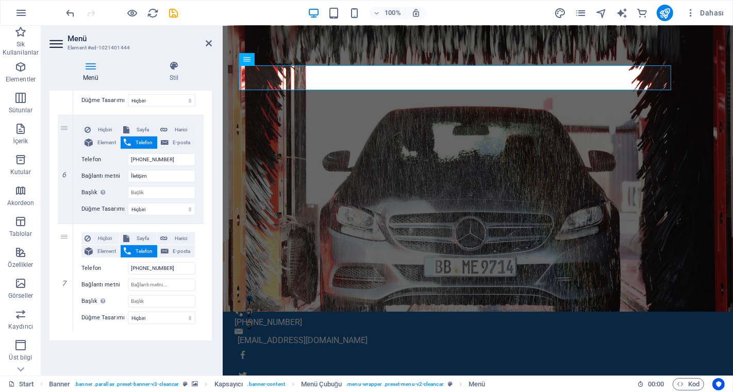
click at [148, 346] on div "Menü Otomatik Özel Bu menü için özel menü öğeleri oluştur. Tek sayfalı web site…" at bounding box center [130, 229] width 162 height 277
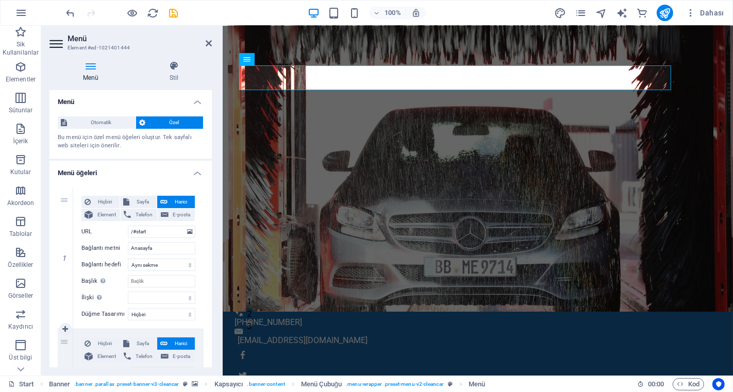
scroll to position [0, 0]
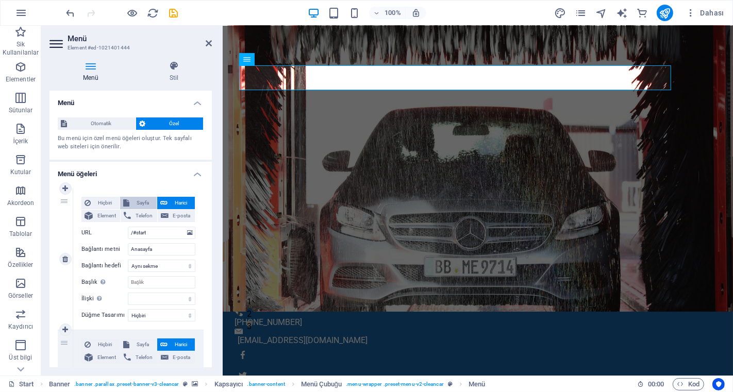
click at [142, 204] on span "Sayfa" at bounding box center [142, 203] width 21 height 12
click at [180, 202] on span "Harici" at bounding box center [181, 203] width 21 height 12
click at [110, 216] on span "Element" at bounding box center [106, 216] width 21 height 12
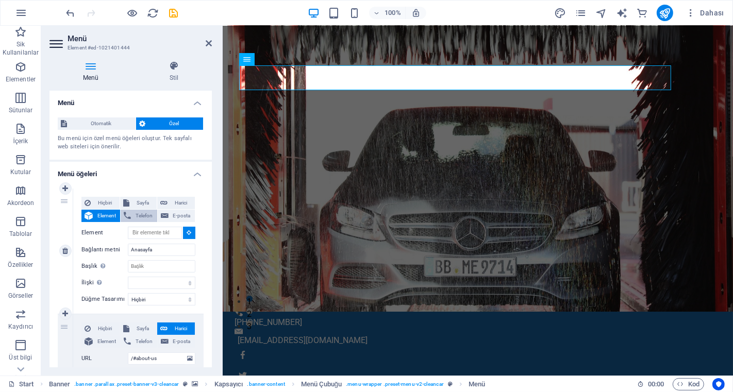
click at [141, 219] on span "Telefon" at bounding box center [144, 216] width 20 height 12
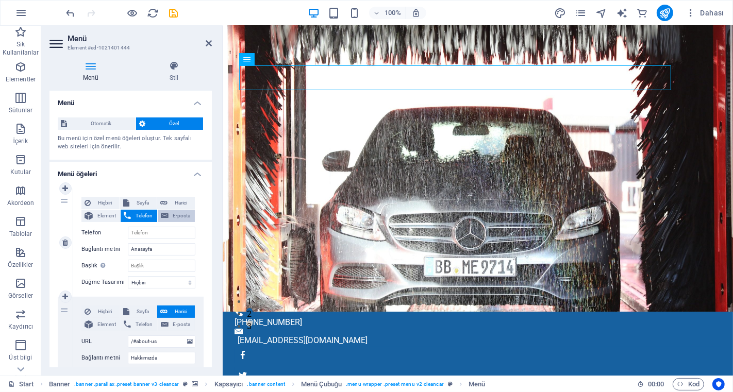
click at [165, 217] on icon at bounding box center [165, 216] width 8 height 12
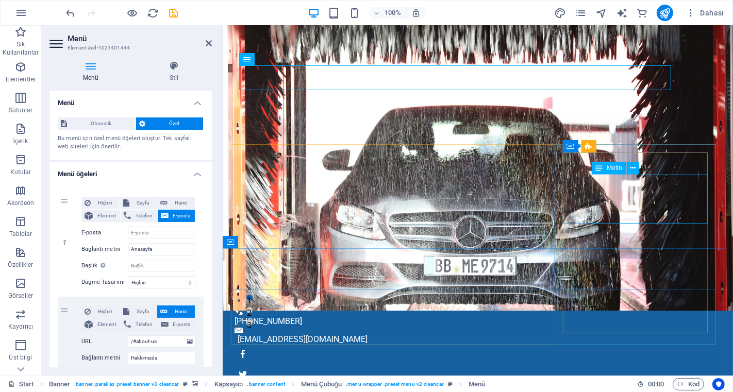
scroll to position [57, 0]
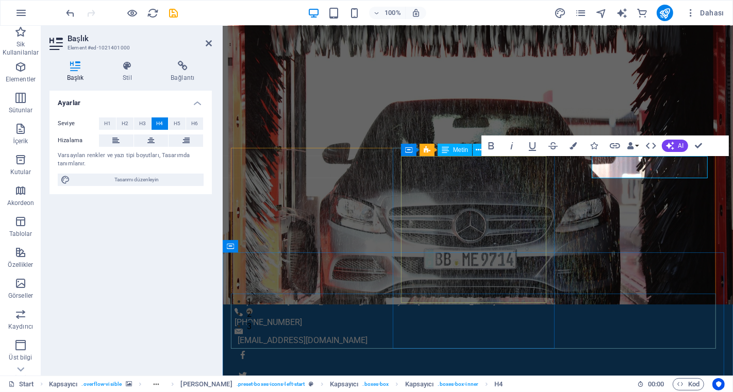
scroll to position [0, 0]
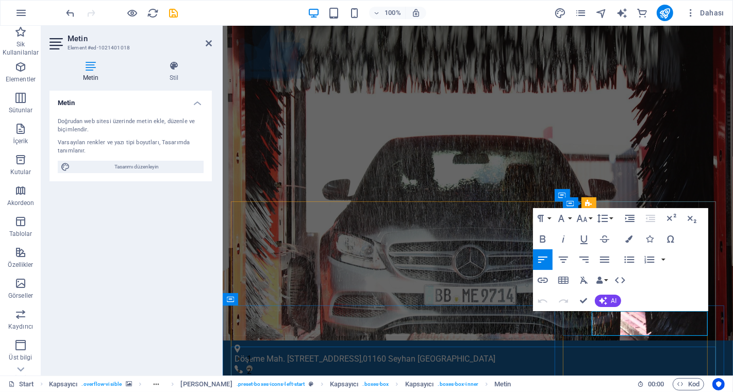
drag, startPoint x: 666, startPoint y: 329, endPoint x: 588, endPoint y: 326, distance: 78.4
copy span "+90 322 503 80 33"
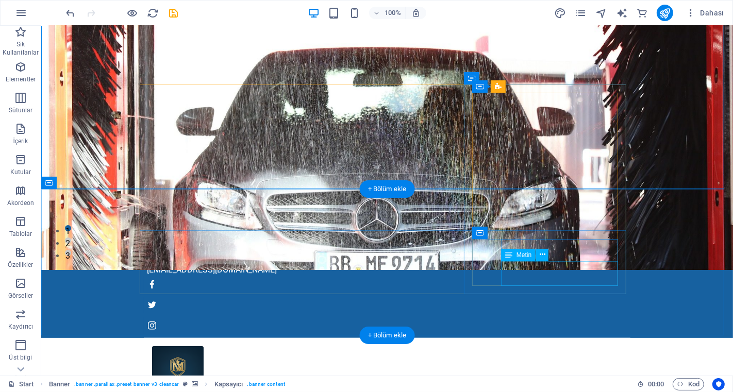
scroll to position [114, 0]
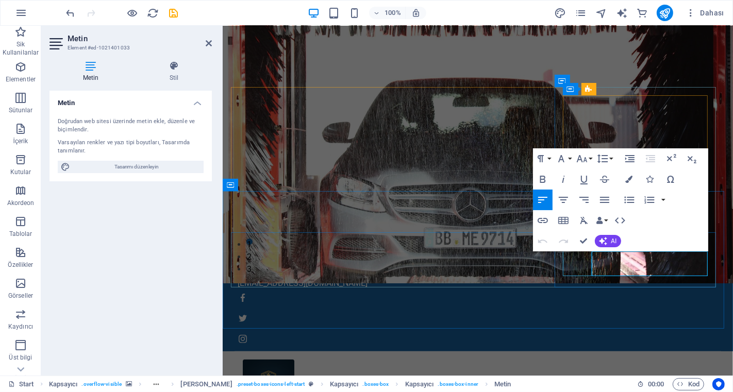
drag, startPoint x: 661, startPoint y: 259, endPoint x: 574, endPoint y: 256, distance: 86.6
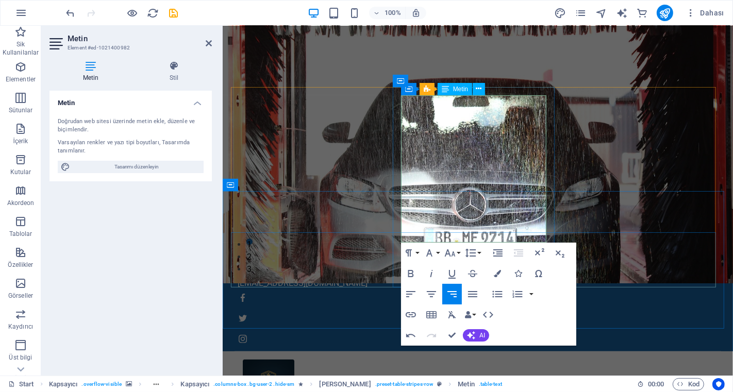
drag, startPoint x: 525, startPoint y: 105, endPoint x: 541, endPoint y: 108, distance: 15.8
drag, startPoint x: 499, startPoint y: 104, endPoint x: 543, endPoint y: 108, distance: 43.4
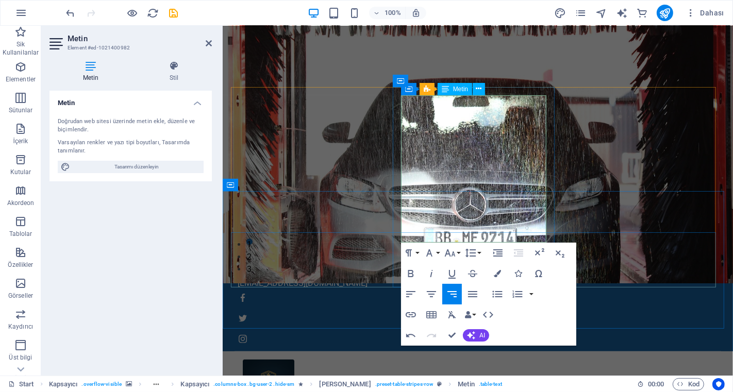
copy td "09.00-17.00"
drag, startPoint x: 502, startPoint y: 127, endPoint x: 549, endPoint y: 129, distance: 46.4
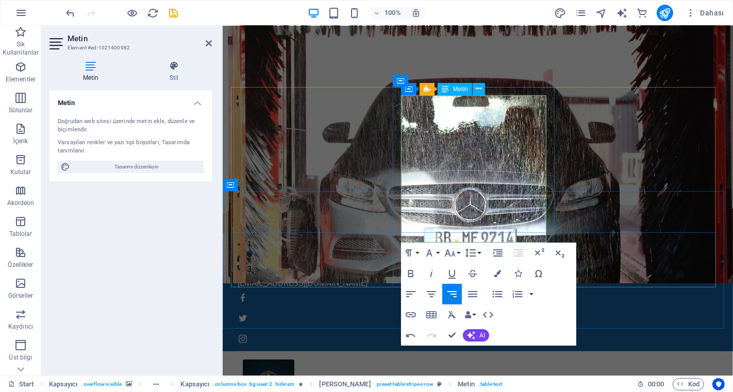
drag, startPoint x: 501, startPoint y: 125, endPoint x: 541, endPoint y: 129, distance: 39.8
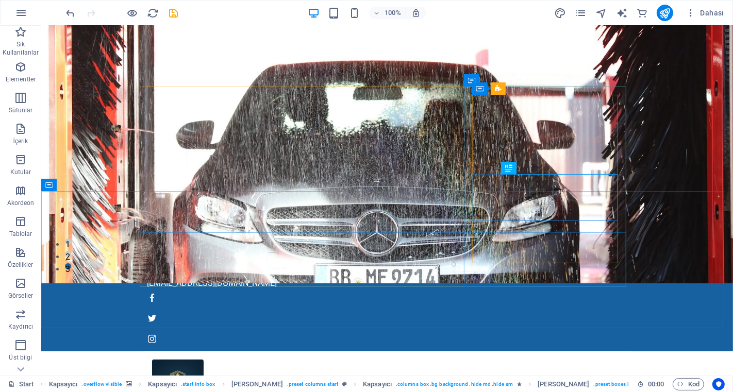
click at [506, 165] on icon at bounding box center [508, 168] width 7 height 12
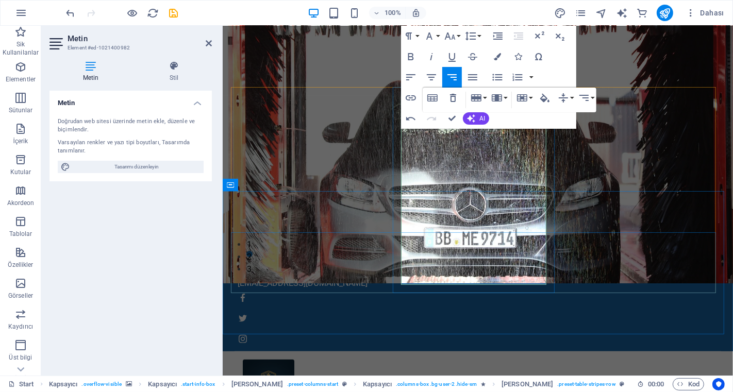
click at [610, 351] on div "Menu Anasayfa Hakkımızda Hizmetlerimiz Ücretler Konumumuz İletişim" at bounding box center [477, 397] width 510 height 93
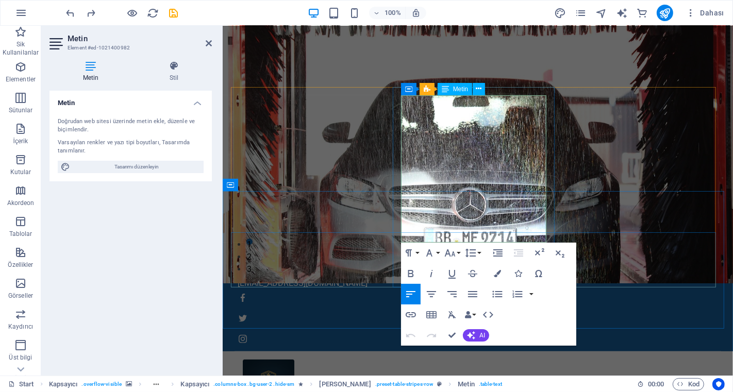
drag, startPoint x: 500, startPoint y: 105, endPoint x: 539, endPoint y: 108, distance: 39.8
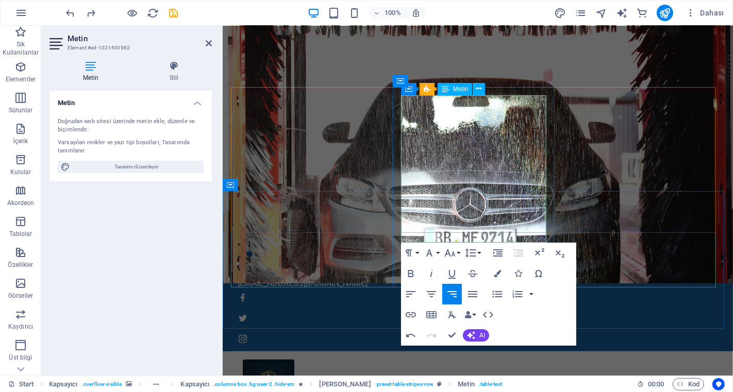
drag, startPoint x: 539, startPoint y: 108, endPoint x: 497, endPoint y: 108, distance: 42.3
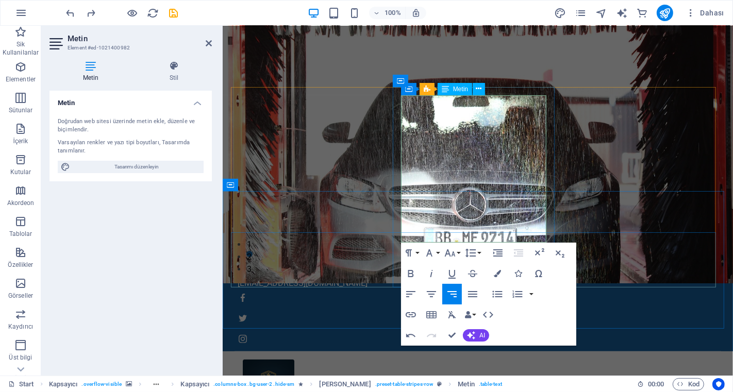
copy td "09.00 - 17.00"
drag, startPoint x: 539, startPoint y: 147, endPoint x: 500, endPoint y: 144, distance: 39.2
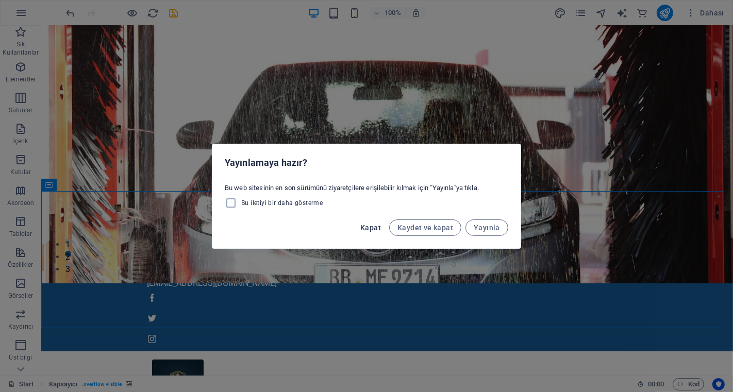
click at [381, 228] on span "Kapat" at bounding box center [370, 228] width 21 height 8
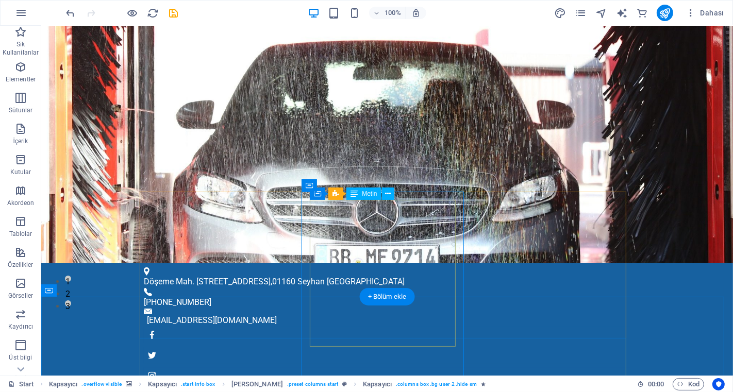
scroll to position [0, 0]
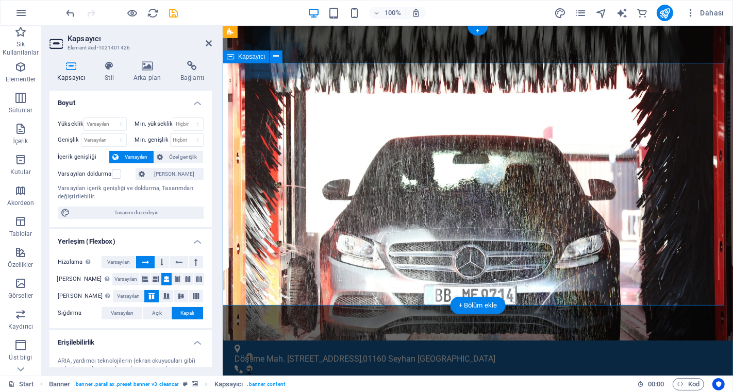
click at [145, 67] on icon at bounding box center [147, 66] width 43 height 10
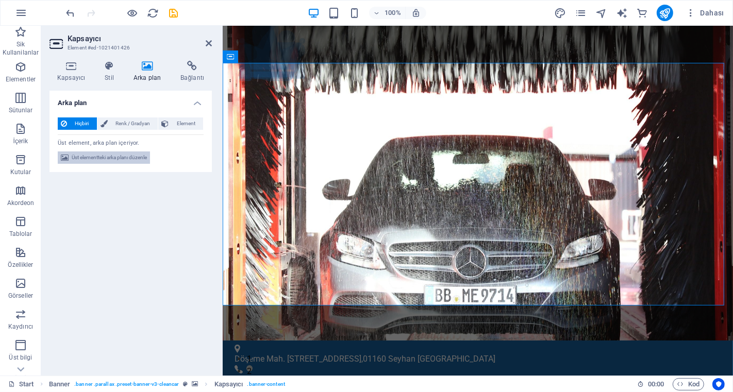
click at [113, 155] on span "Üst elementteki arka planı düzenle" at bounding box center [109, 157] width 75 height 12
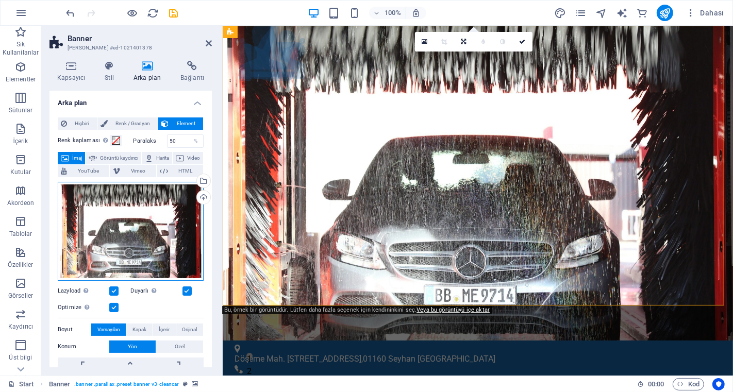
click at [125, 249] on div "Dosyaları buraya sürükleyin, dosyaları seçmek için tıklayın veya Dosyalardan ya…" at bounding box center [131, 231] width 146 height 99
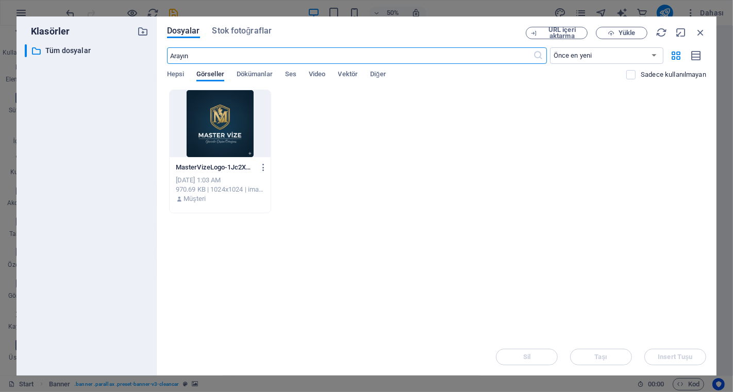
click at [356, 169] on div "MasterVizeLogo-1Jc2XOT5BltOeUbtv0f5kg.png MasterVizeLogo-1Jc2XOT5BltOeUbtv0f5kg…" at bounding box center [436, 152] width 539 height 124
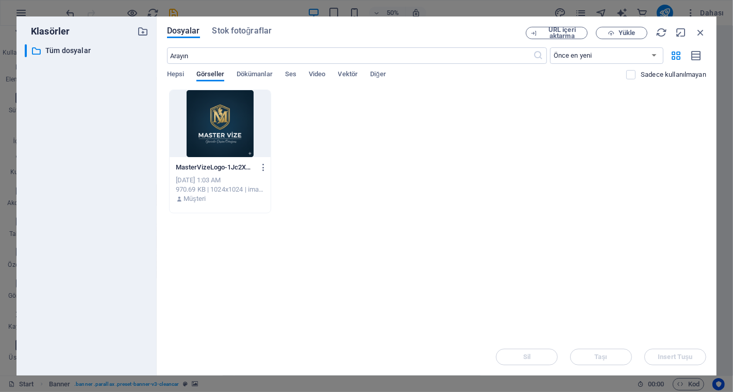
click at [411, 94] on div "MasterVizeLogo-1Jc2XOT5BltOeUbtv0f5kg.png MasterVizeLogo-1Jc2XOT5BltOeUbtv0f5kg…" at bounding box center [436, 152] width 539 height 124
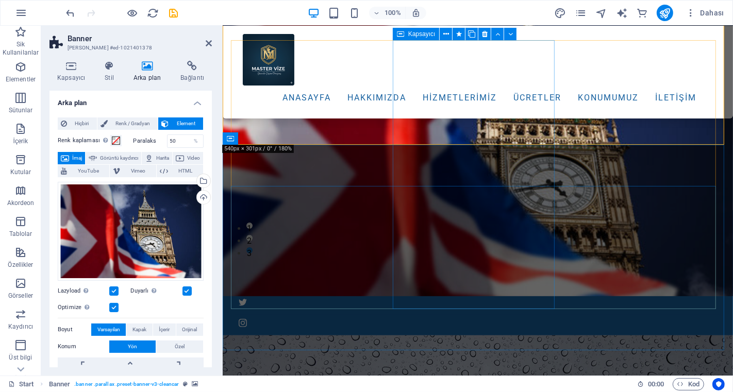
scroll to position [172, 0]
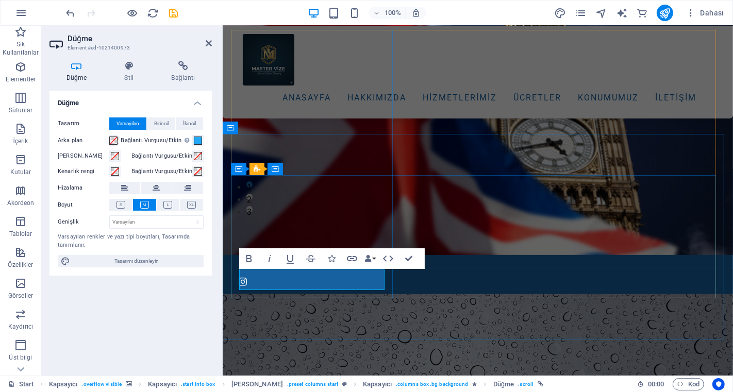
click at [334, 310] on figure at bounding box center [477, 397] width 510 height 206
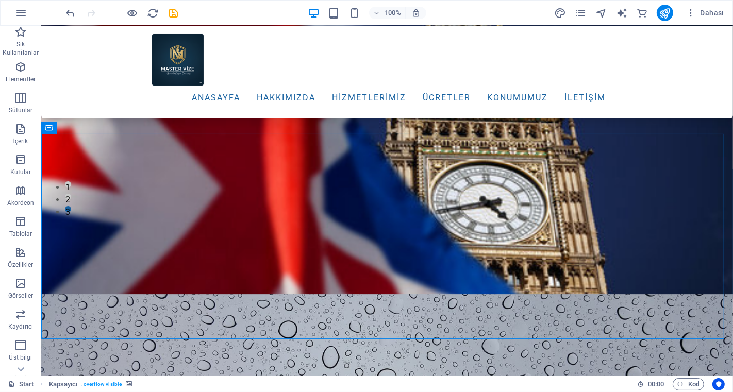
scroll to position [343, 0]
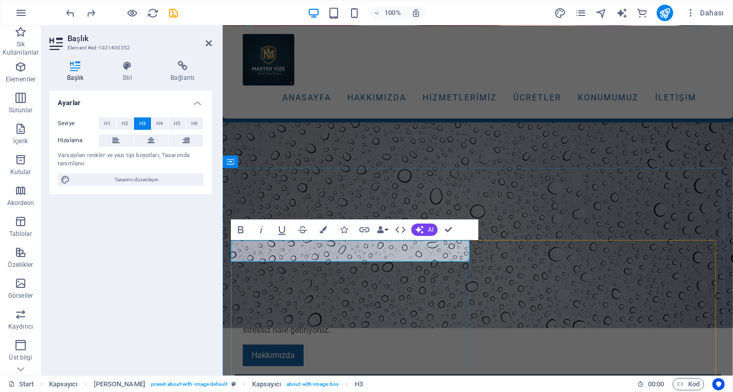
drag, startPoint x: 326, startPoint y: 249, endPoint x: 148, endPoint y: 240, distance: 178.0
drag, startPoint x: 327, startPoint y: 250, endPoint x: 217, endPoint y: 233, distance: 111.0
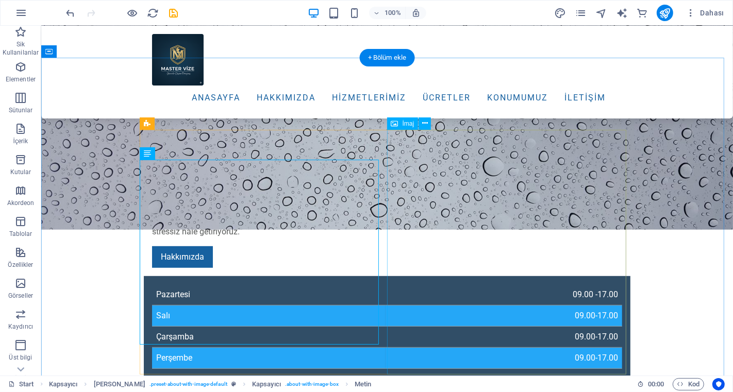
scroll to position [458, 0]
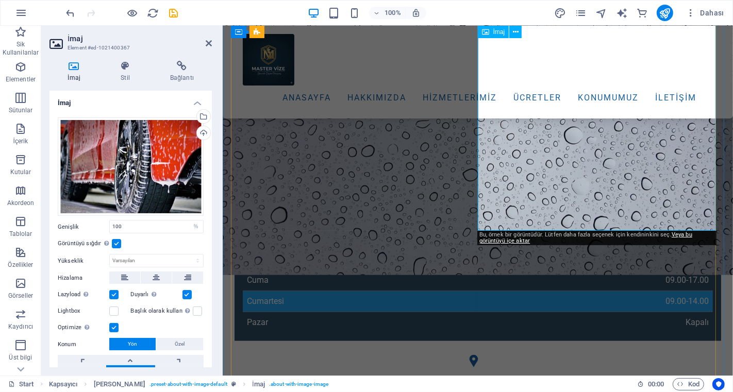
scroll to position [540, 0]
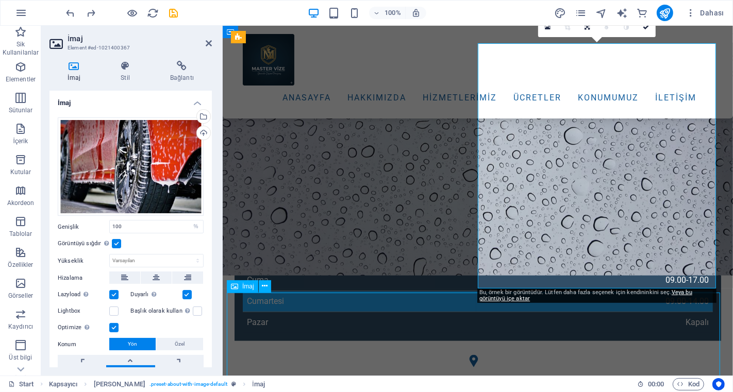
scroll to position [539, 0]
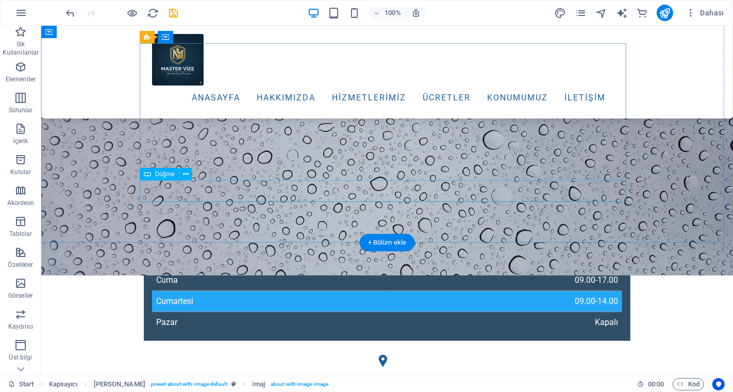
scroll to position [539, 0]
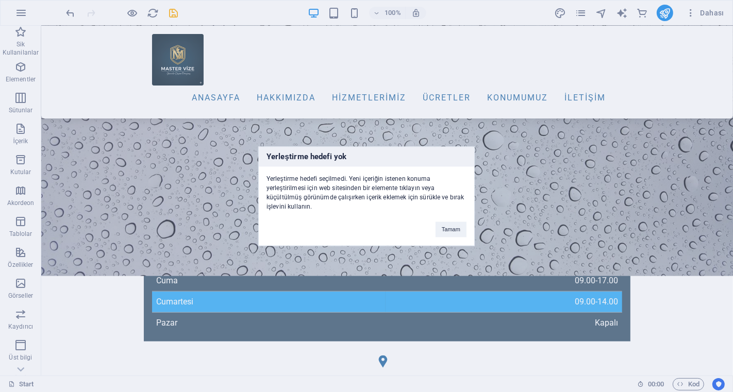
click at [576, 246] on div "Yerleştirme hedefi yok Yerleştirme hedefi seçilmedi. Yeni içeriğin istenen konu…" at bounding box center [366, 196] width 733 height 392
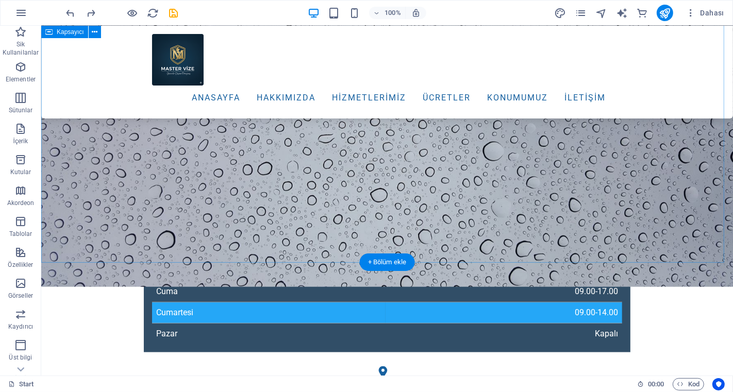
scroll to position [504, 0]
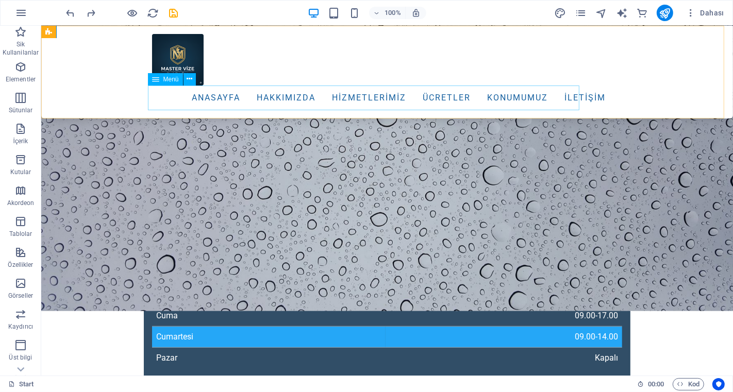
click at [353, 94] on nav "Anasayfa Hakkımızda Hizmetlerimiz Ücretler Konumumuz İletişim" at bounding box center [386, 98] width 470 height 25
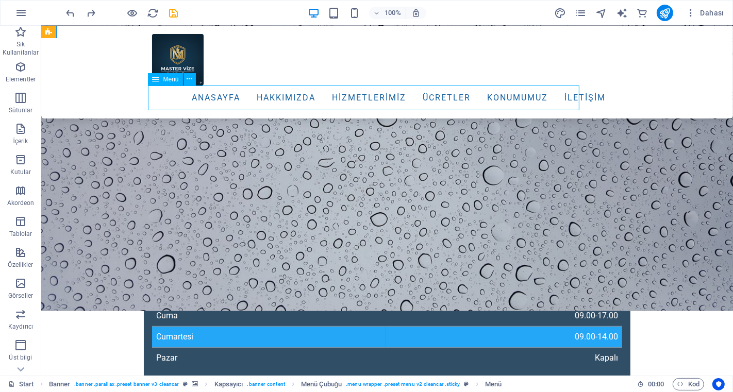
click at [324, 99] on nav "Anasayfa Hakkımızda Hizmetlerimiz Ücretler Konumumuz İletişim" at bounding box center [386, 98] width 470 height 25
click at [237, 97] on nav "Anasayfa Hakkımızda Hizmetlerimiz Ücretler Konumumuz İletişim" at bounding box center [386, 98] width 470 height 25
click at [365, 97] on nav "Anasayfa Hakkımızda Hizmetlerimiz Ücretler Konumumuz İletişim" at bounding box center [386, 98] width 470 height 25
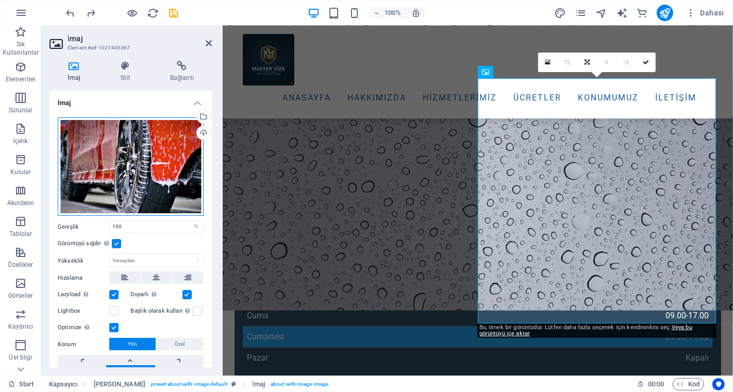
click at [119, 157] on div "Dosyaları buraya sürükleyin, dosyaları seçmek için tıklayın veya Dosyalardan ya…" at bounding box center [131, 166] width 146 height 99
click at [119, 157] on body "mastervize.com Start Sik Kullanilanlar Elementler Sütunlar İçerik Kutular Akord…" at bounding box center [366, 196] width 733 height 392
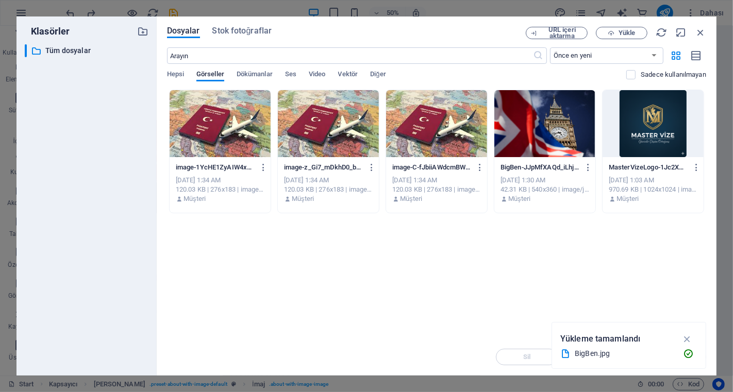
click at [222, 133] on div at bounding box center [220, 123] width 101 height 67
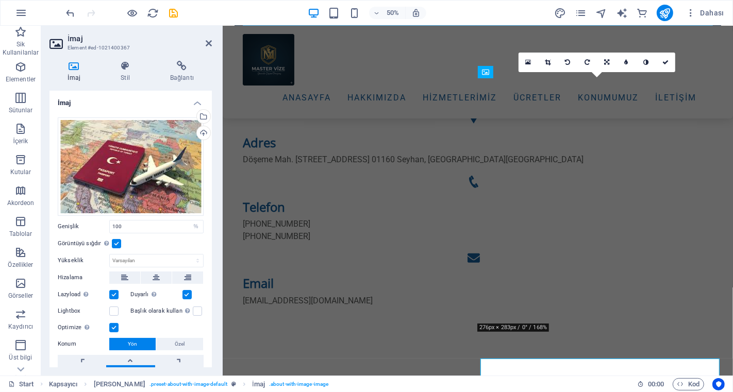
scroll to position [505, 0]
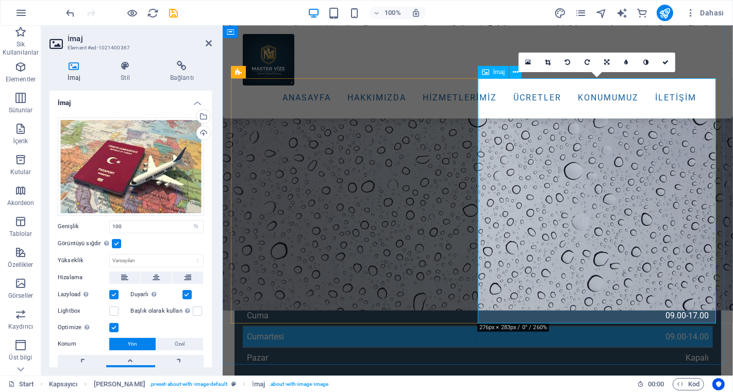
click at [137, 225] on input "100" at bounding box center [156, 227] width 93 height 12
drag, startPoint x: 137, startPoint y: 225, endPoint x: 107, endPoint y: 222, distance: 29.6
click at [107, 222] on div "Genişlik 100 Varsayılan otomatik px rem % em vh vw" at bounding box center [131, 226] width 146 height 13
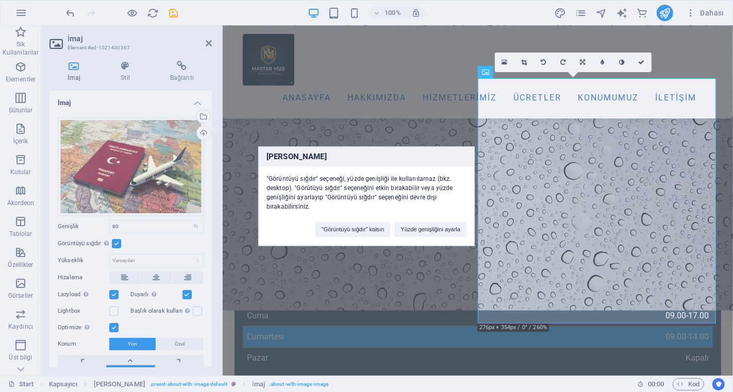
click button "Yüzde genişliğini ayarla" at bounding box center [430, 229] width 72 height 15
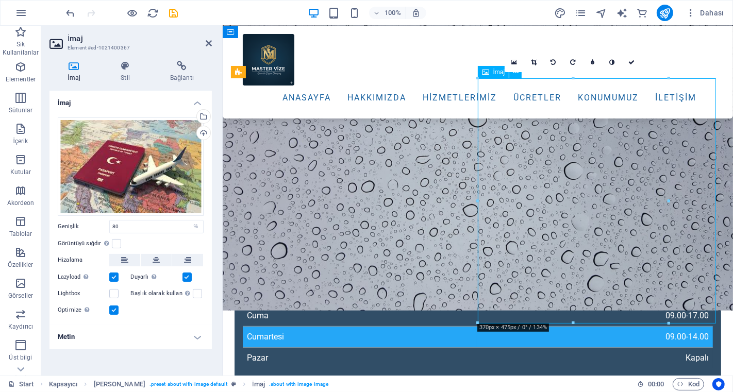
drag, startPoint x: 573, startPoint y: 243, endPoint x: 620, endPoint y: 240, distance: 47.5
drag, startPoint x: 565, startPoint y: 215, endPoint x: 628, endPoint y: 215, distance: 63.4
drag, startPoint x: 619, startPoint y: 212, endPoint x: 638, endPoint y: 211, distance: 19.1
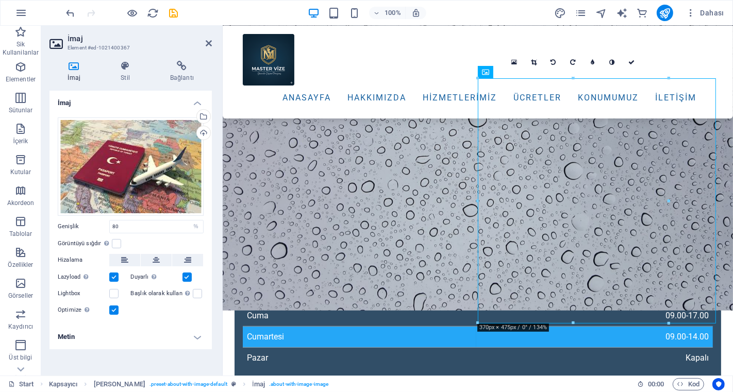
click at [122, 244] on div "Görüntüyü sığdır Görüntüyü otomatik olarak sabit bir genişliğe ve yüksekliğe sı…" at bounding box center [131, 244] width 146 height 12
click at [116, 244] on label at bounding box center [116, 243] width 9 height 9
click at [0, 0] on input "Görüntüyü sığdır Görüntüyü otomatik olarak sabit bir genişliğe ve yüksekliğe sı…" at bounding box center [0, 0] width 0 height 0
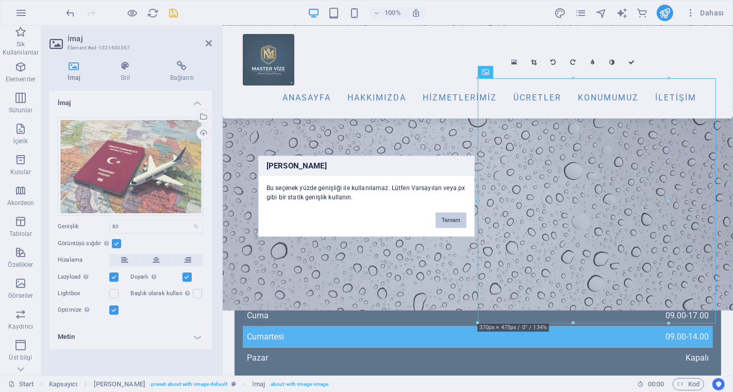
click at [454, 217] on button "Tamam" at bounding box center [450, 219] width 31 height 15
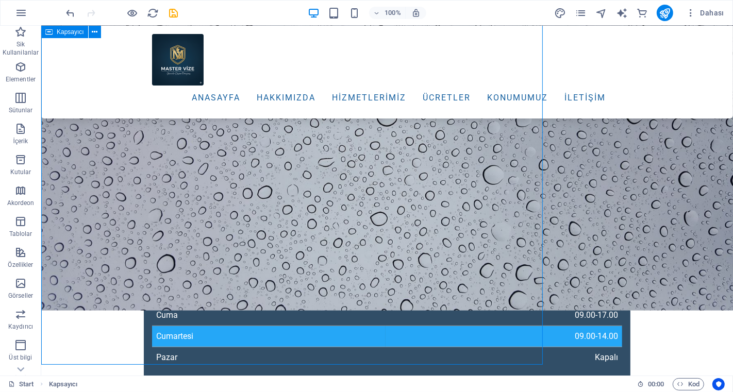
scroll to position [504, 0]
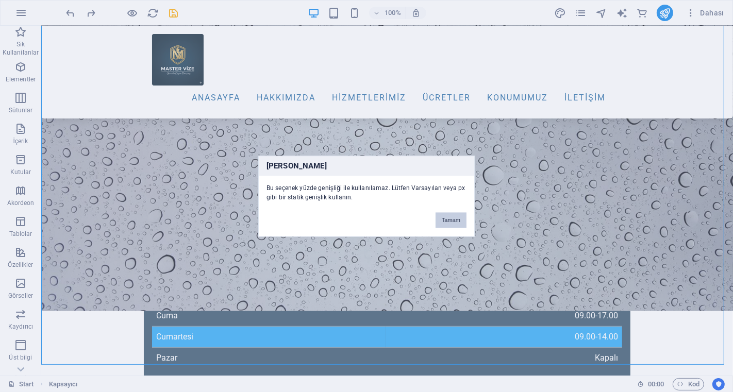
click at [456, 217] on button "Tamam" at bounding box center [450, 219] width 31 height 15
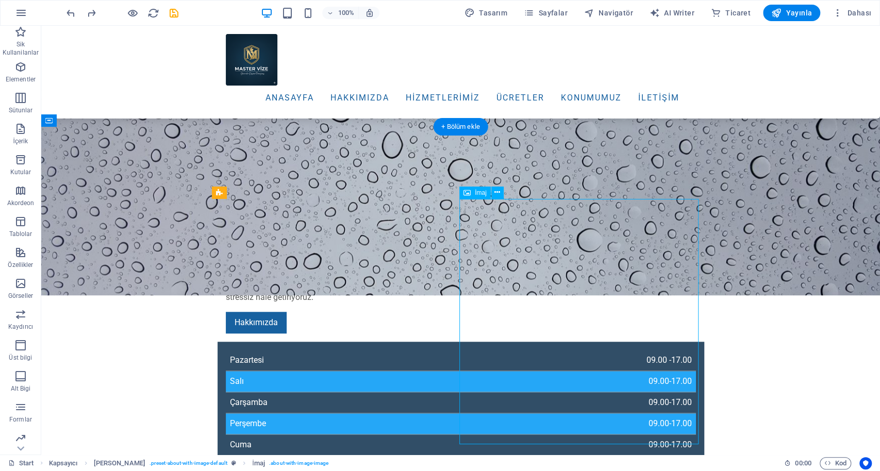
scroll to position [447, 0]
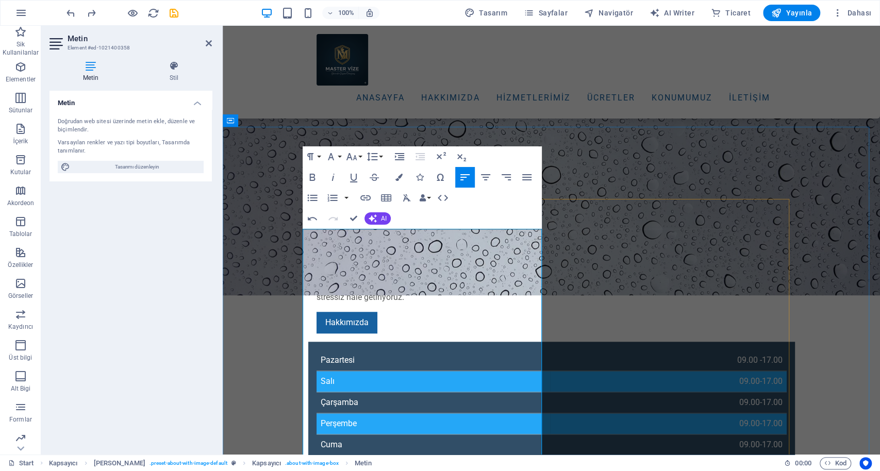
scroll to position [653, 0]
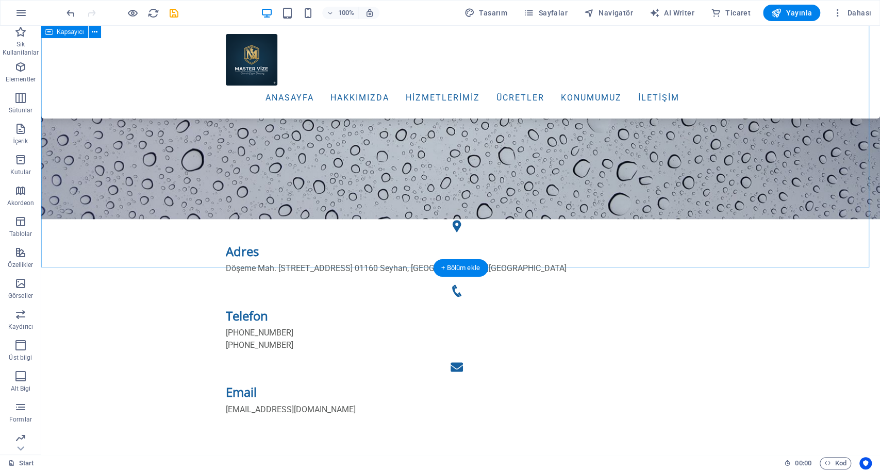
scroll to position [755, 0]
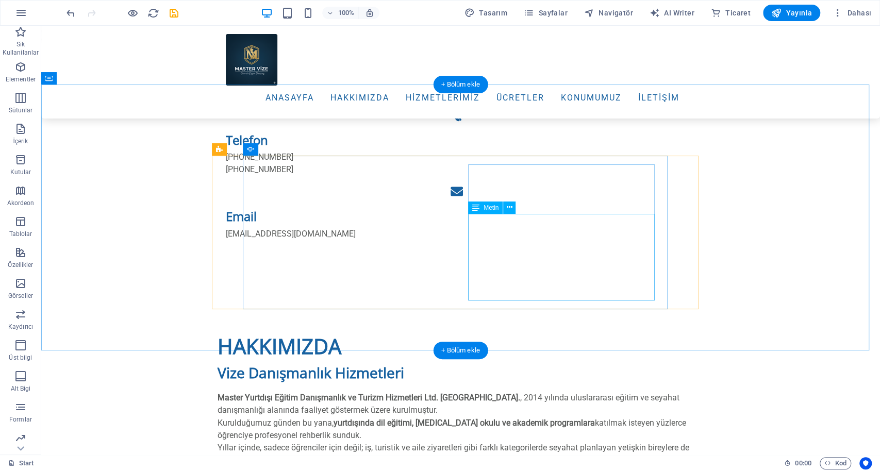
scroll to position [893, 0]
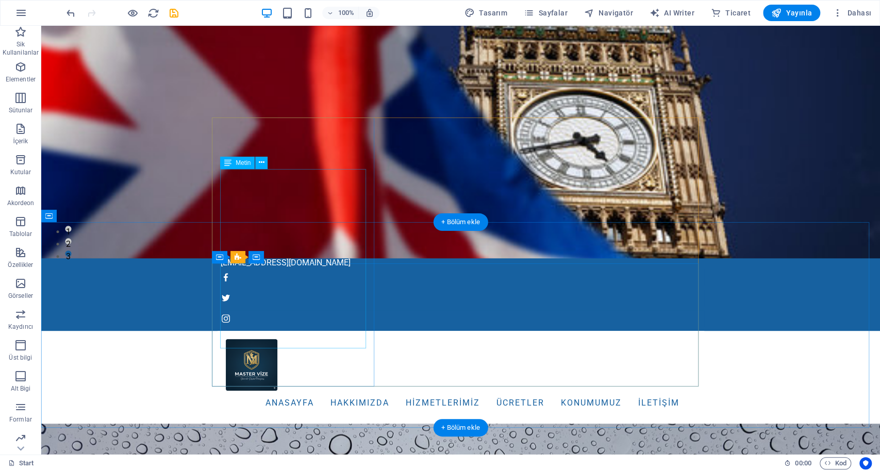
scroll to position [0, 0]
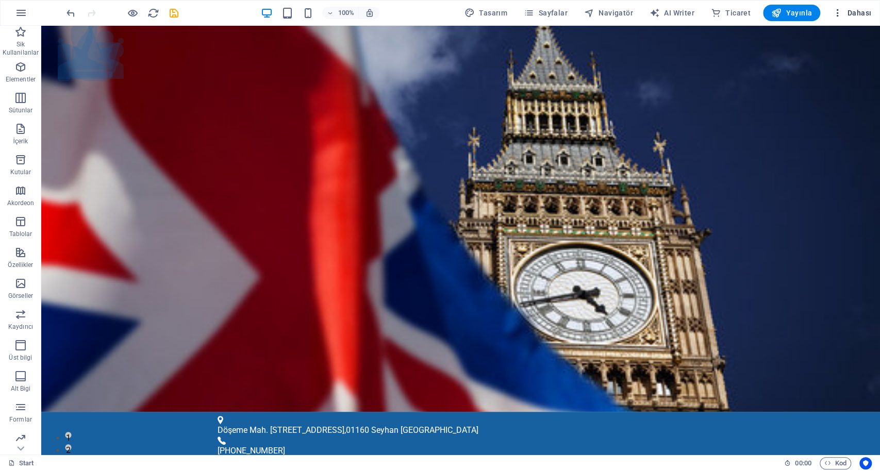
click at [659, 15] on icon "button" at bounding box center [837, 13] width 10 height 10
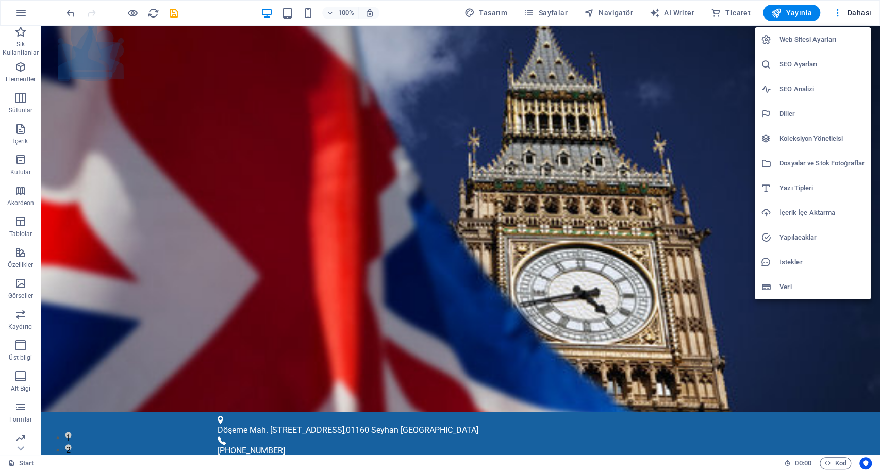
click at [643, 35] on div at bounding box center [440, 235] width 880 height 471
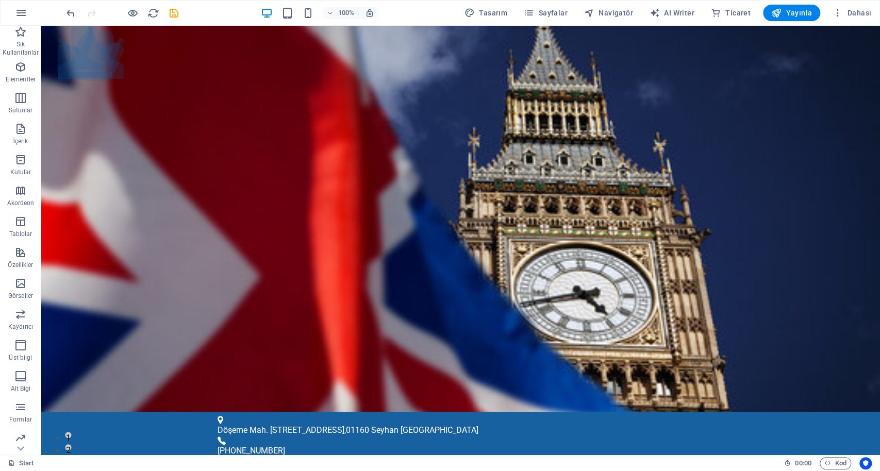
click at [643, 35] on div "Web Sitesi Ayarları SEO Ayarları SEO Analizi Diller Koleksiyon Yöneticisi Dosya…" at bounding box center [440, 238] width 880 height 465
click at [631, 35] on div "Kapsayıcı" at bounding box center [632, 32] width 47 height 12
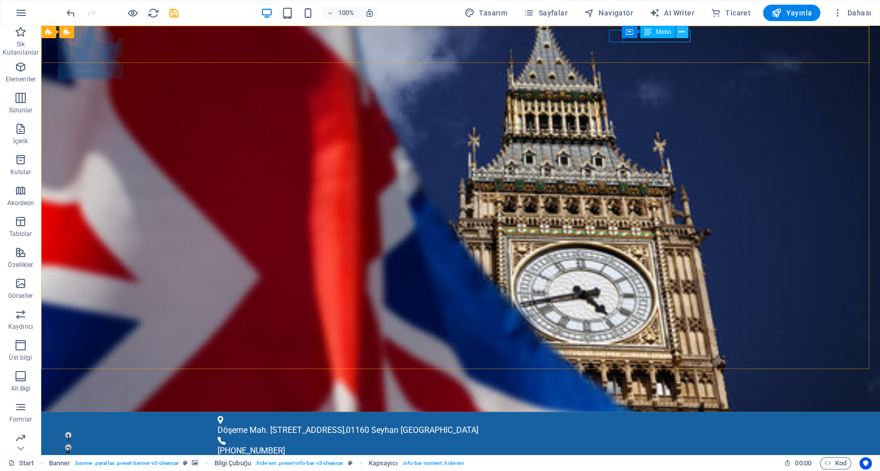
click at [659, 35] on icon at bounding box center [682, 32] width 6 height 11
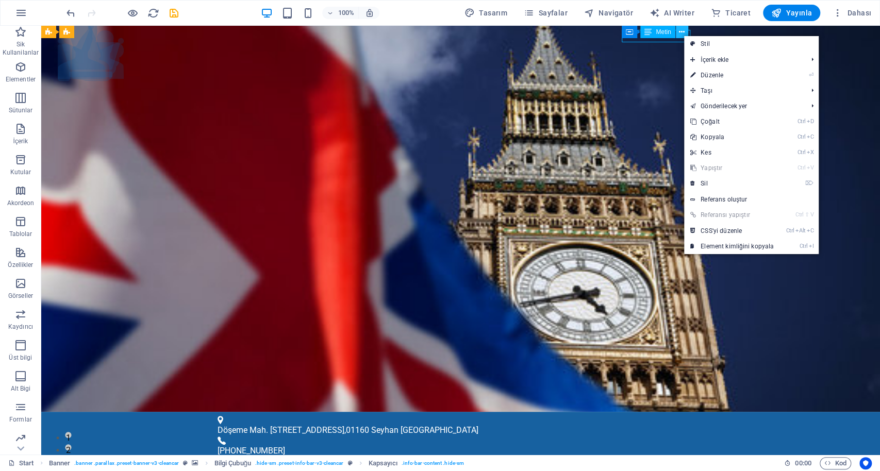
click at [659, 35] on icon at bounding box center [682, 32] width 6 height 11
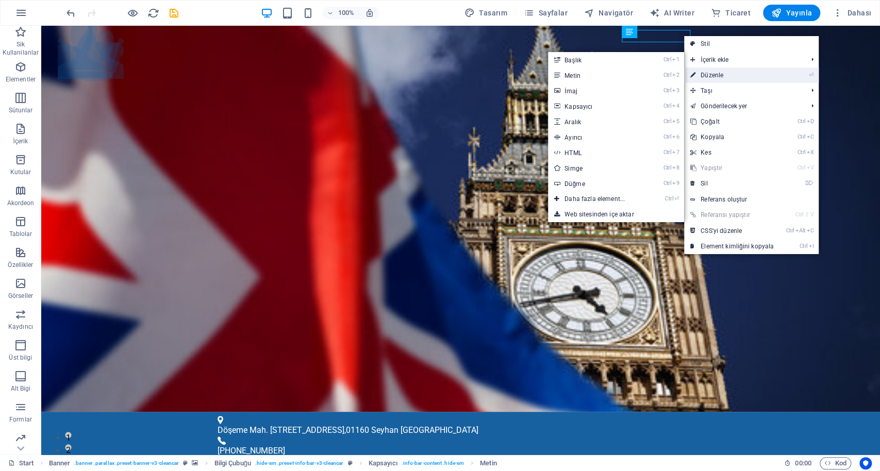
click at [659, 74] on link "⏎ Düzenle" at bounding box center [732, 75] width 96 height 15
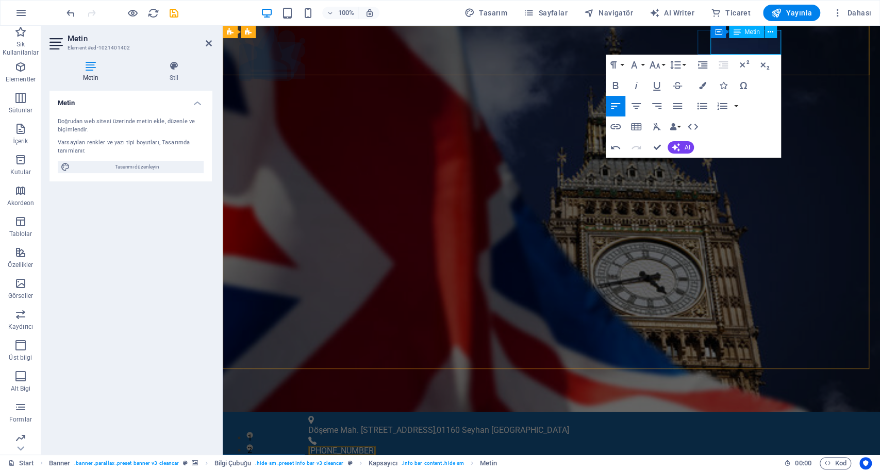
click at [659, 352] on p "​" at bounding box center [547, 463] width 478 height 12
click at [659, 32] on div "Metin" at bounding box center [746, 32] width 35 height 12
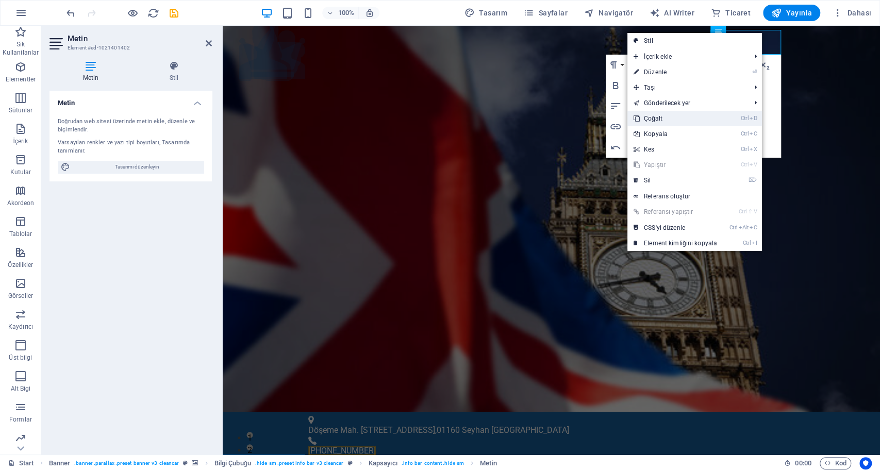
click at [659, 114] on link "Ctrl D Çoğalt" at bounding box center [675, 118] width 96 height 15
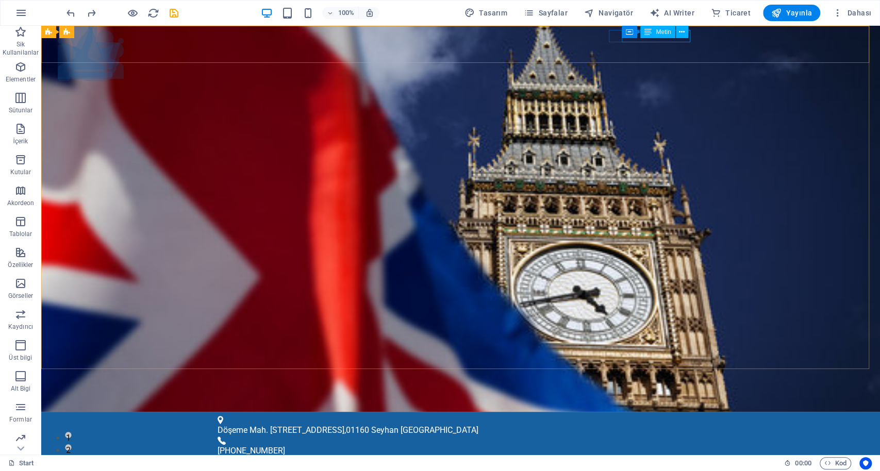
click at [659, 32] on div "Metin" at bounding box center [657, 32] width 35 height 12
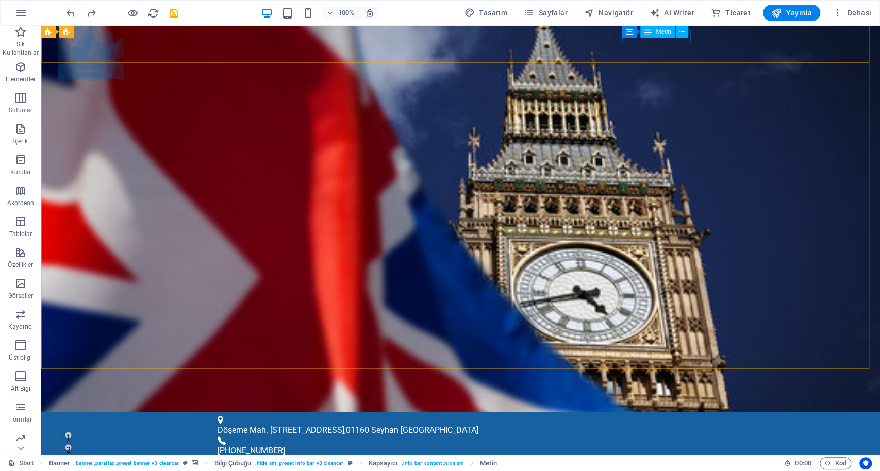
click at [659, 36] on div "Metin" at bounding box center [657, 32] width 35 height 12
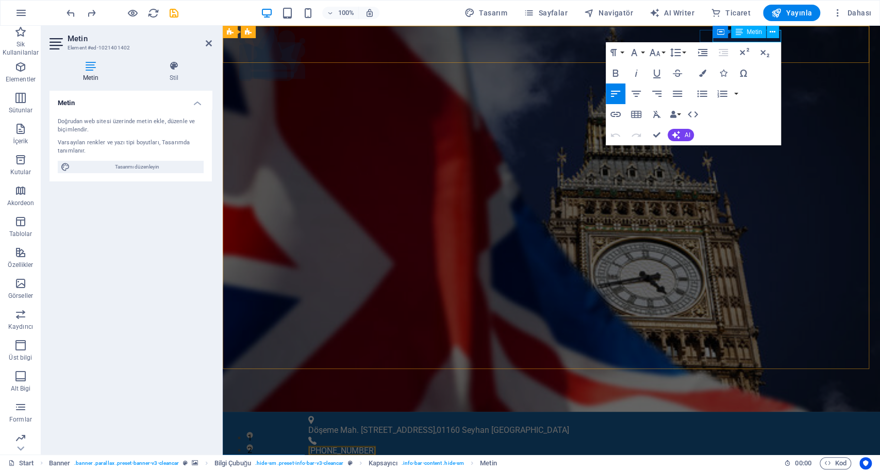
click at [659, 31] on span "Metin" at bounding box center [753, 32] width 15 height 6
click at [376, 352] on span "+90 322 503 80 33" at bounding box center [342, 451] width 68 height 10
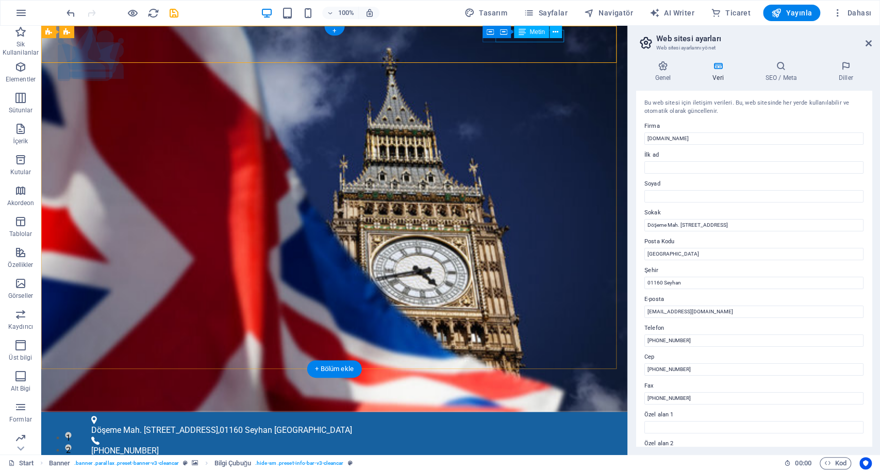
click at [531, 352] on div "+90 322 503 80 33" at bounding box center [330, 451] width 478 height 12
click at [531, 38] on div "Kapsayıcı Metin" at bounding box center [531, 32] width 73 height 13
click at [532, 34] on span "Metin" at bounding box center [536, 32] width 15 height 6
click at [560, 37] on button at bounding box center [555, 32] width 12 height 12
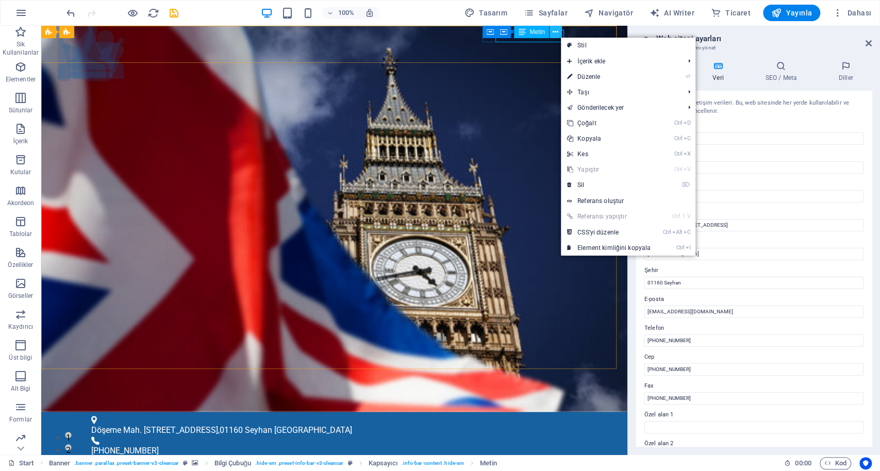
click at [560, 37] on button at bounding box center [555, 32] width 12 height 12
click at [588, 121] on link "Ctrl D Çoğalt" at bounding box center [609, 122] width 96 height 15
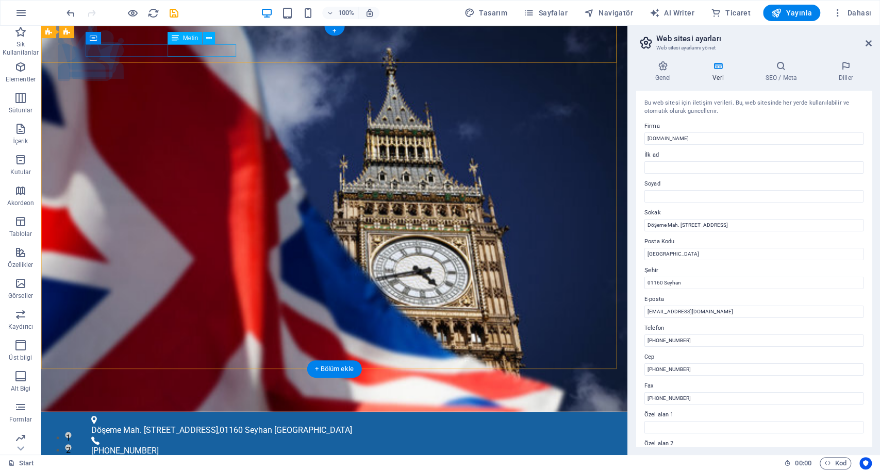
click at [205, 352] on div "+90 322 503 80 33" at bounding box center [330, 463] width 478 height 12
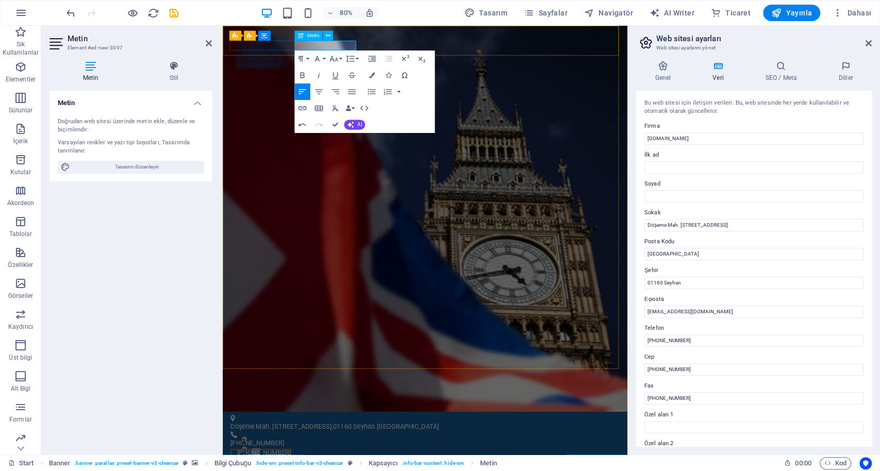
drag, startPoint x: 344, startPoint y: 49, endPoint x: 336, endPoint y: 49, distance: 7.2
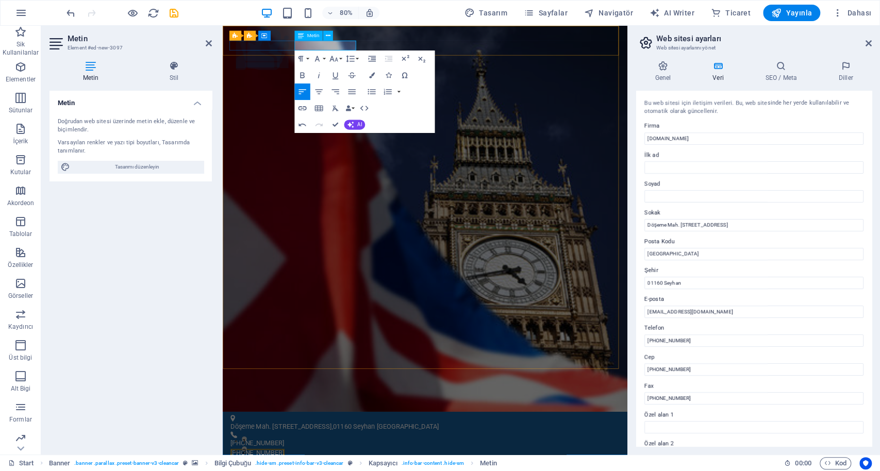
drag, startPoint x: 363, startPoint y: 49, endPoint x: 351, endPoint y: 48, distance: 11.9
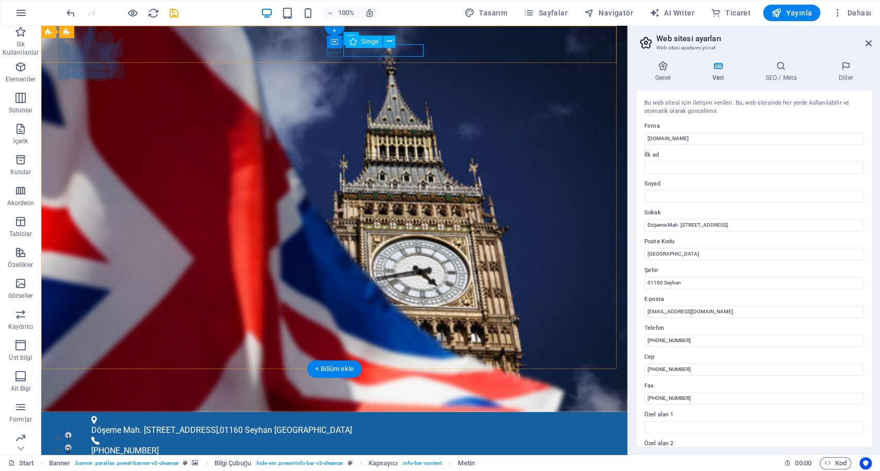
click at [329, 352] on figure at bounding box center [330, 472] width 478 height 6
click at [466, 352] on div "Döşeme Mah. 60024 Sk No:3 Yenikent Sabuncu İş Merkezi E Blok Kat:4 No:16 , 0116…" at bounding box center [334, 481] width 586 height 138
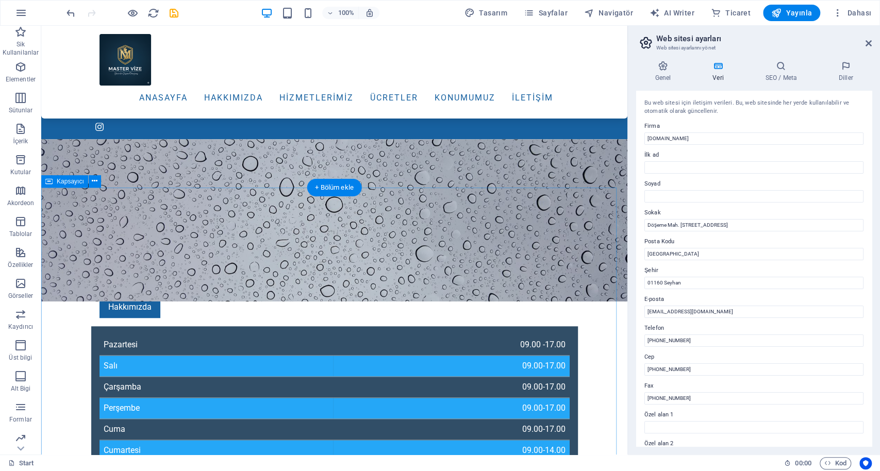
scroll to position [343, 0]
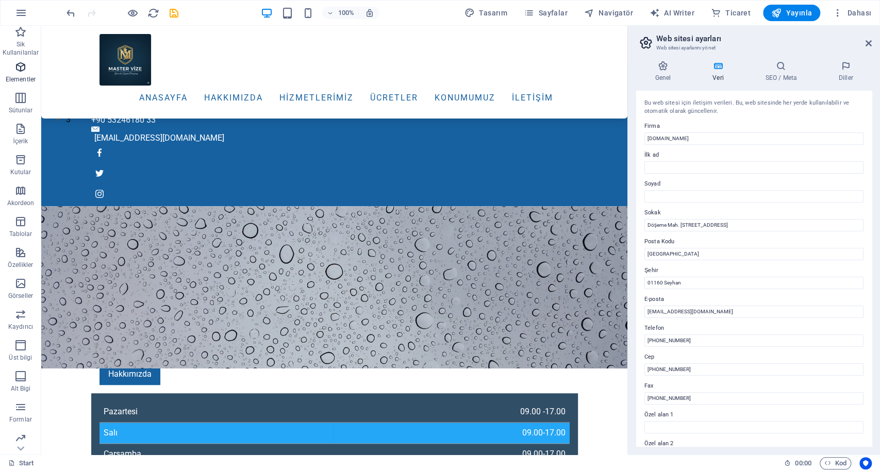
click at [21, 72] on icon "button" at bounding box center [20, 67] width 12 height 12
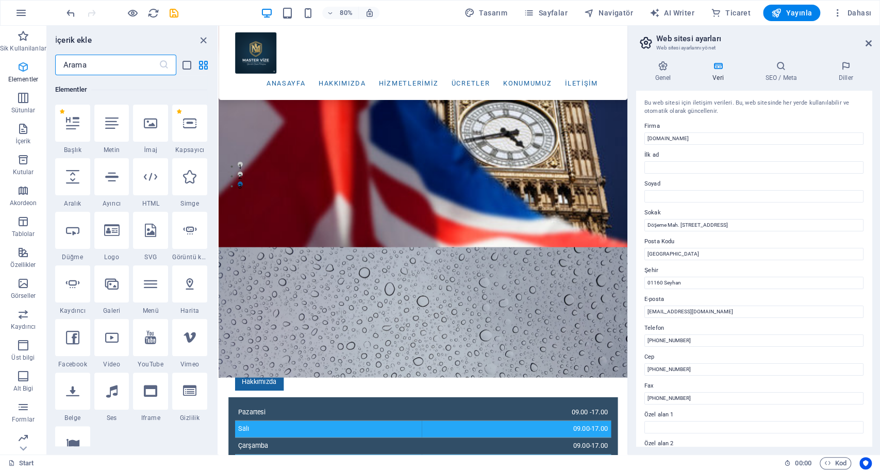
scroll to position [110, 0]
click at [27, 122] on button "İçerik" at bounding box center [23, 134] width 46 height 31
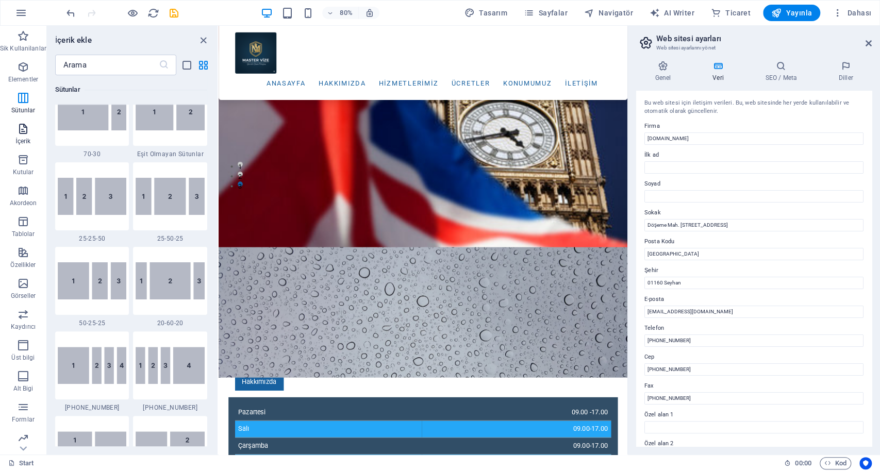
scroll to position [1803, 0]
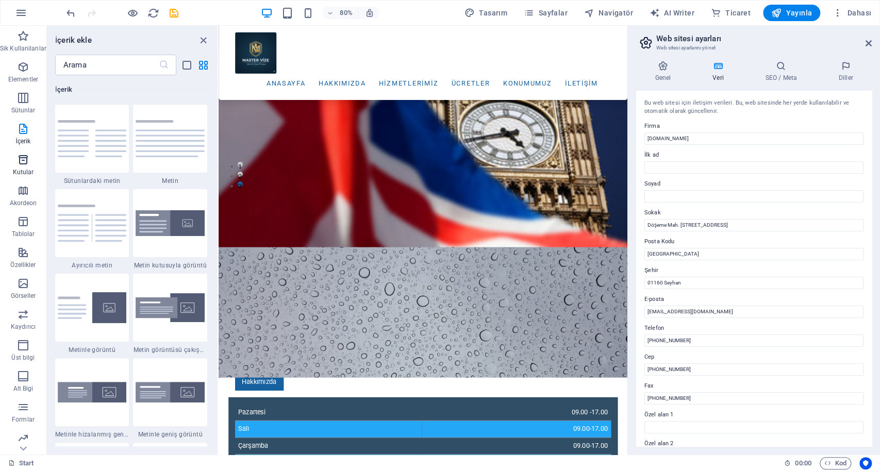
click at [28, 162] on icon "button" at bounding box center [23, 160] width 12 height 12
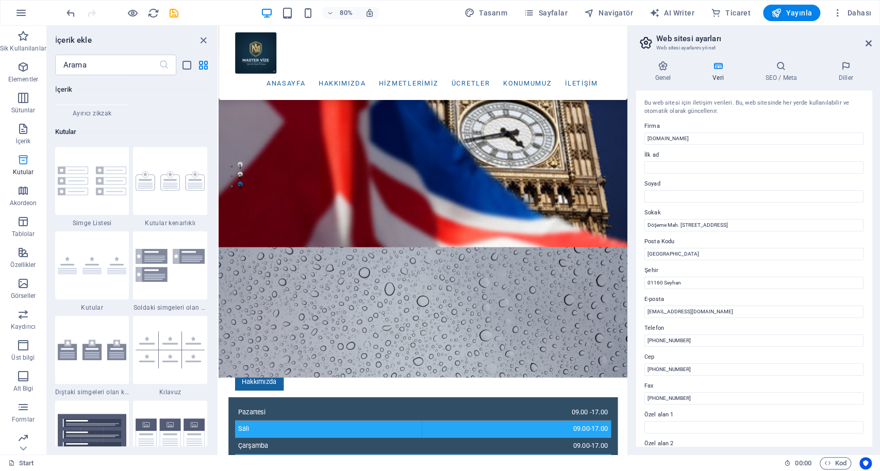
scroll to position [2842, 0]
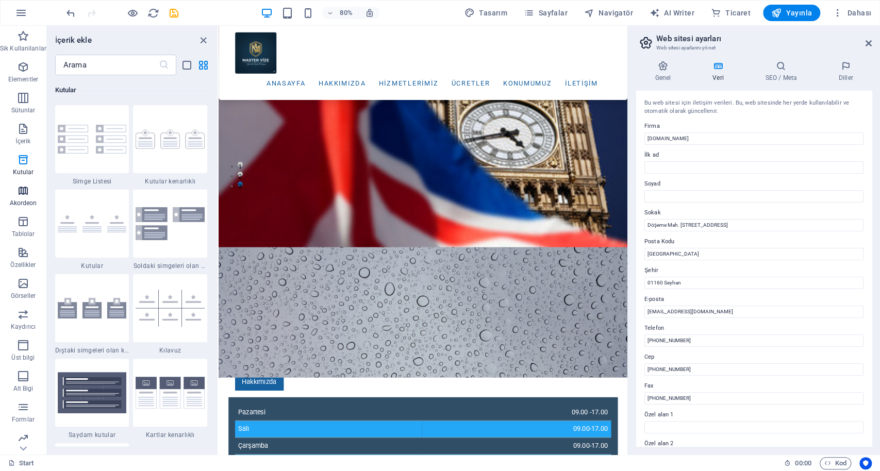
click at [26, 189] on icon "button" at bounding box center [23, 190] width 12 height 12
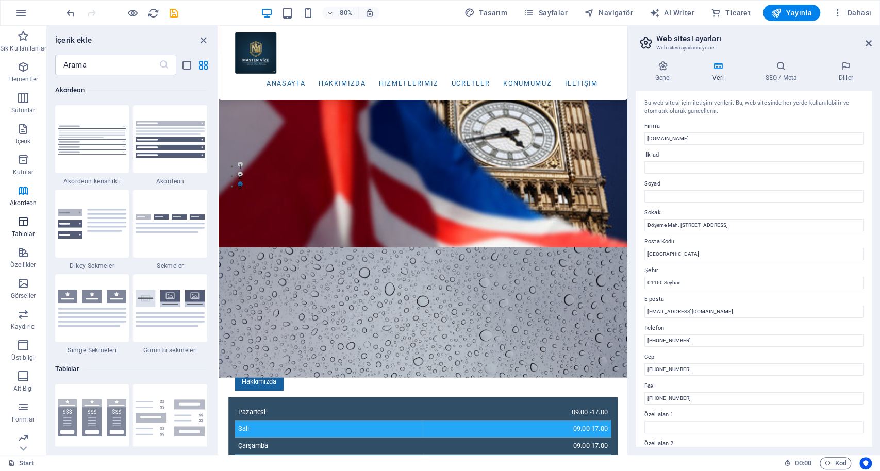
click at [26, 228] on span "Tablolar" at bounding box center [23, 227] width 46 height 25
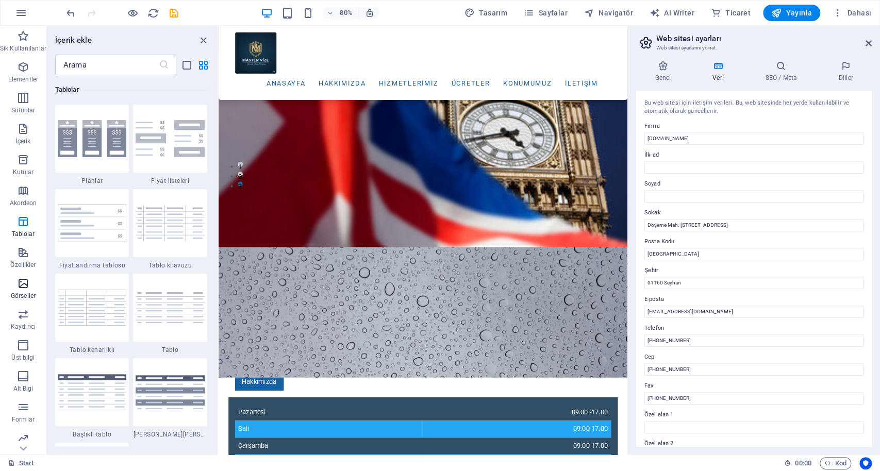
click at [23, 286] on icon "button" at bounding box center [23, 283] width 12 height 12
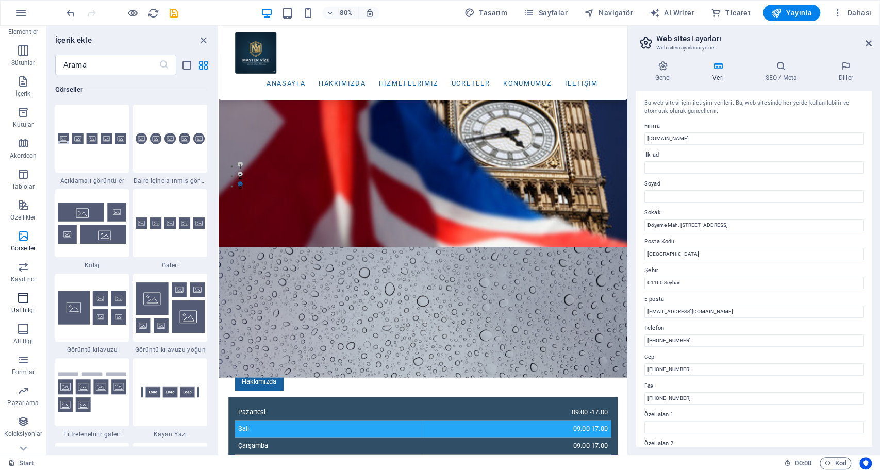
scroll to position [66, 0]
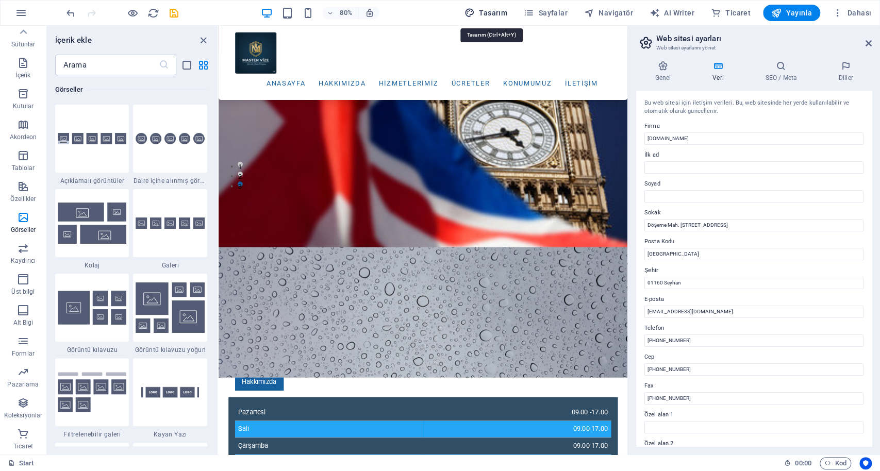
click at [493, 9] on span "Tasarım" at bounding box center [485, 13] width 43 height 10
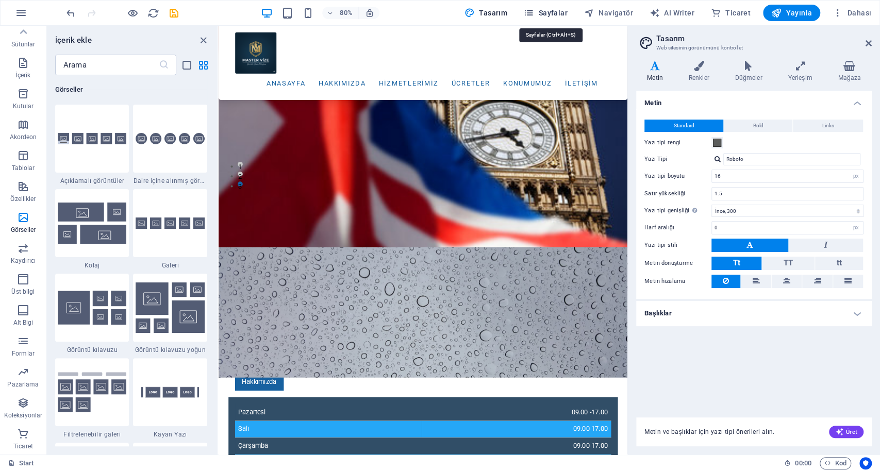
click at [534, 8] on icon "button" at bounding box center [529, 13] width 10 height 10
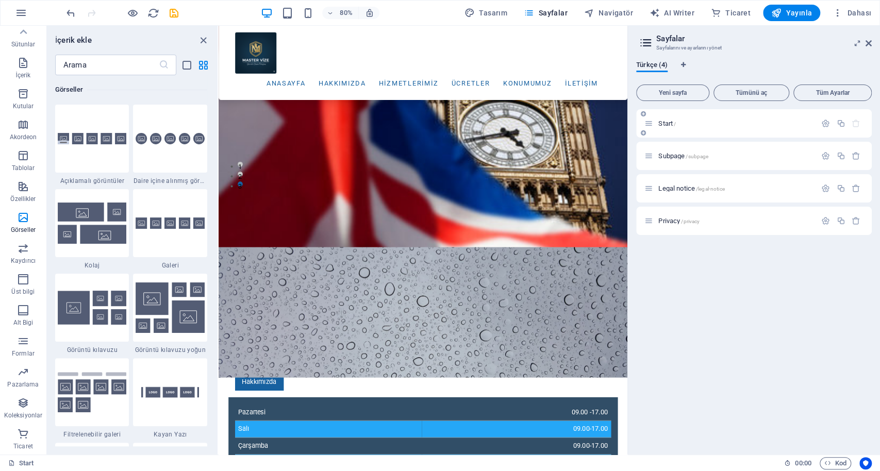
click at [659, 125] on p "Start /" at bounding box center [735, 123] width 155 height 7
click at [659, 122] on button "button" at bounding box center [825, 123] width 15 height 9
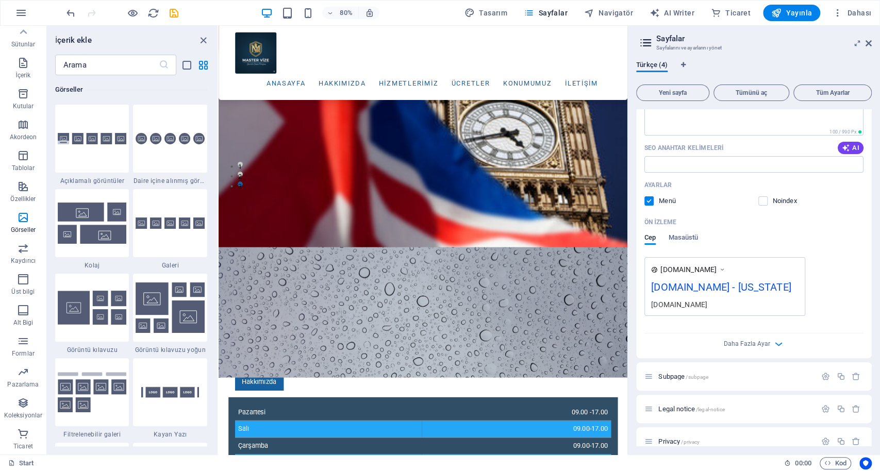
scroll to position [177, 0]
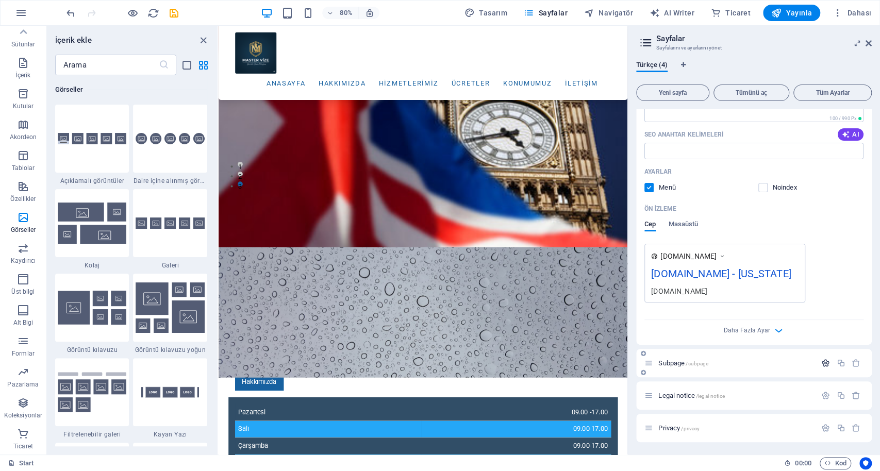
click at [659, 352] on icon "button" at bounding box center [825, 363] width 9 height 9
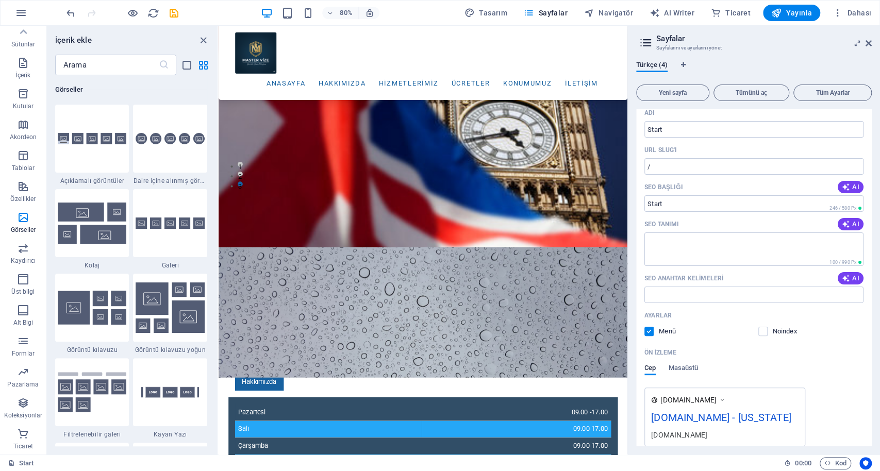
scroll to position [0, 0]
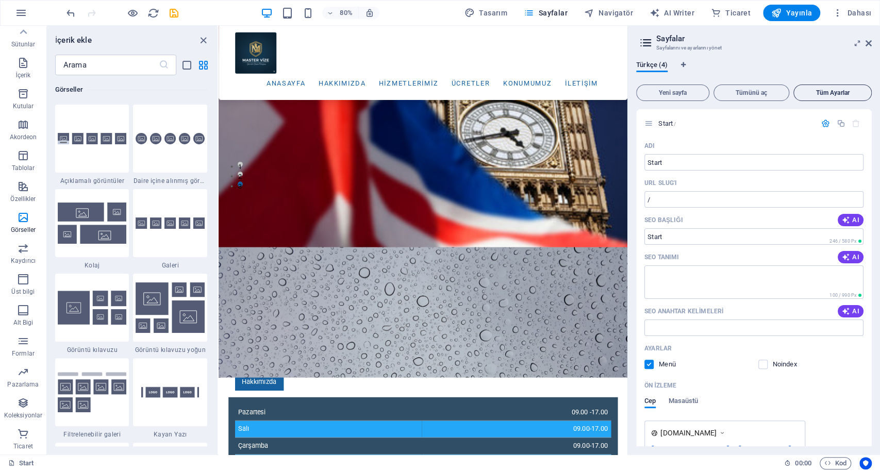
click at [659, 88] on button "Tüm Ayarlar" at bounding box center [832, 93] width 78 height 16
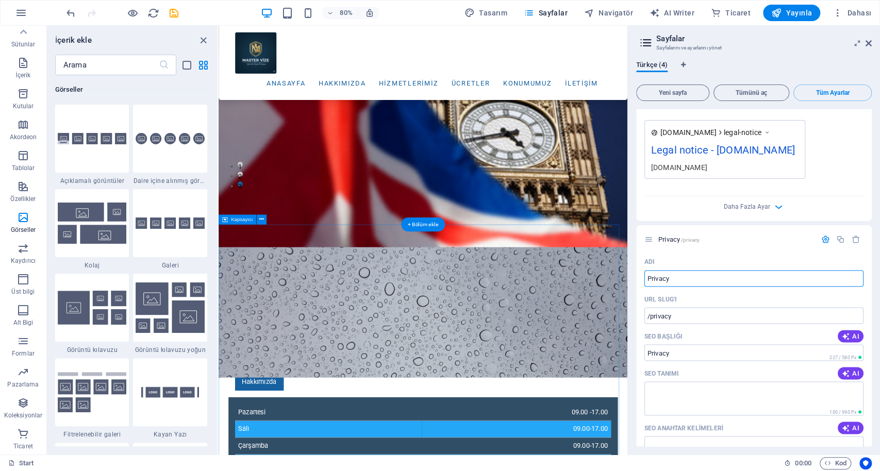
click at [29, 15] on button "button" at bounding box center [21, 13] width 25 height 25
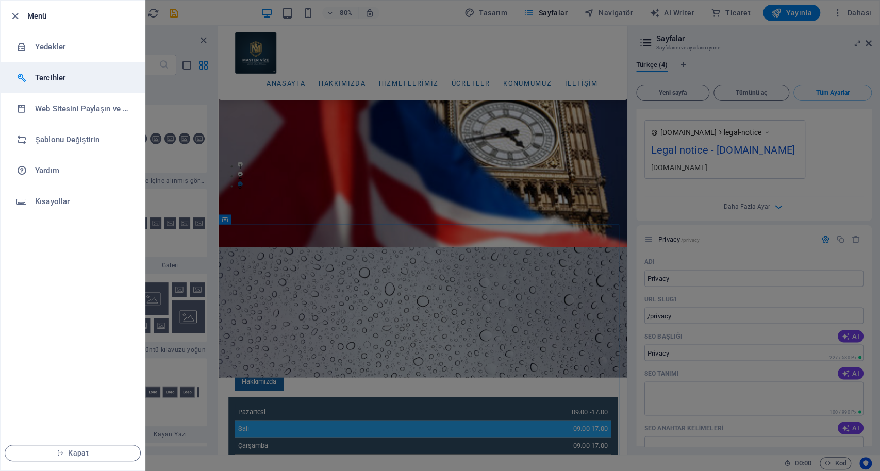
click at [58, 80] on h6 "Tercihler" at bounding box center [82, 78] width 95 height 12
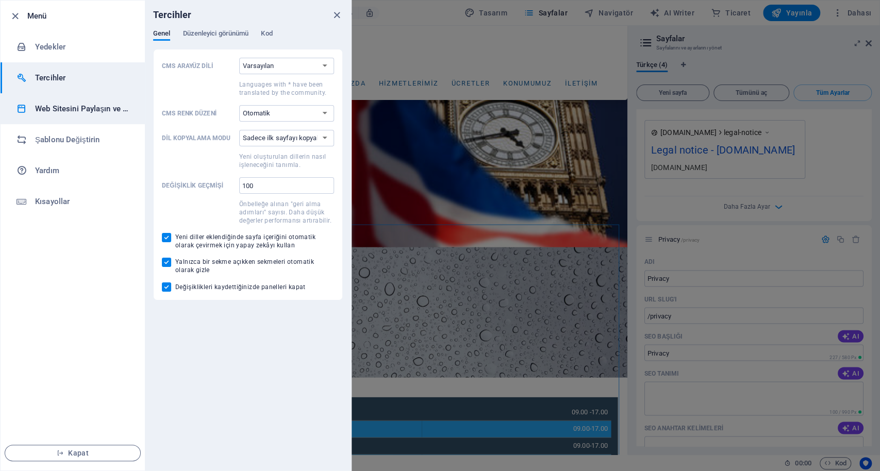
click at [65, 115] on li "Web Sitesini Paylaşın ve Kopyalayın" at bounding box center [73, 108] width 144 height 31
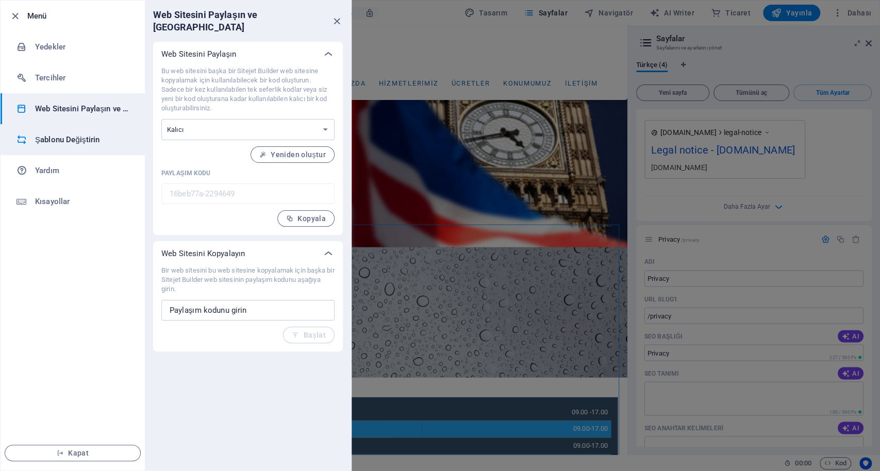
click at [65, 141] on h6 "Şablonu Değiştirin" at bounding box center [82, 139] width 95 height 12
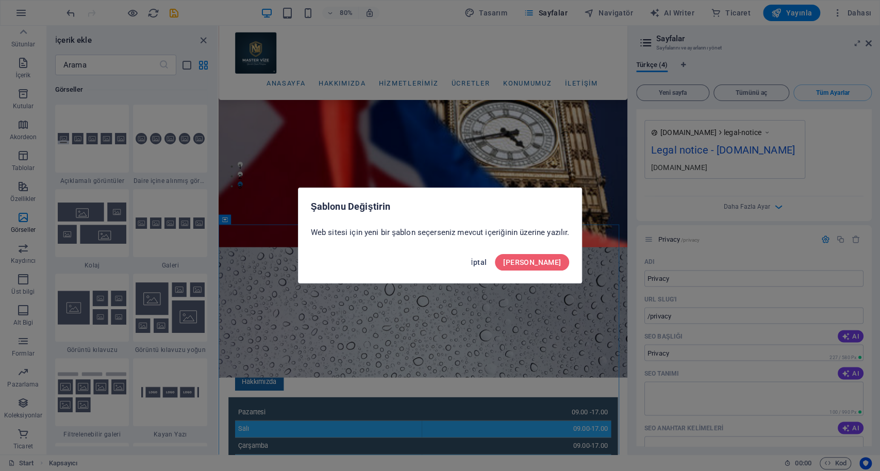
click at [486, 261] on span "İptal" at bounding box center [478, 262] width 16 height 8
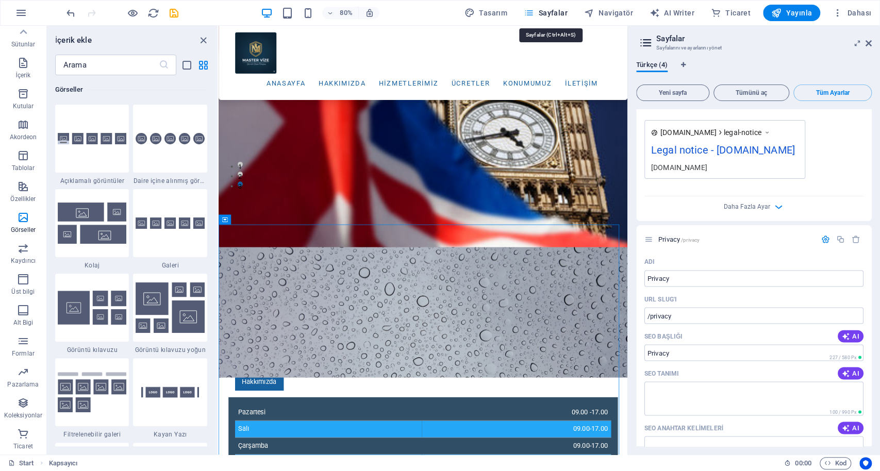
click at [565, 10] on span "Sayfalar" at bounding box center [546, 13] width 44 height 10
click at [607, 10] on span "Navigatör" at bounding box center [608, 13] width 49 height 10
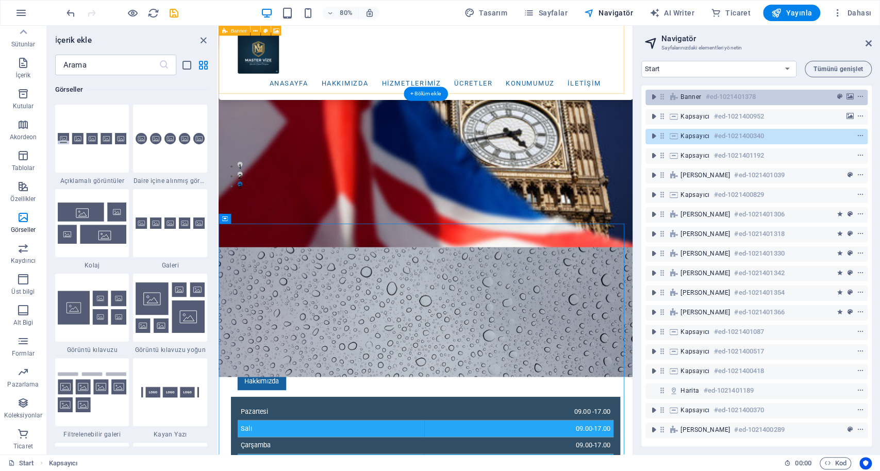
click at [659, 97] on div "Banner #ed-1021401378" at bounding box center [748, 97] width 136 height 12
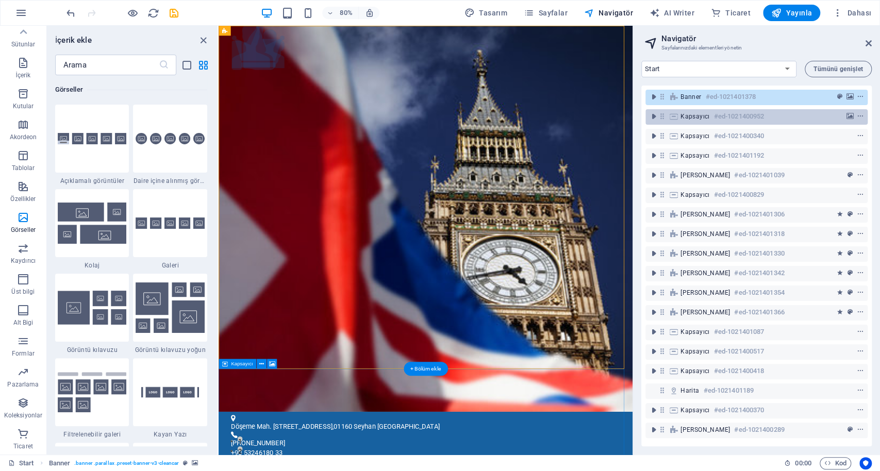
click at [659, 112] on h6 "#ed-1021400952" at bounding box center [739, 116] width 50 height 12
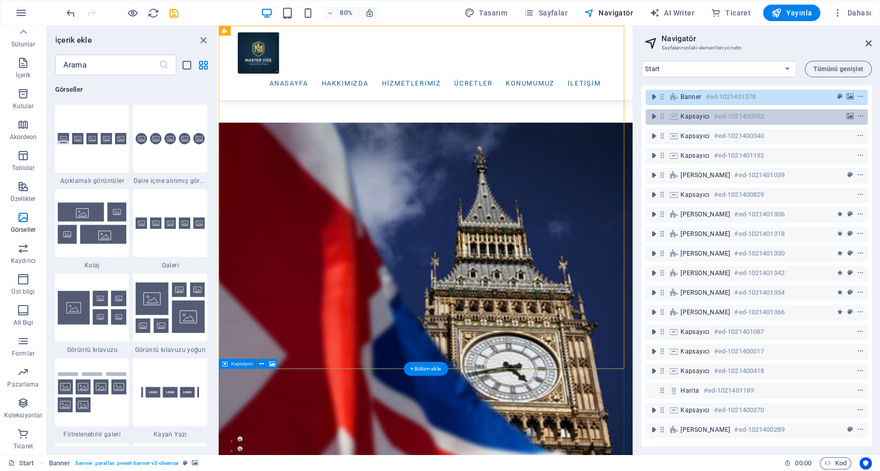
scroll to position [242, 0]
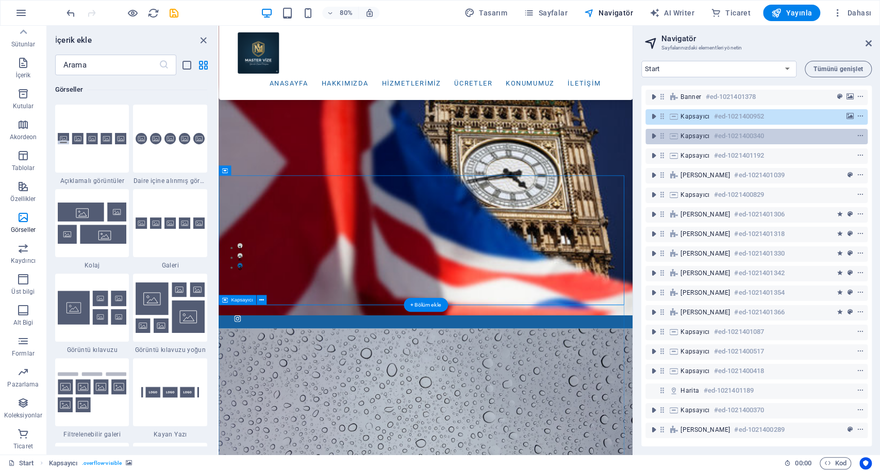
click at [659, 131] on h6 "#ed-1021400340" at bounding box center [739, 136] width 50 height 12
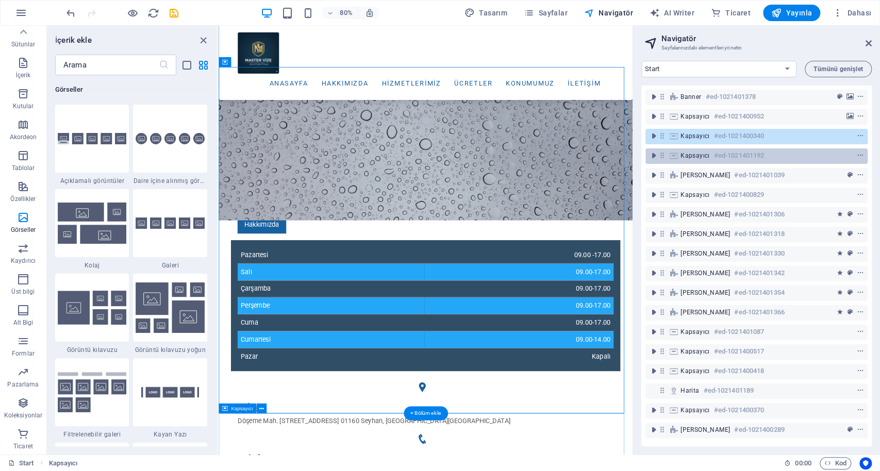
click at [659, 157] on h6 "#ed-1021401192" at bounding box center [739, 155] width 50 height 12
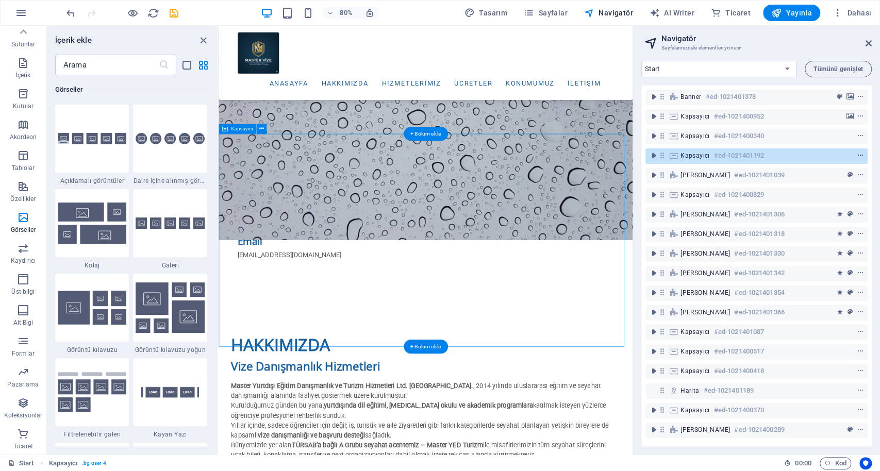
click at [659, 159] on button "context-menu" at bounding box center [860, 155] width 10 height 12
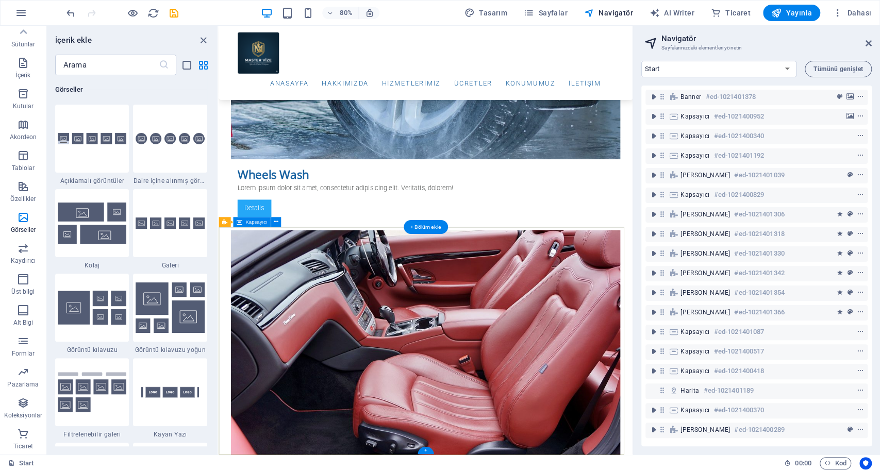
scroll to position [5891, 0]
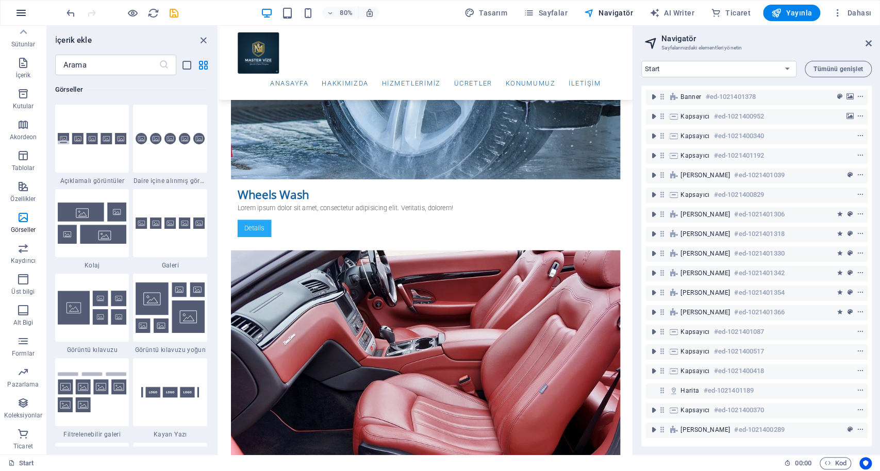
click at [19, 9] on icon "button" at bounding box center [21, 13] width 12 height 12
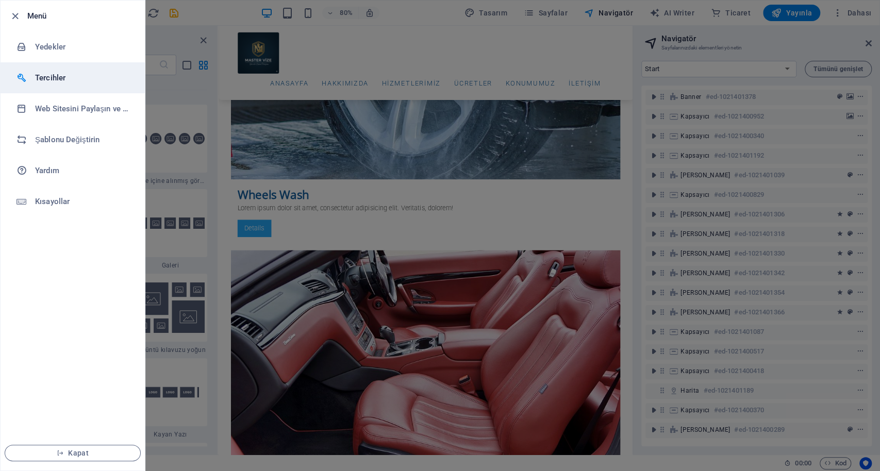
click at [54, 80] on h6 "Tercihler" at bounding box center [82, 78] width 95 height 12
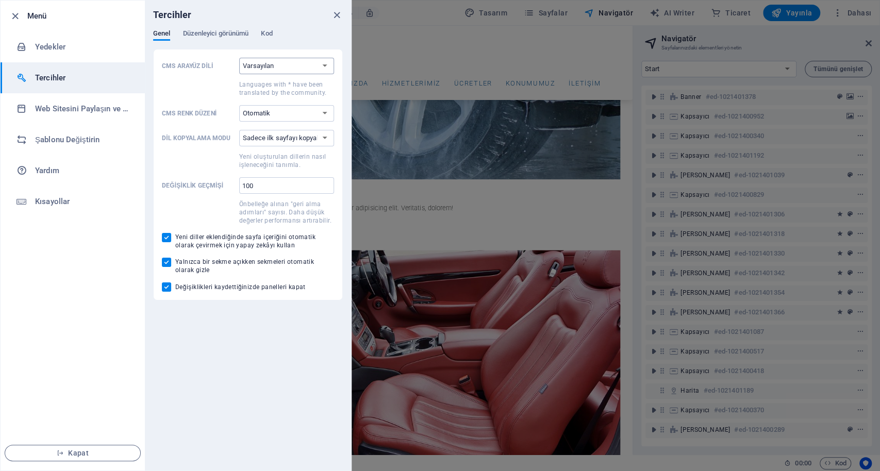
click at [270, 66] on select "Varsayılan Deutsch English Español Suomi* Français Magyar Italiano Nederlands P…" at bounding box center [286, 66] width 95 height 16
click at [290, 66] on select "Varsayılan Deutsch English Español Suomi* Français Magyar Italiano Nederlands P…" at bounding box center [286, 66] width 95 height 16
click at [295, 115] on select "Otomatik Koyu Açık" at bounding box center [286, 113] width 95 height 16
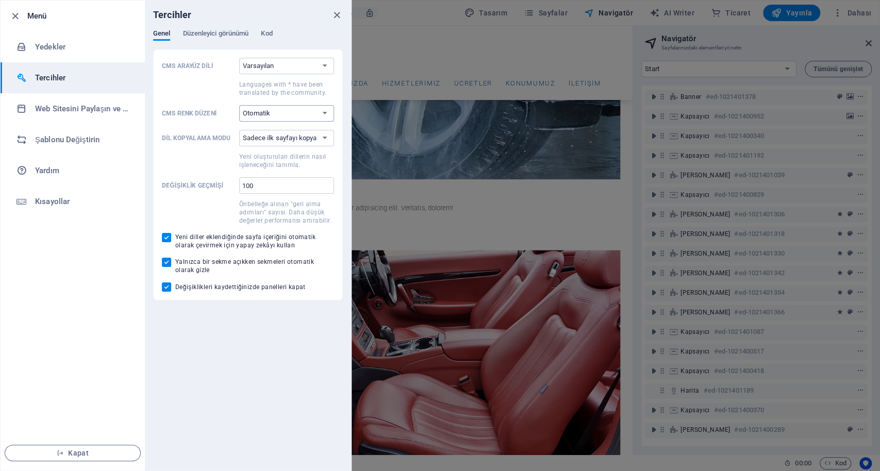
click at [295, 115] on select "Otomatik Koyu Açık" at bounding box center [286, 113] width 95 height 16
click at [66, 112] on h6 "Web Sitesini Paylaşın ve Kopyalayın" at bounding box center [82, 109] width 95 height 12
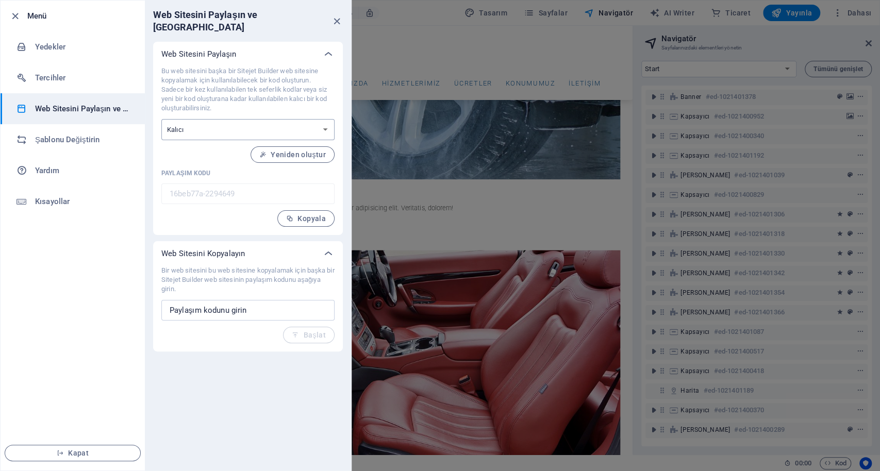
click at [235, 119] on select "Tek seferlik Kalıcı" at bounding box center [247, 129] width 173 height 21
click at [263, 303] on input "text" at bounding box center [247, 310] width 173 height 21
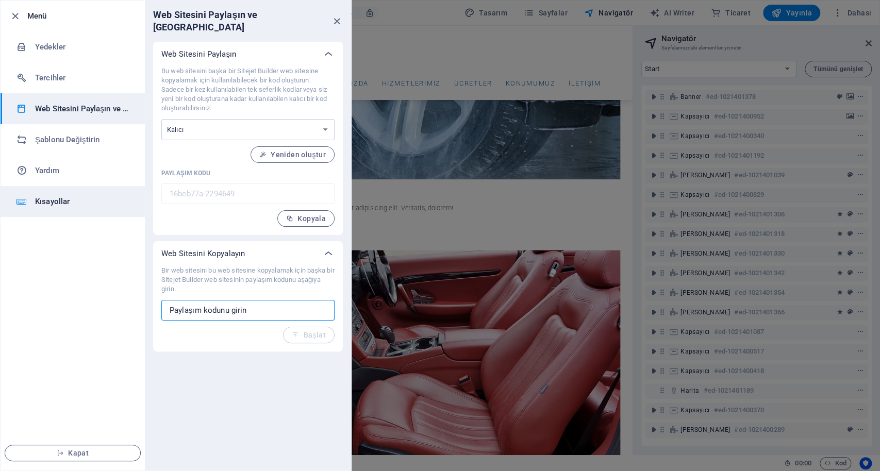
click at [63, 205] on h6 "Kısayollar" at bounding box center [82, 201] width 95 height 12
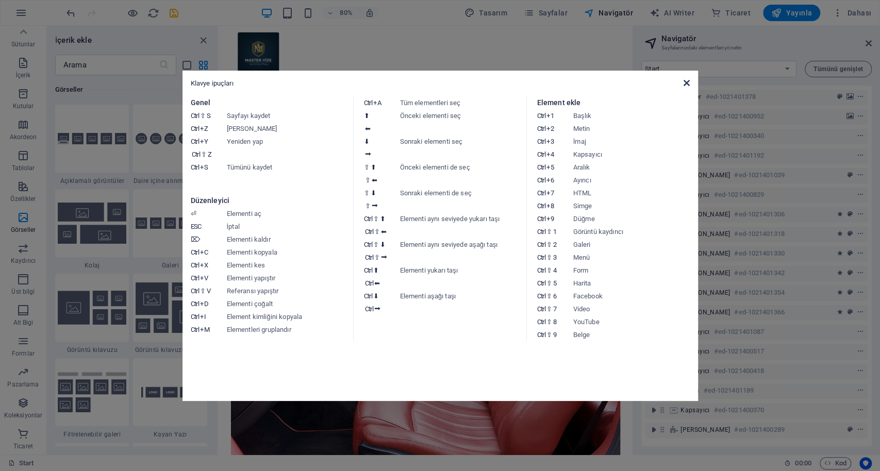
click at [659, 83] on icon at bounding box center [686, 83] width 6 height 8
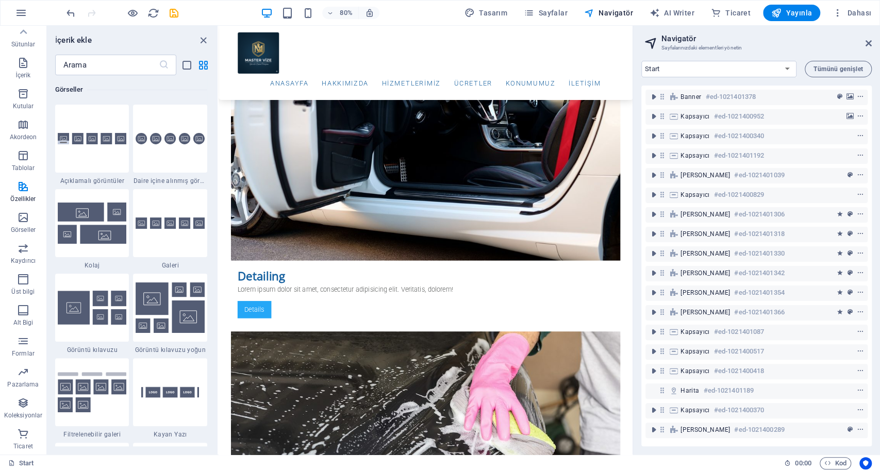
scroll to position [5087, 0]
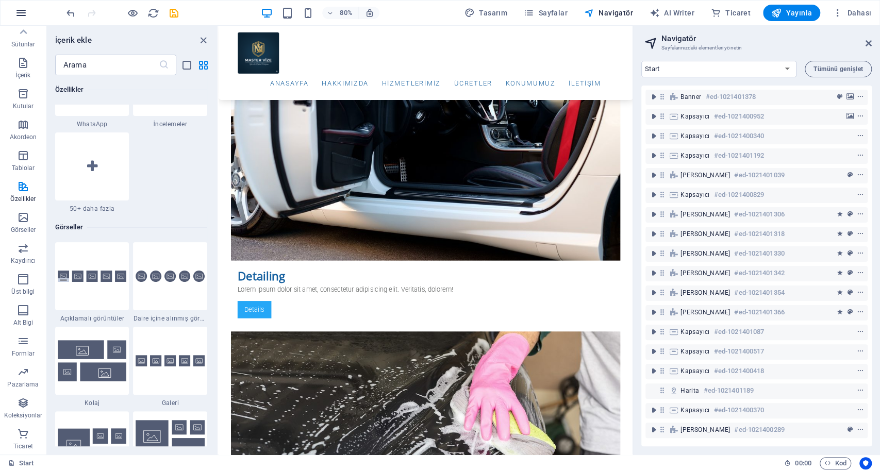
click at [16, 12] on icon "button" at bounding box center [21, 13] width 12 height 12
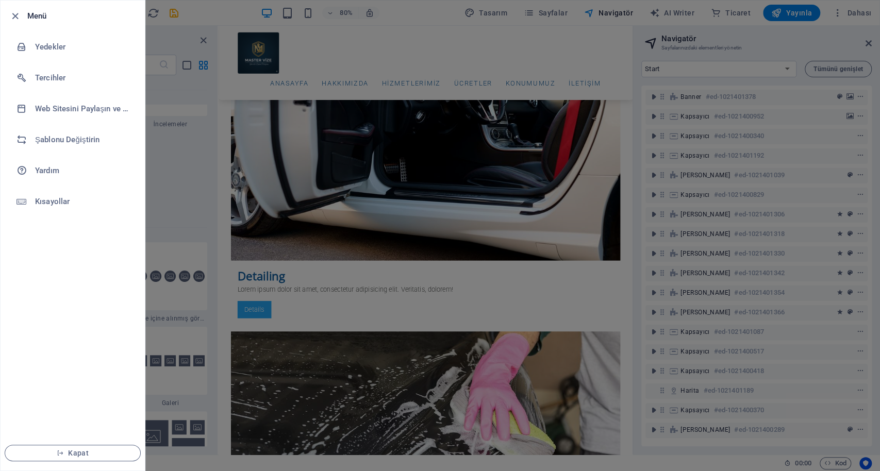
click at [38, 19] on h6 "Menü" at bounding box center [81, 16] width 109 height 12
click at [559, 64] on div at bounding box center [440, 235] width 880 height 471
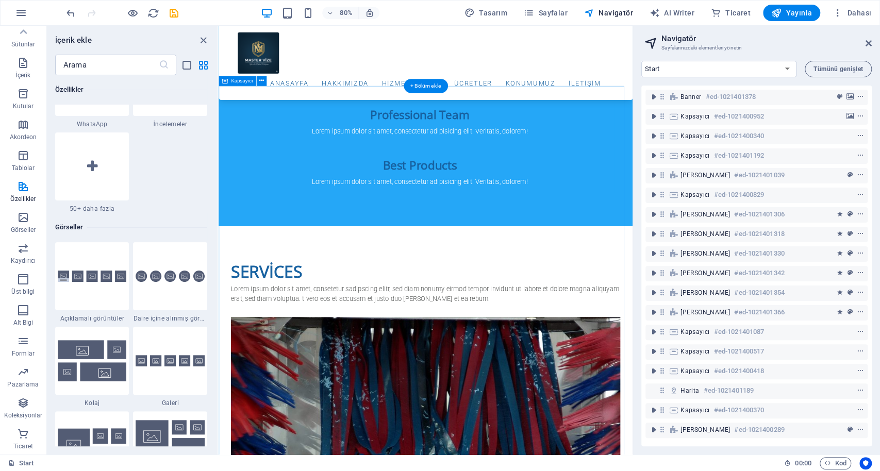
scroll to position [3417, 0]
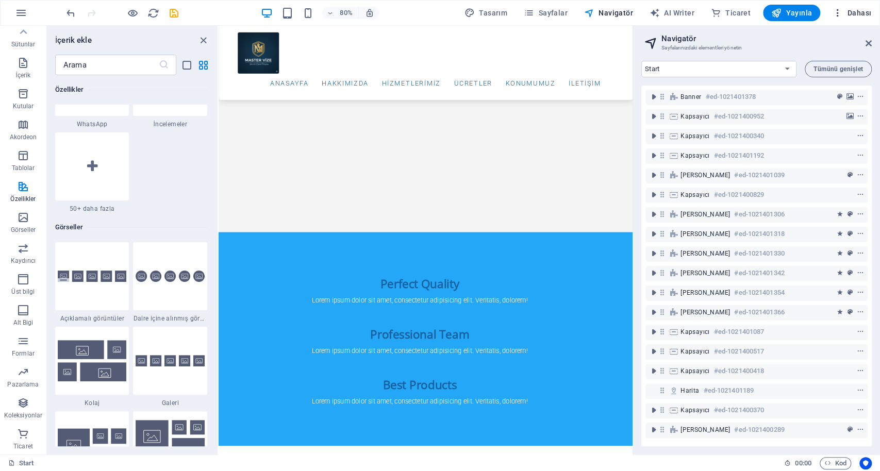
click at [659, 13] on span "Dahası" at bounding box center [851, 13] width 39 height 10
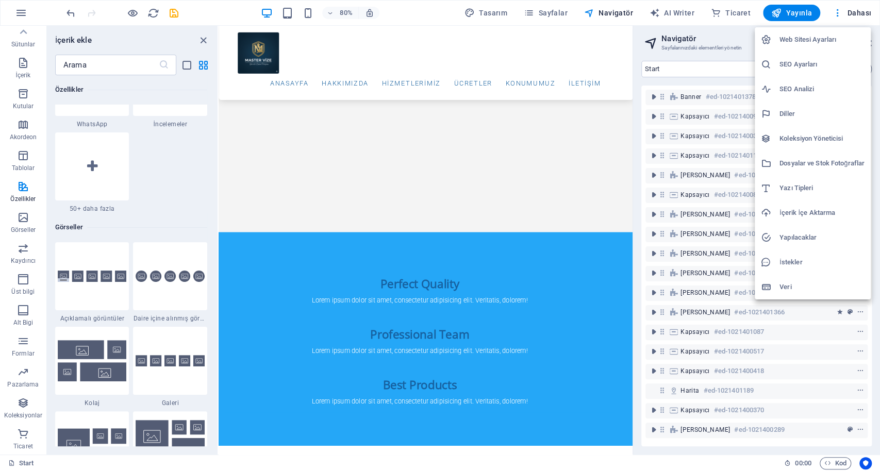
click at [659, 11] on div at bounding box center [440, 235] width 880 height 471
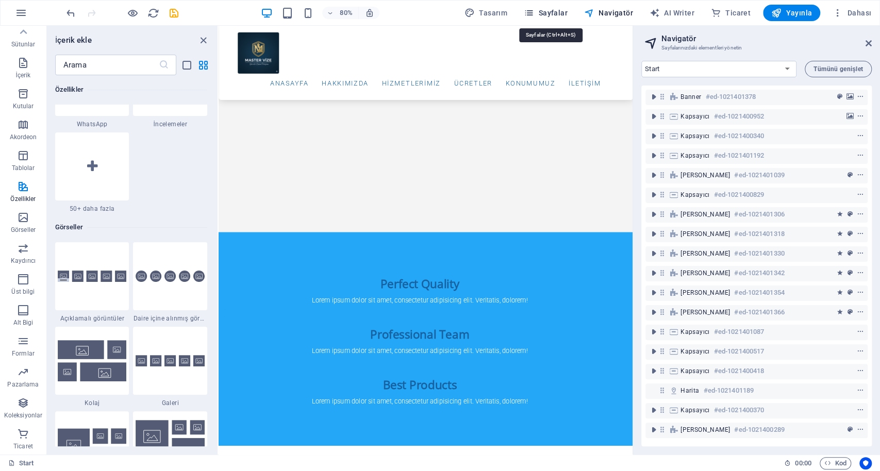
click at [540, 12] on span "Sayfalar" at bounding box center [546, 13] width 44 height 10
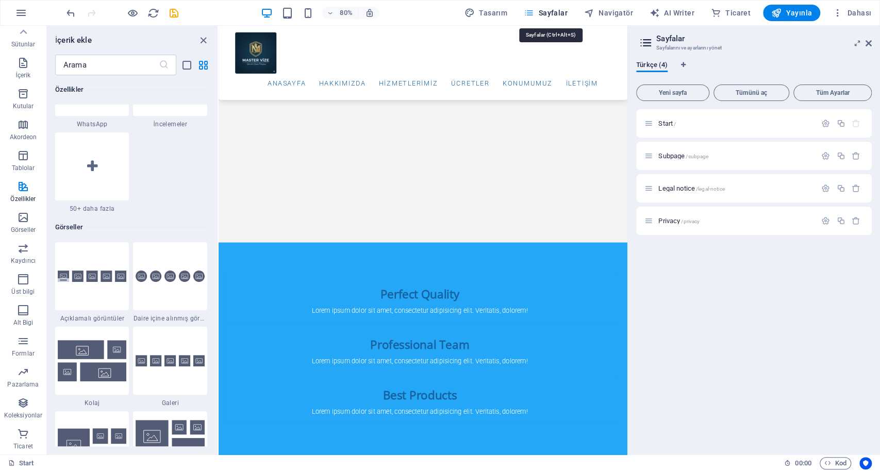
scroll to position [3515, 0]
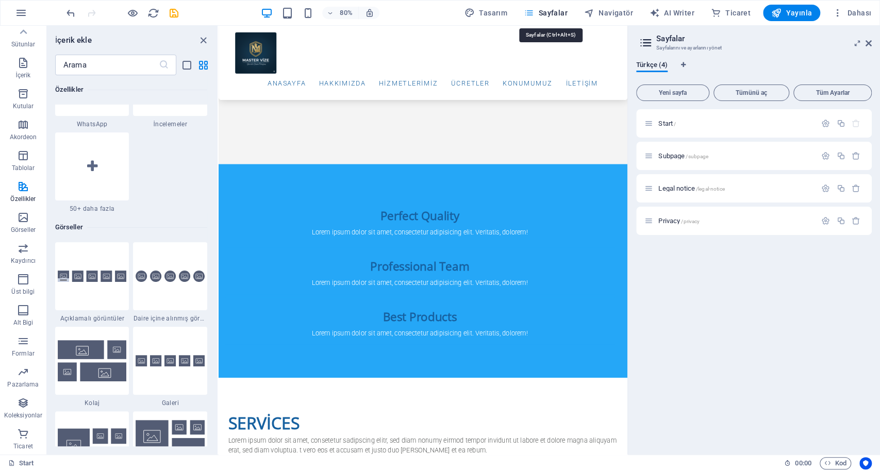
click at [540, 12] on span "Sayfalar" at bounding box center [546, 13] width 44 height 10
drag, startPoint x: 56, startPoint y: 0, endPoint x: 35, endPoint y: 44, distance: 48.6
click at [35, 44] on span "Sütunlar" at bounding box center [23, 38] width 46 height 25
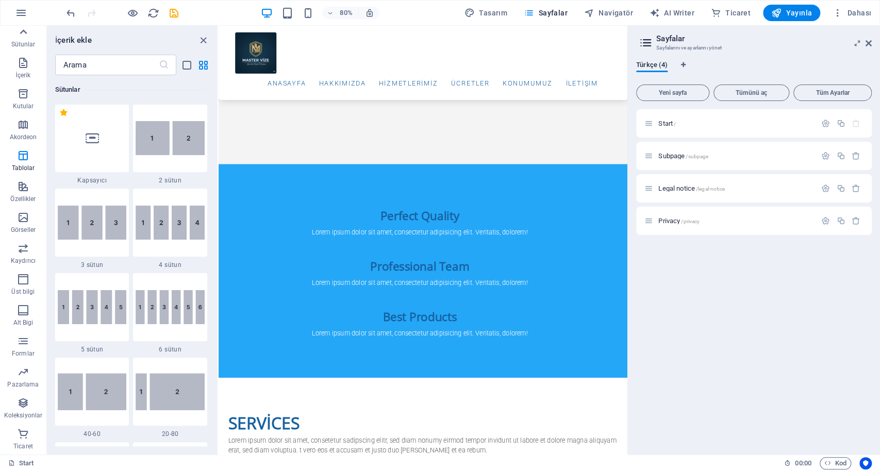
scroll to position [510, 0]
click at [19, 69] on icon "button" at bounding box center [23, 63] width 12 height 12
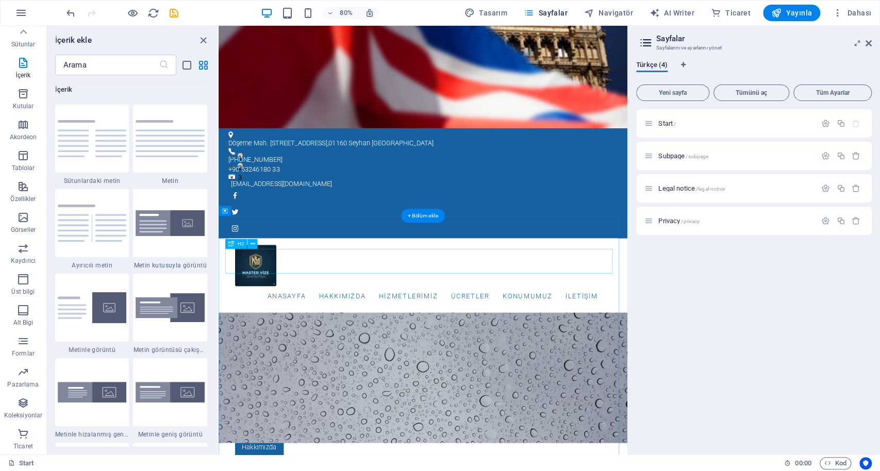
scroll to position [0, 0]
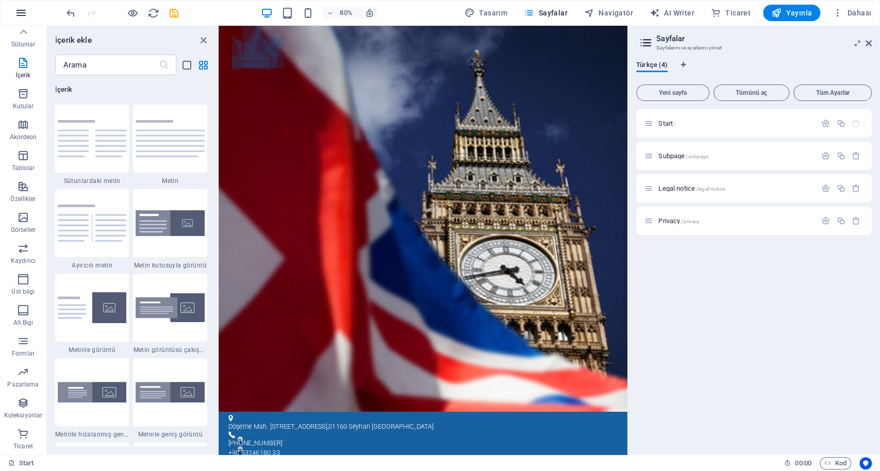
click at [23, 12] on icon "button" at bounding box center [21, 13] width 12 height 12
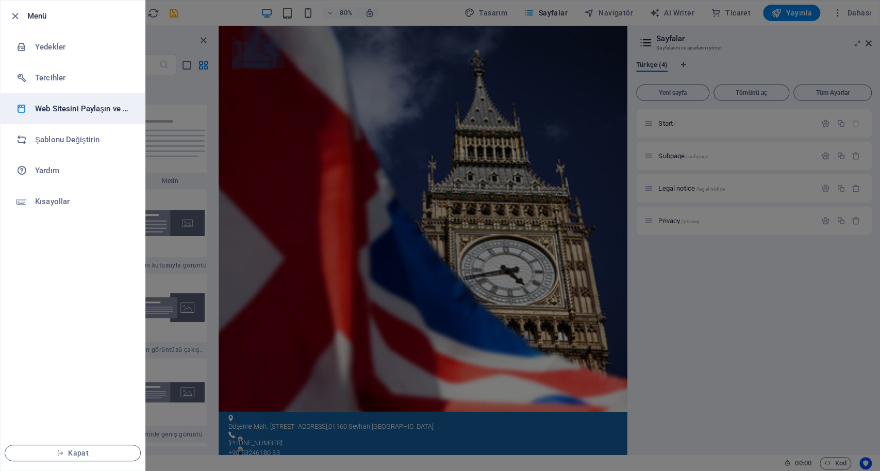
click at [74, 109] on h6 "Web Sitesini Paylaşın ve Kopyalayın" at bounding box center [82, 109] width 95 height 12
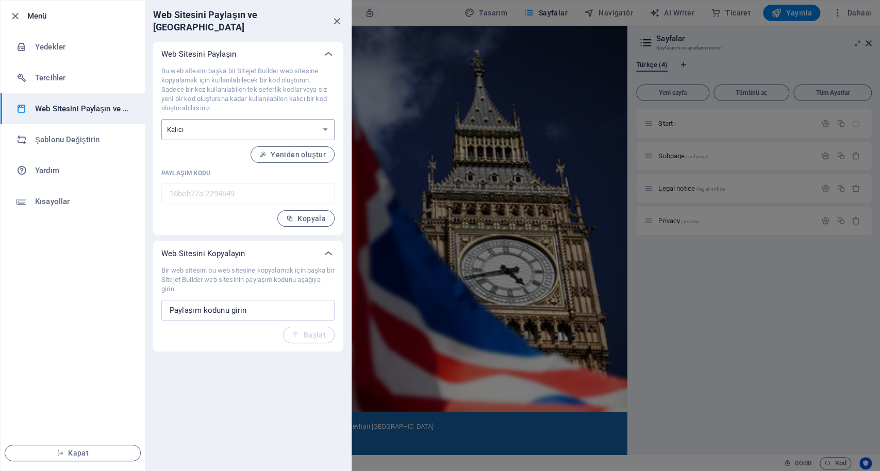
click at [292, 119] on select "Tek seferlik Kalıcı" at bounding box center [247, 129] width 173 height 21
click at [161, 119] on select "Tek seferlik Kalıcı" at bounding box center [247, 129] width 173 height 21
click at [324, 150] on span "Üret" at bounding box center [312, 154] width 26 height 8
